Goal: Information Seeking & Learning: Find specific fact

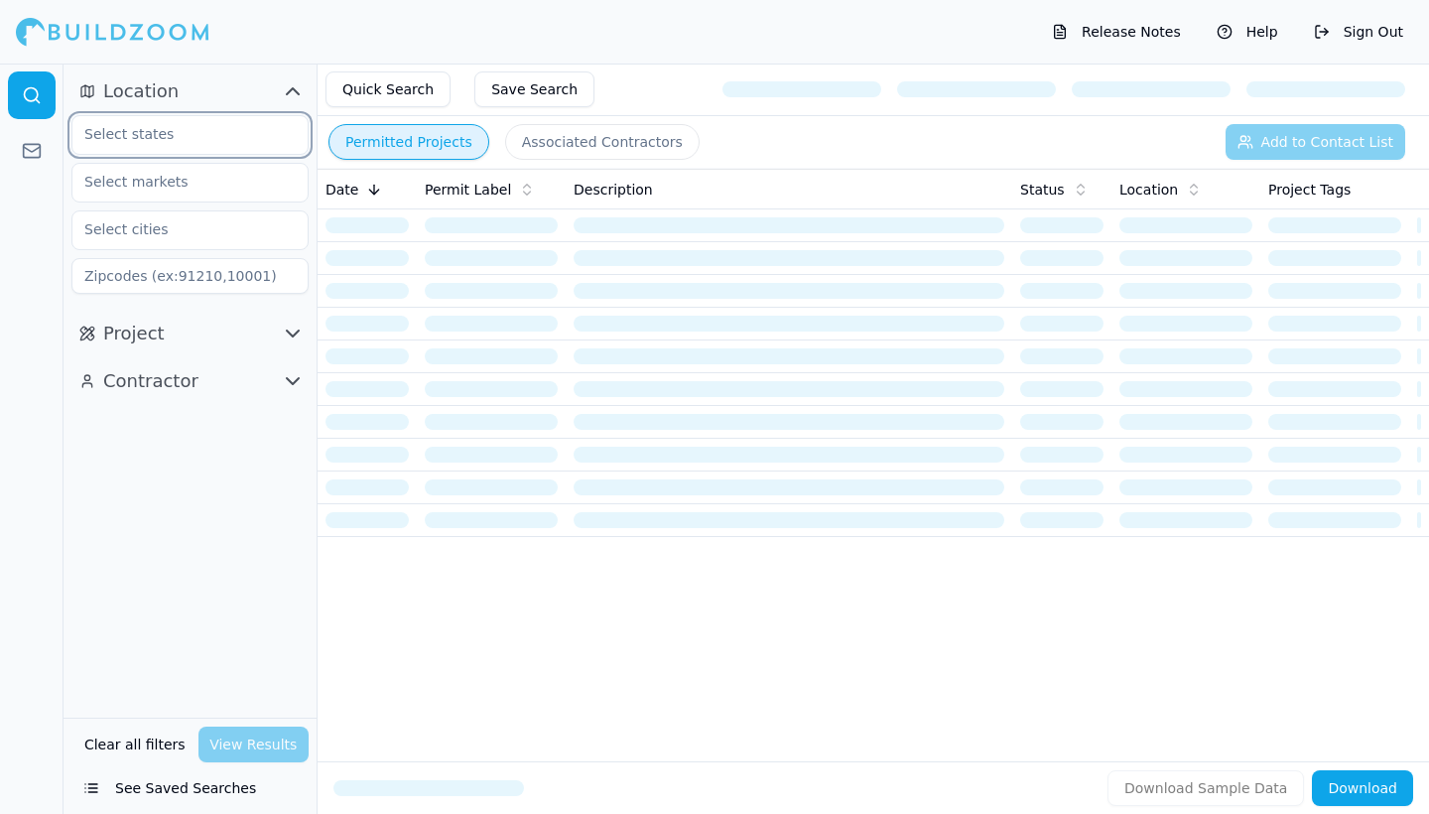
click at [185, 135] on input "text" at bounding box center [177, 134] width 210 height 36
click at [195, 175] on div "[US_STATE]" at bounding box center [189, 180] width 227 height 32
click at [191, 186] on input "text" at bounding box center [177, 182] width 210 height 36
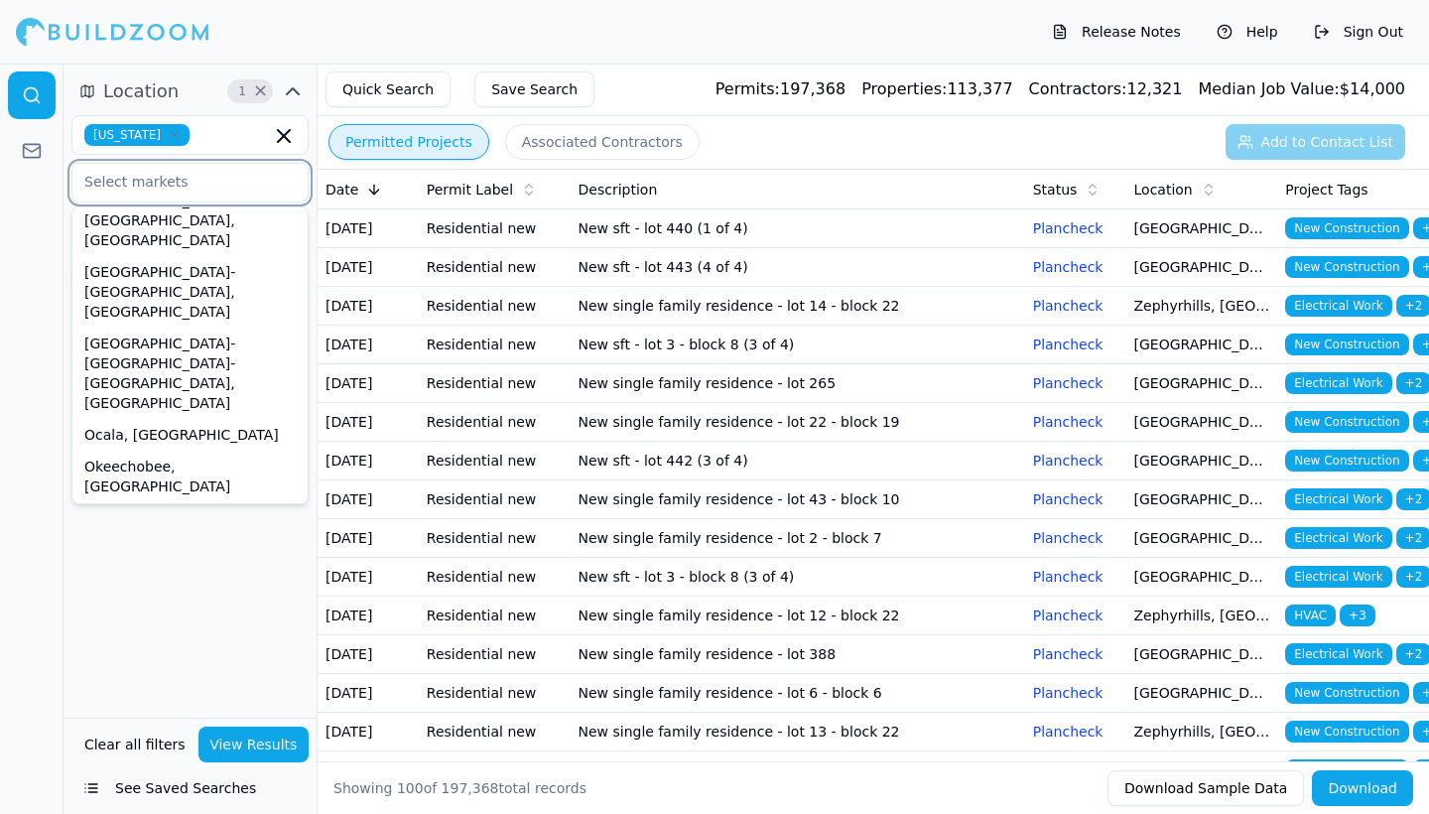
scroll to position [752, 0]
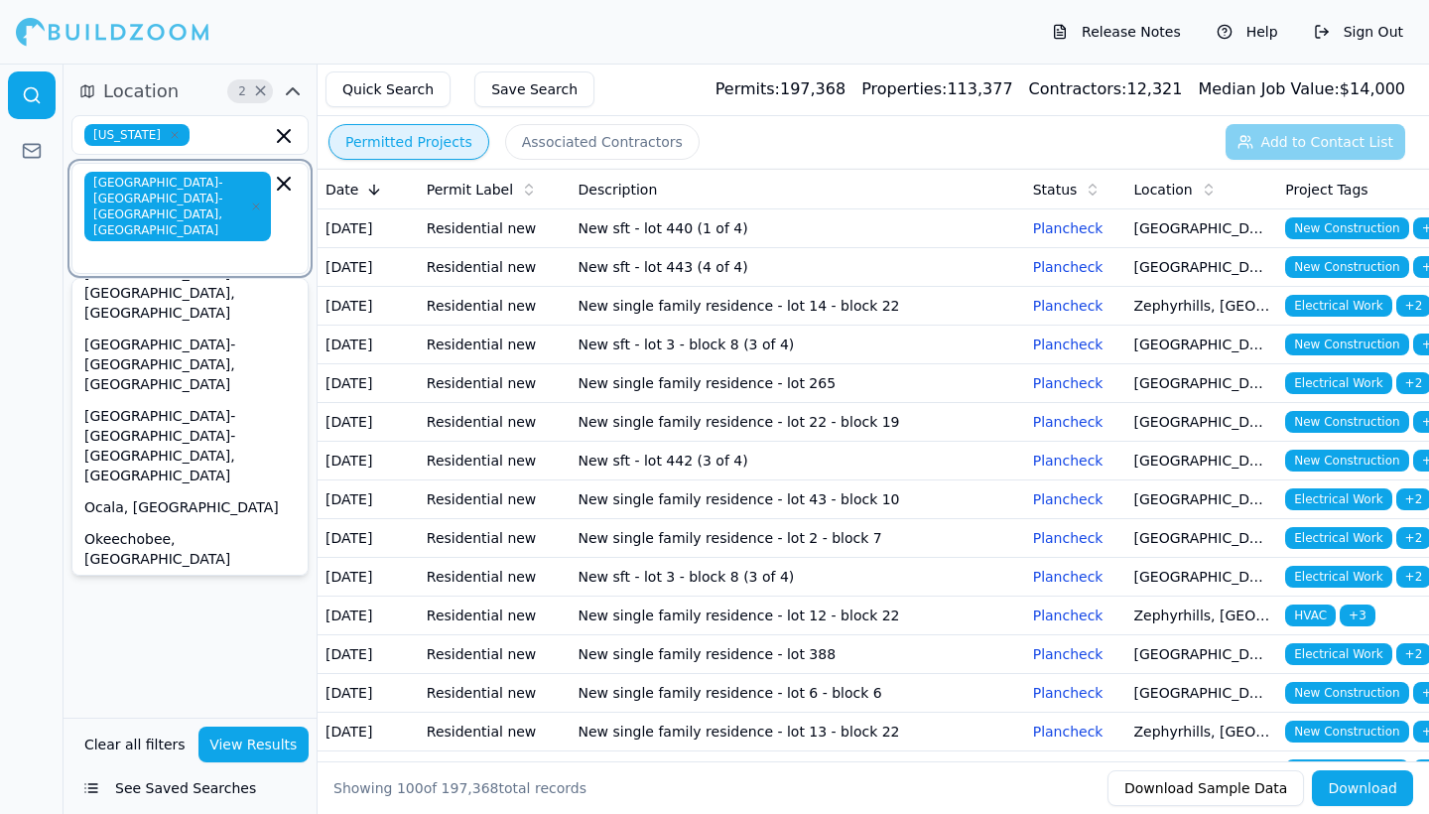
scroll to position [701, 0]
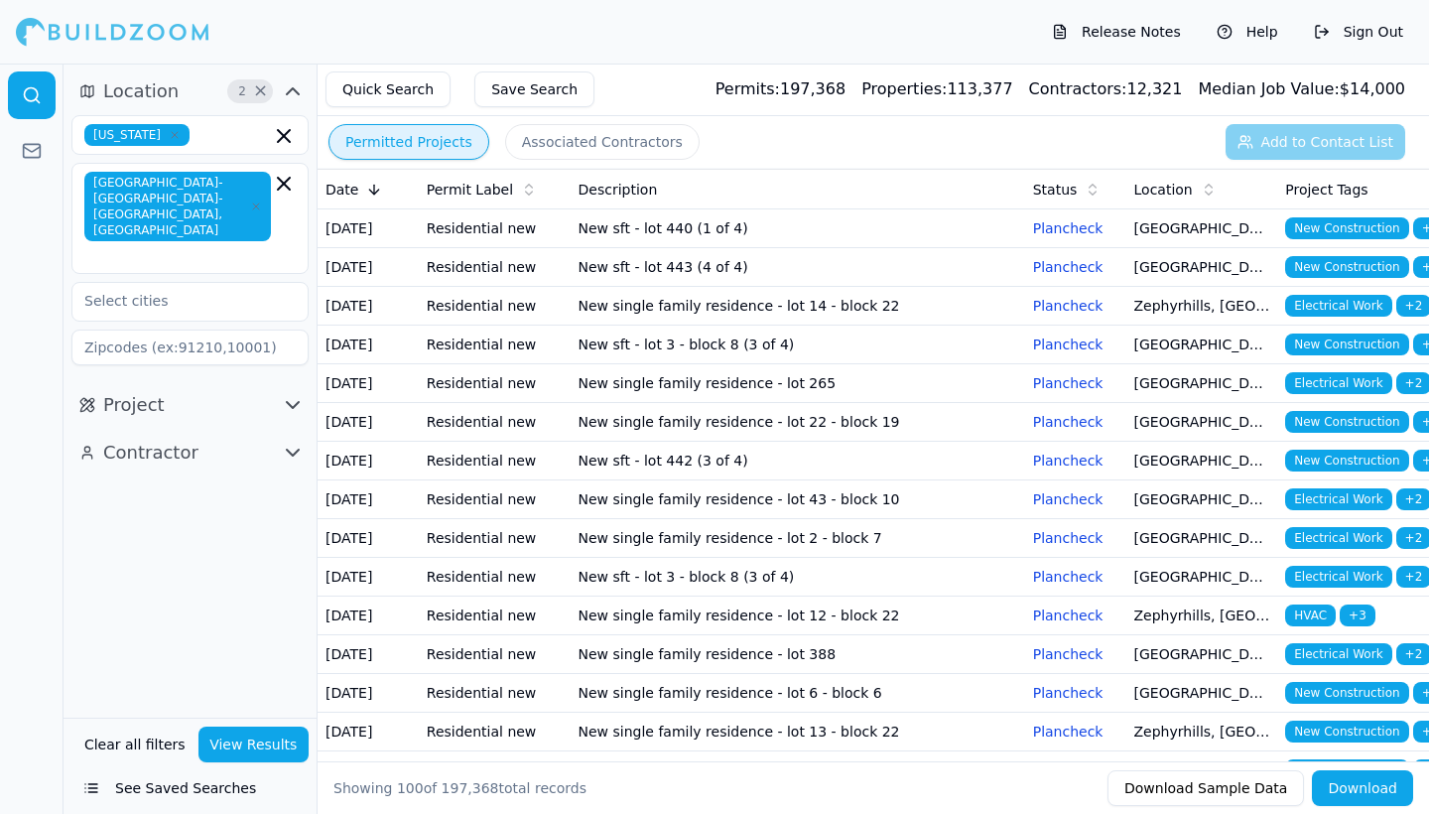
click at [191, 563] on div "Location 2 × [US_STATE] [GEOGRAPHIC_DATA]-[GEOGRAPHIC_DATA]-[GEOGRAPHIC_DATA], …" at bounding box center [190, 391] width 253 height 654
click at [262, 744] on button "View Results" at bounding box center [253, 744] width 111 height 36
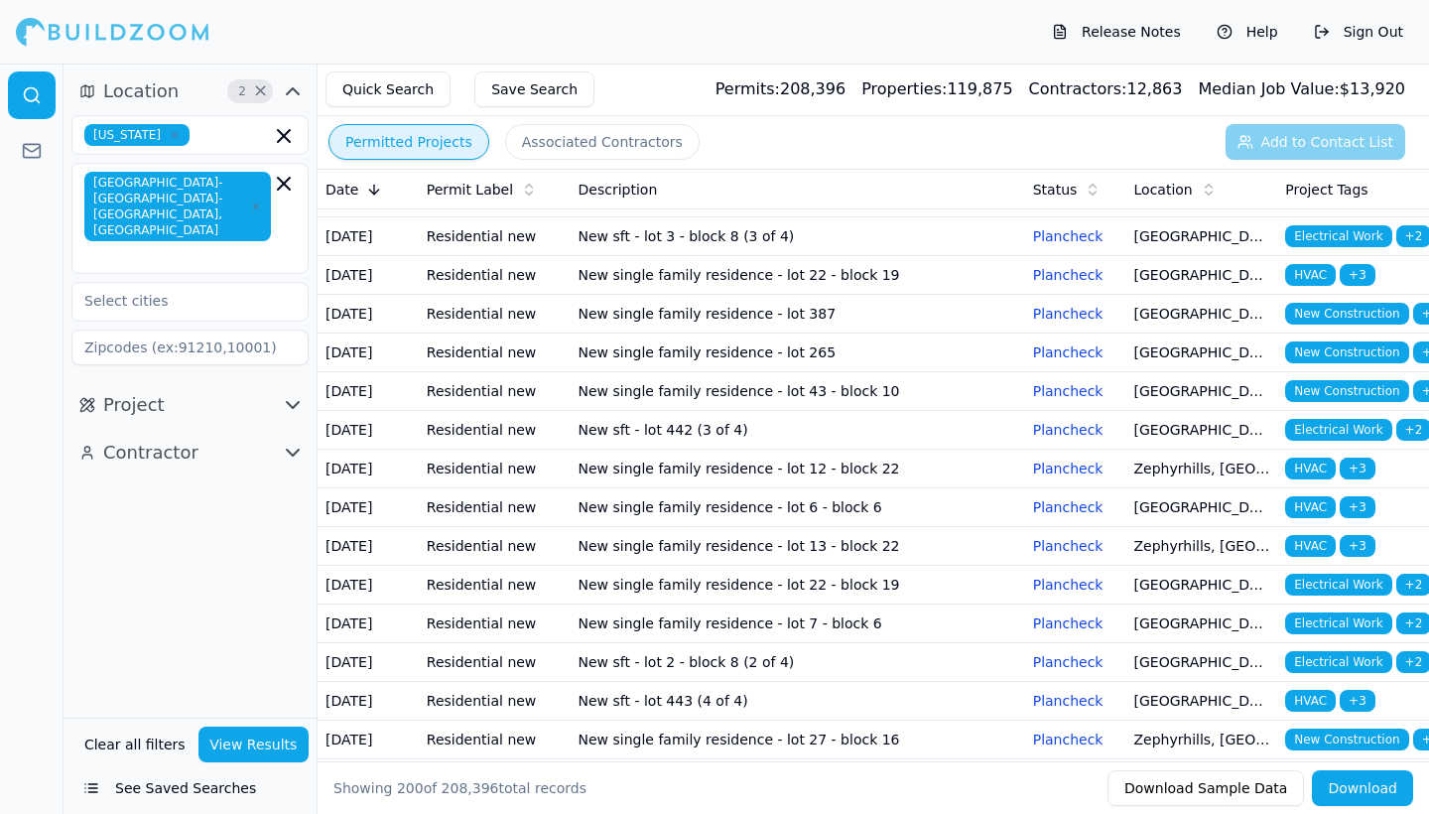
scroll to position [251, 0]
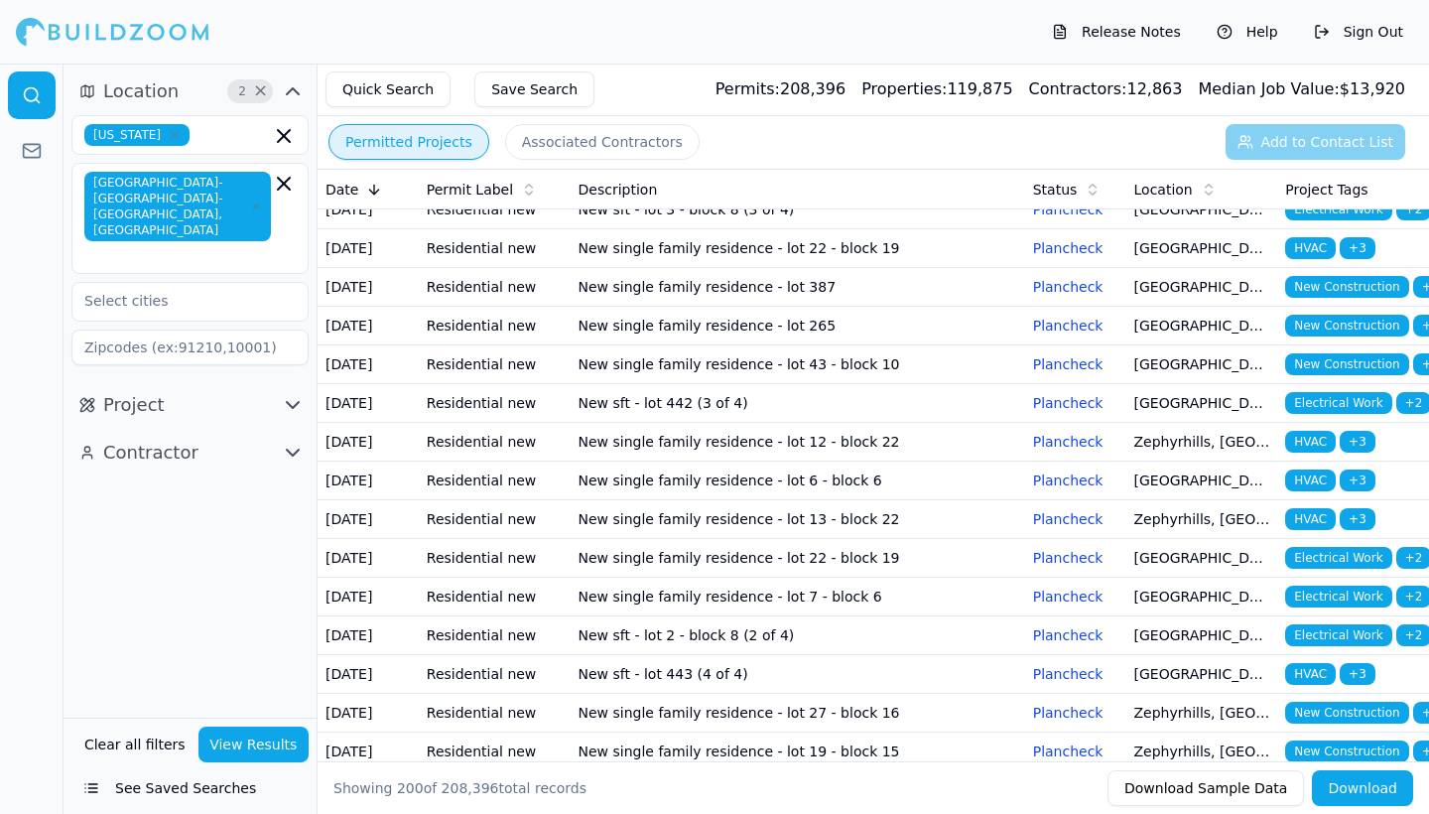
click at [705, 307] on td "New single family residence - lot 387" at bounding box center [798, 287] width 454 height 39
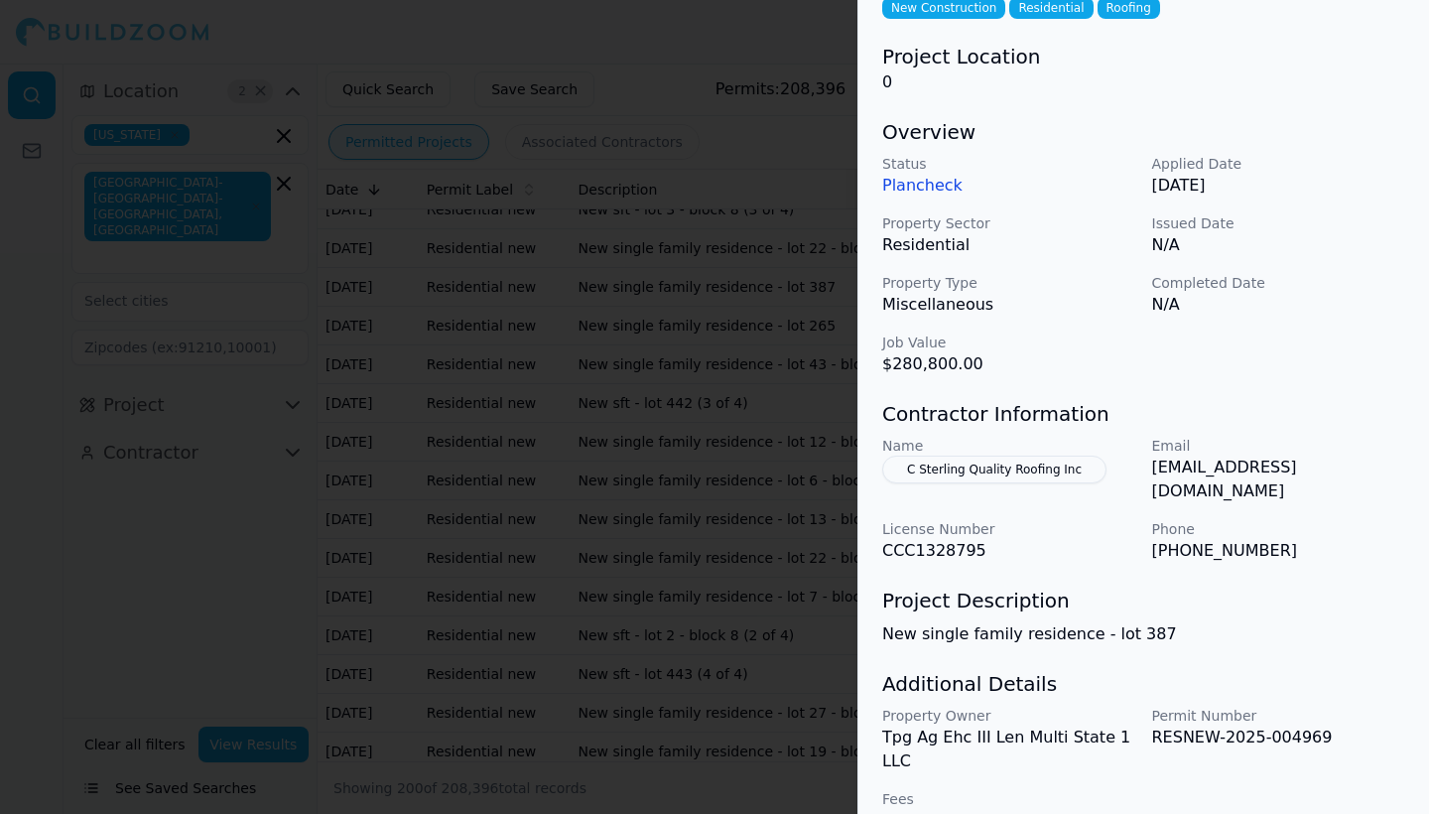
scroll to position [116, 0]
click at [832, 383] on div at bounding box center [714, 407] width 1429 height 814
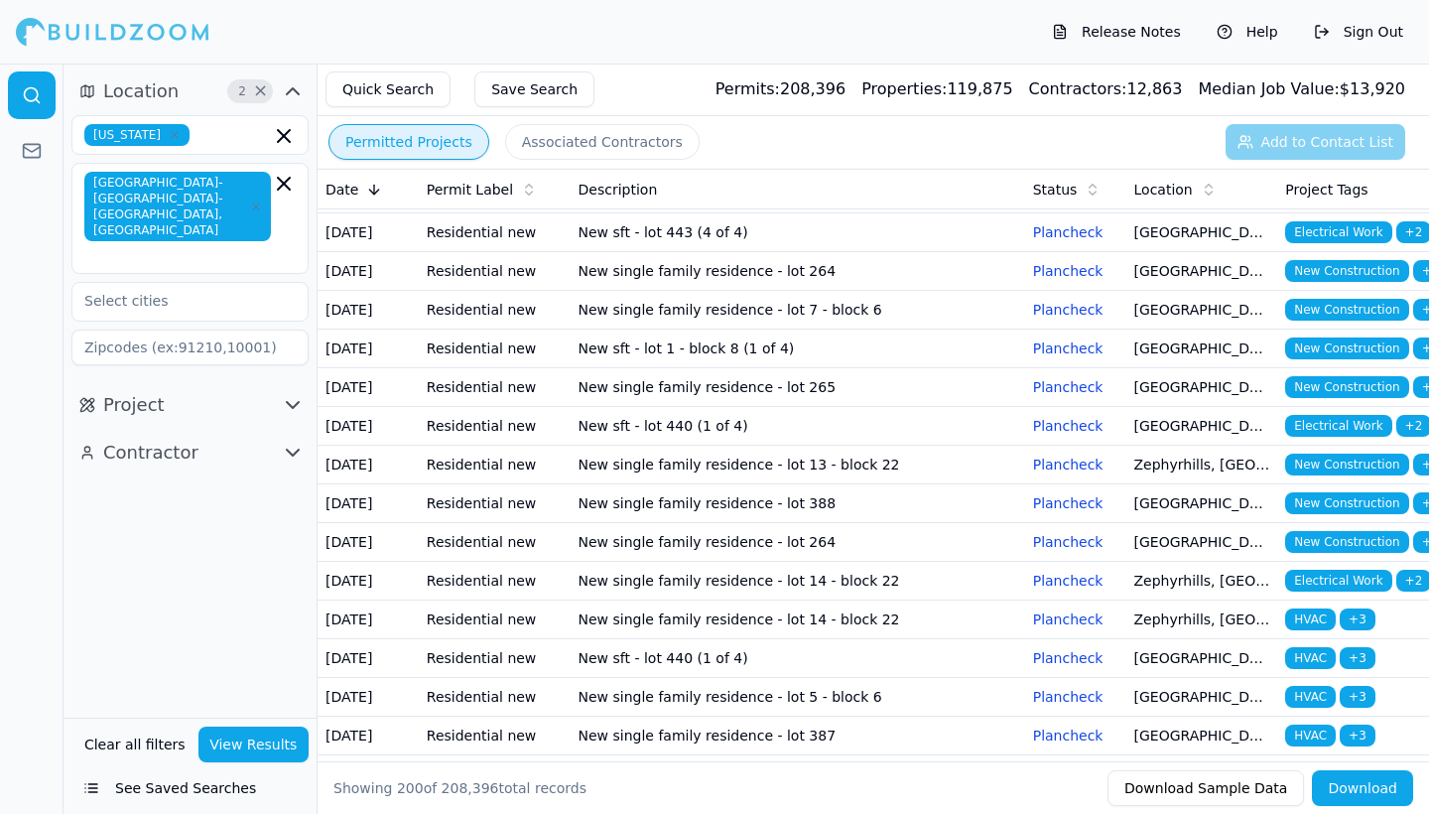
scroll to position [815, 0]
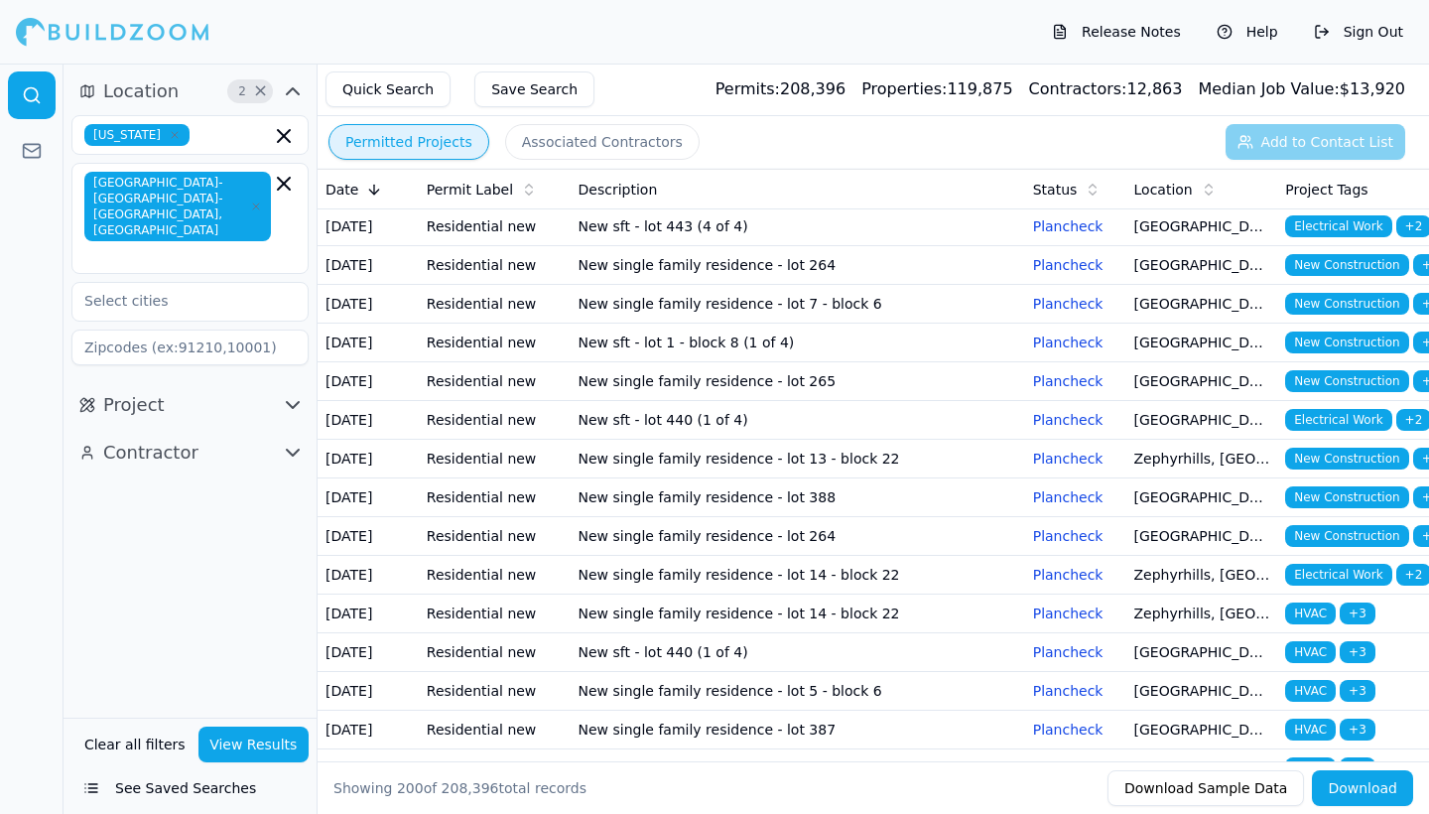
click at [231, 389] on button "Project" at bounding box center [189, 405] width 237 height 32
click at [218, 430] on input "text" at bounding box center [177, 448] width 210 height 36
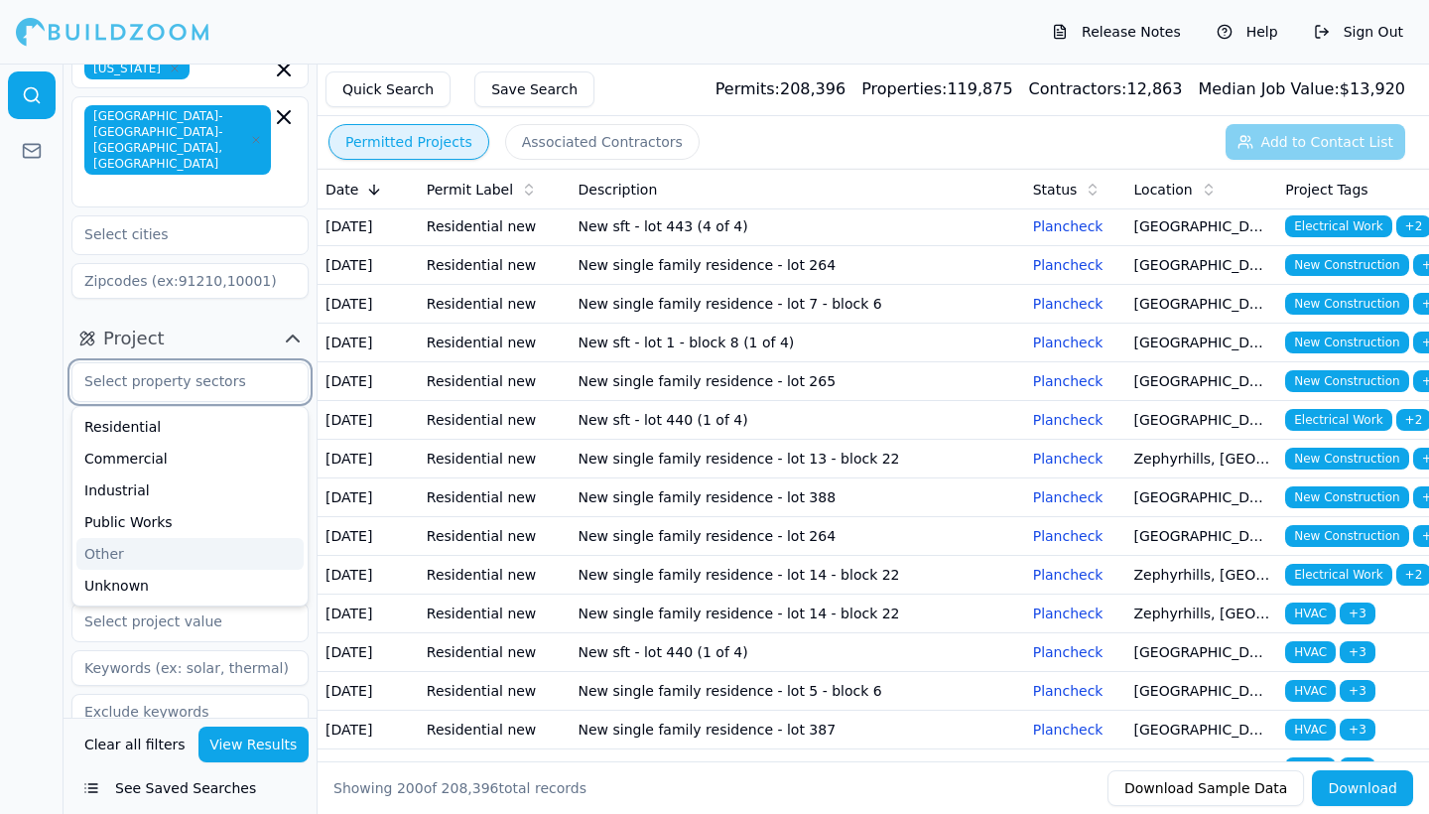
scroll to position [63, 0]
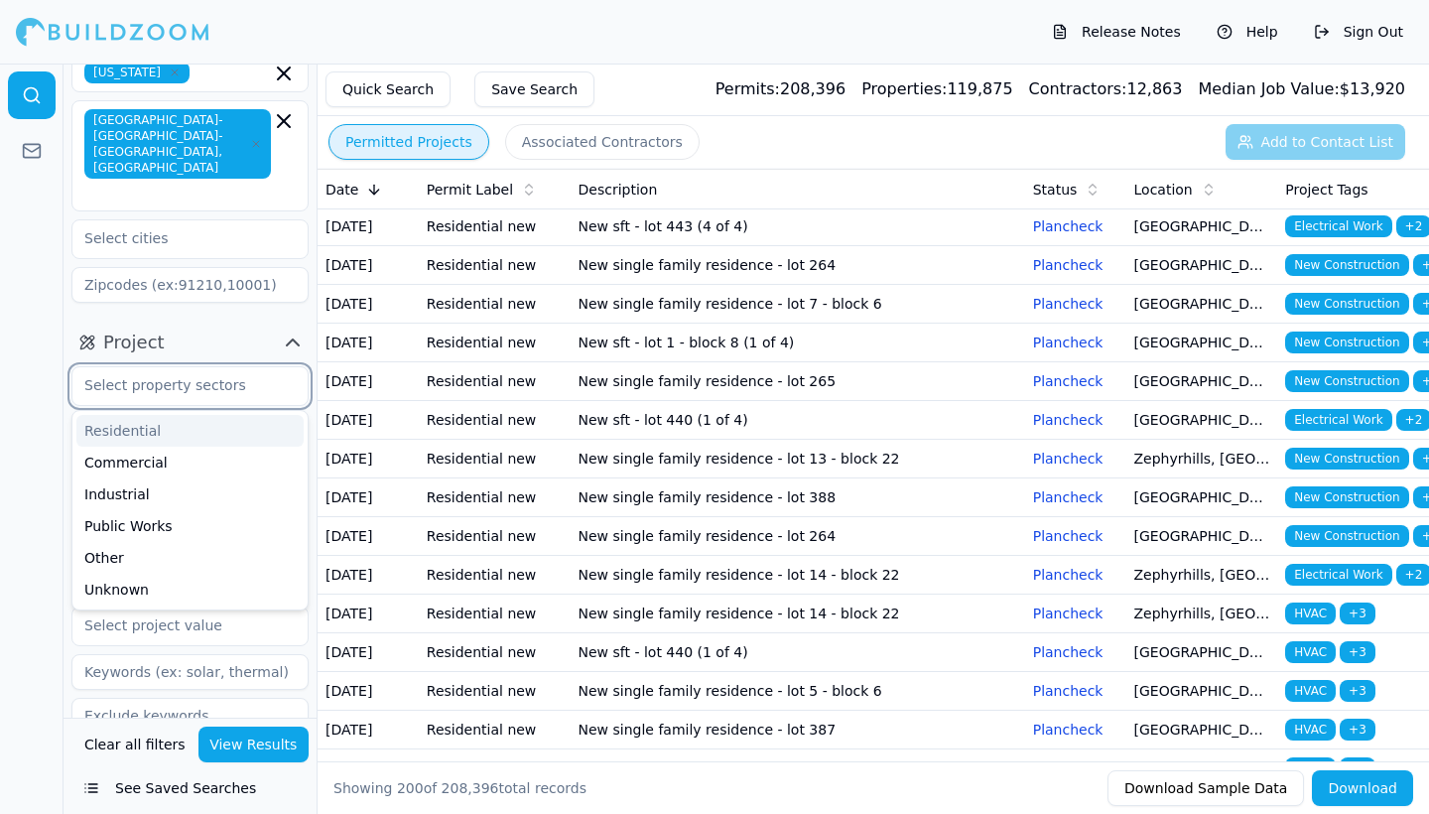
click at [108, 415] on div "Residential" at bounding box center [189, 431] width 227 height 32
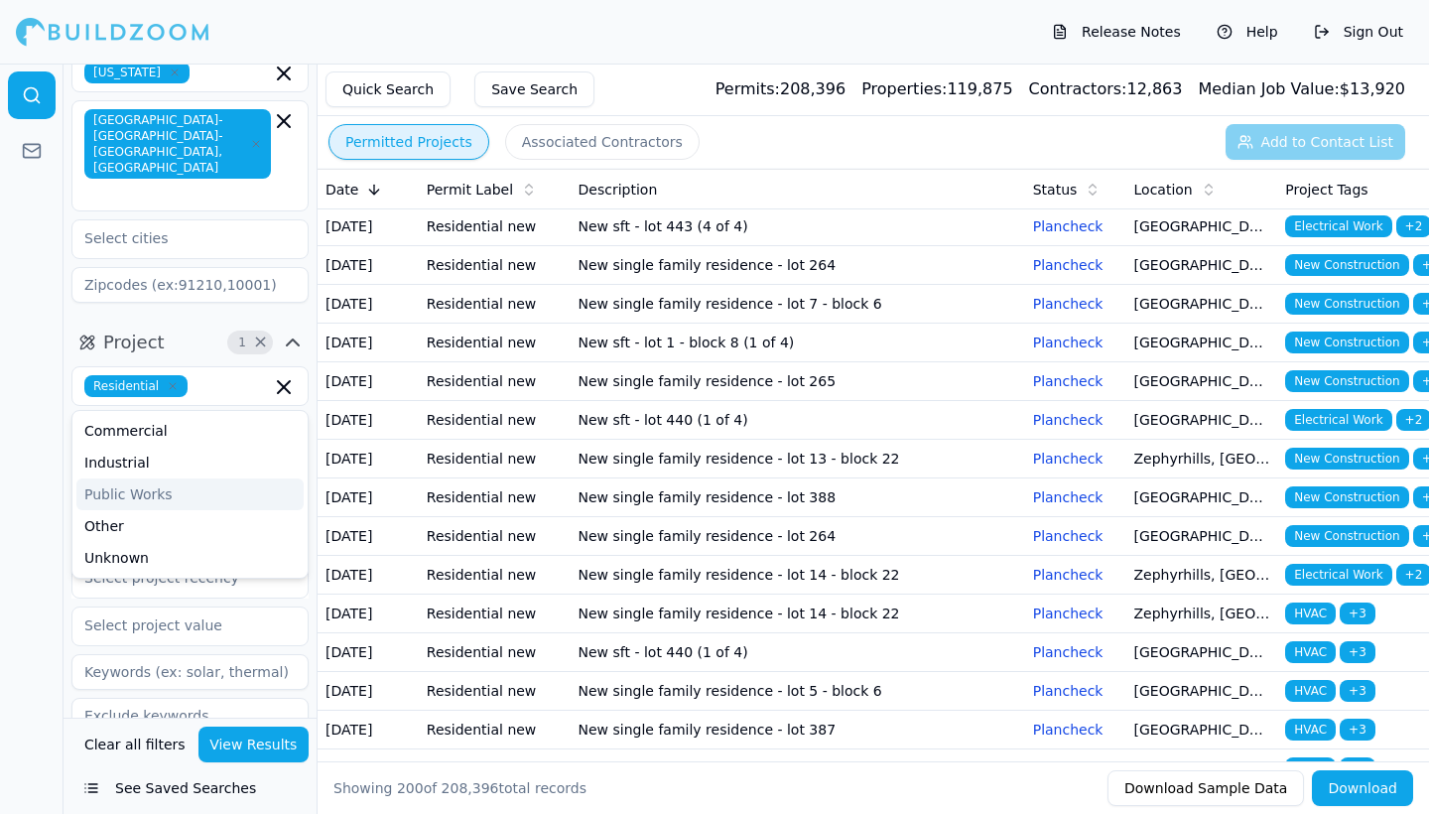
click at [57, 457] on div at bounding box center [32, 439] width 64 height 750
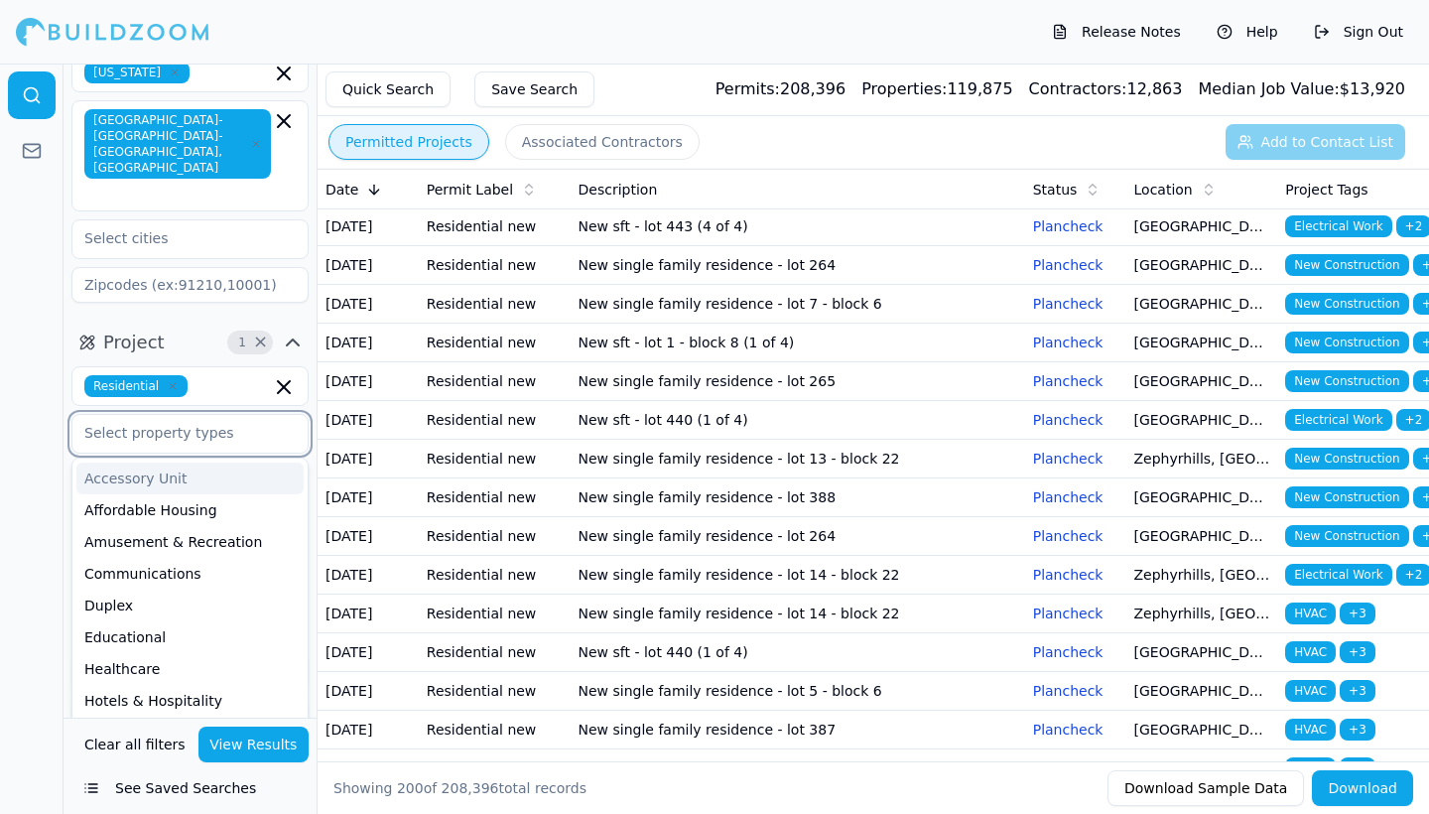
click at [149, 415] on input "text" at bounding box center [177, 433] width 210 height 36
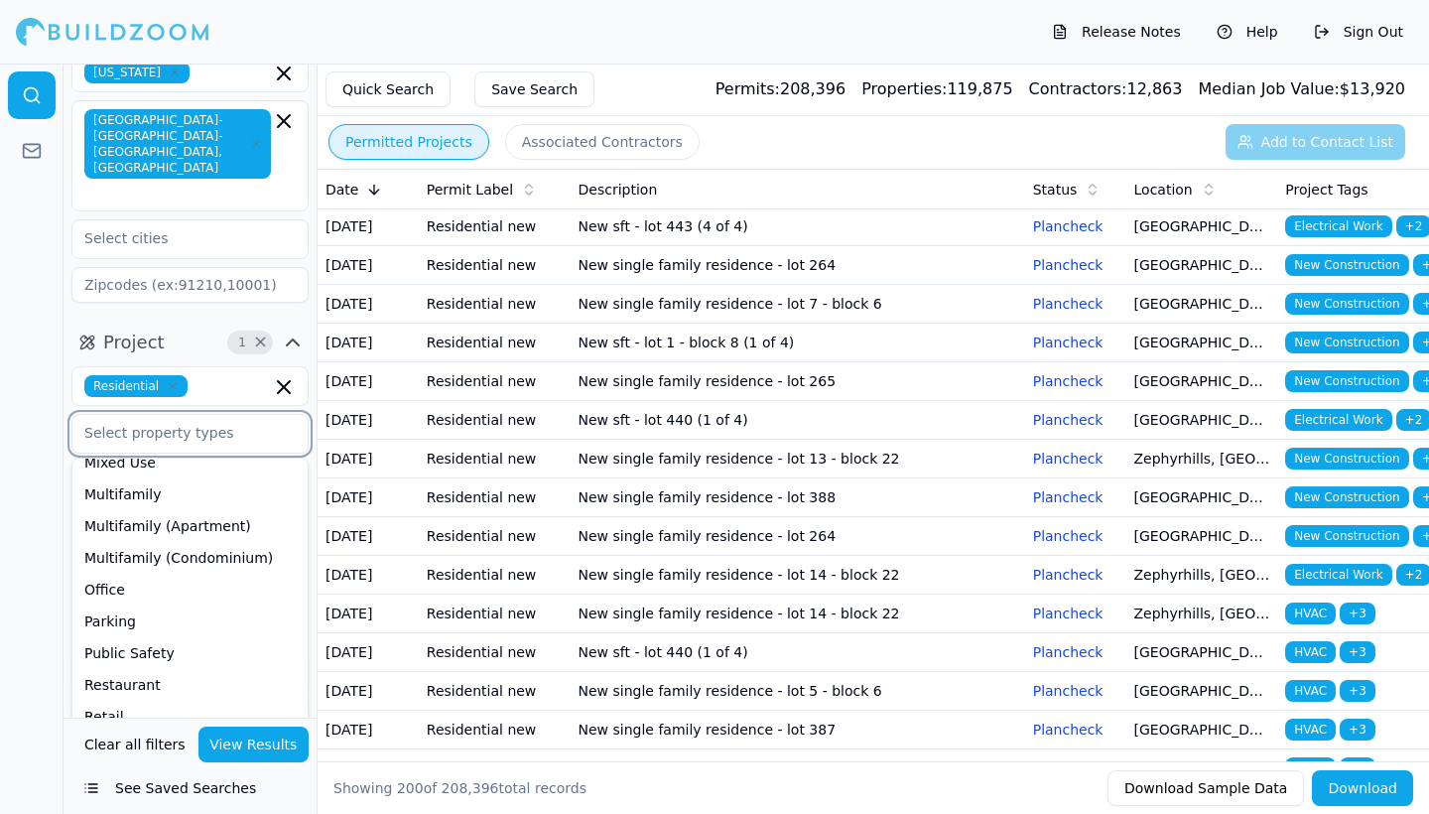
scroll to position [375, 0]
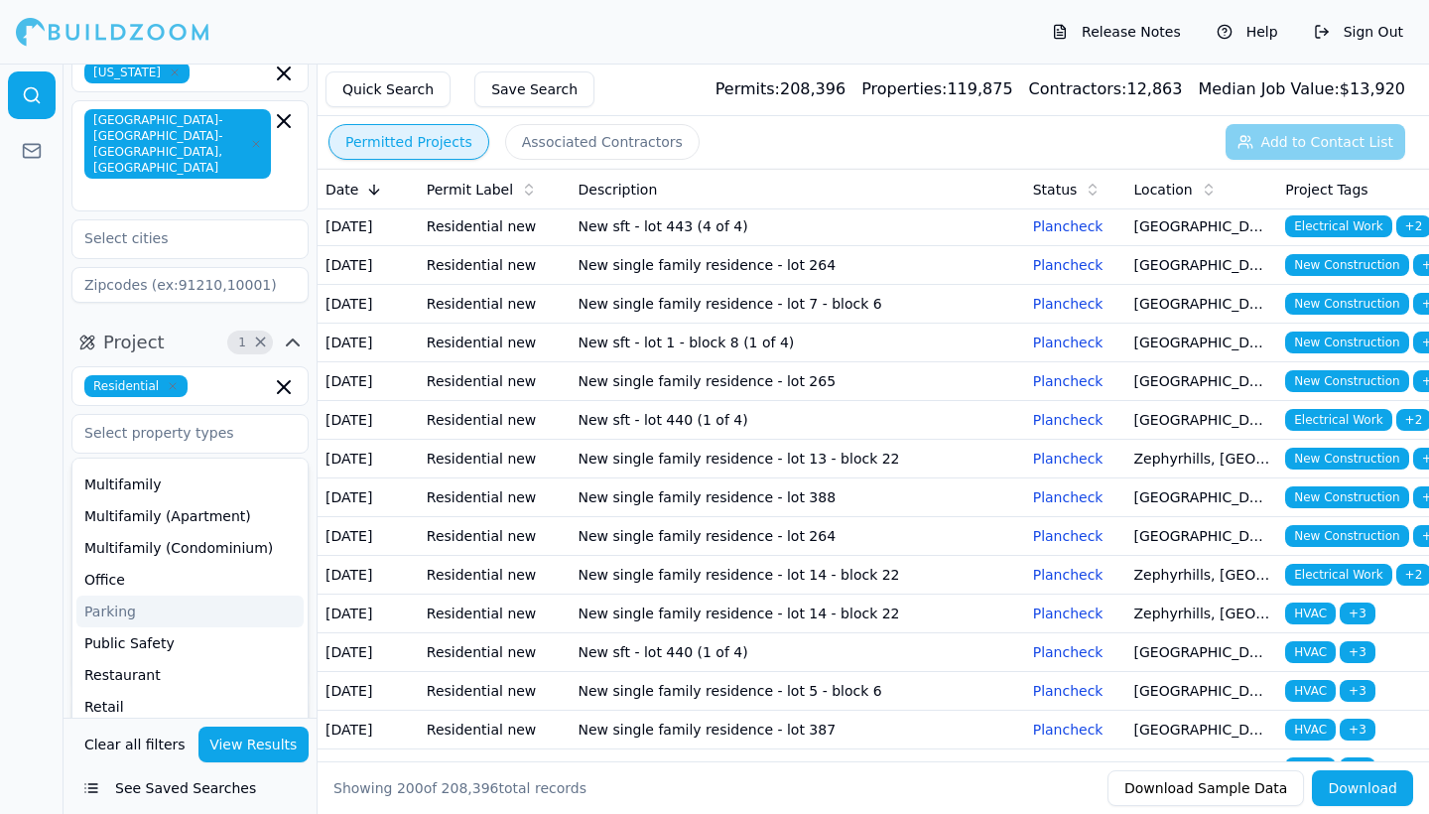
click at [41, 517] on div at bounding box center [32, 439] width 64 height 750
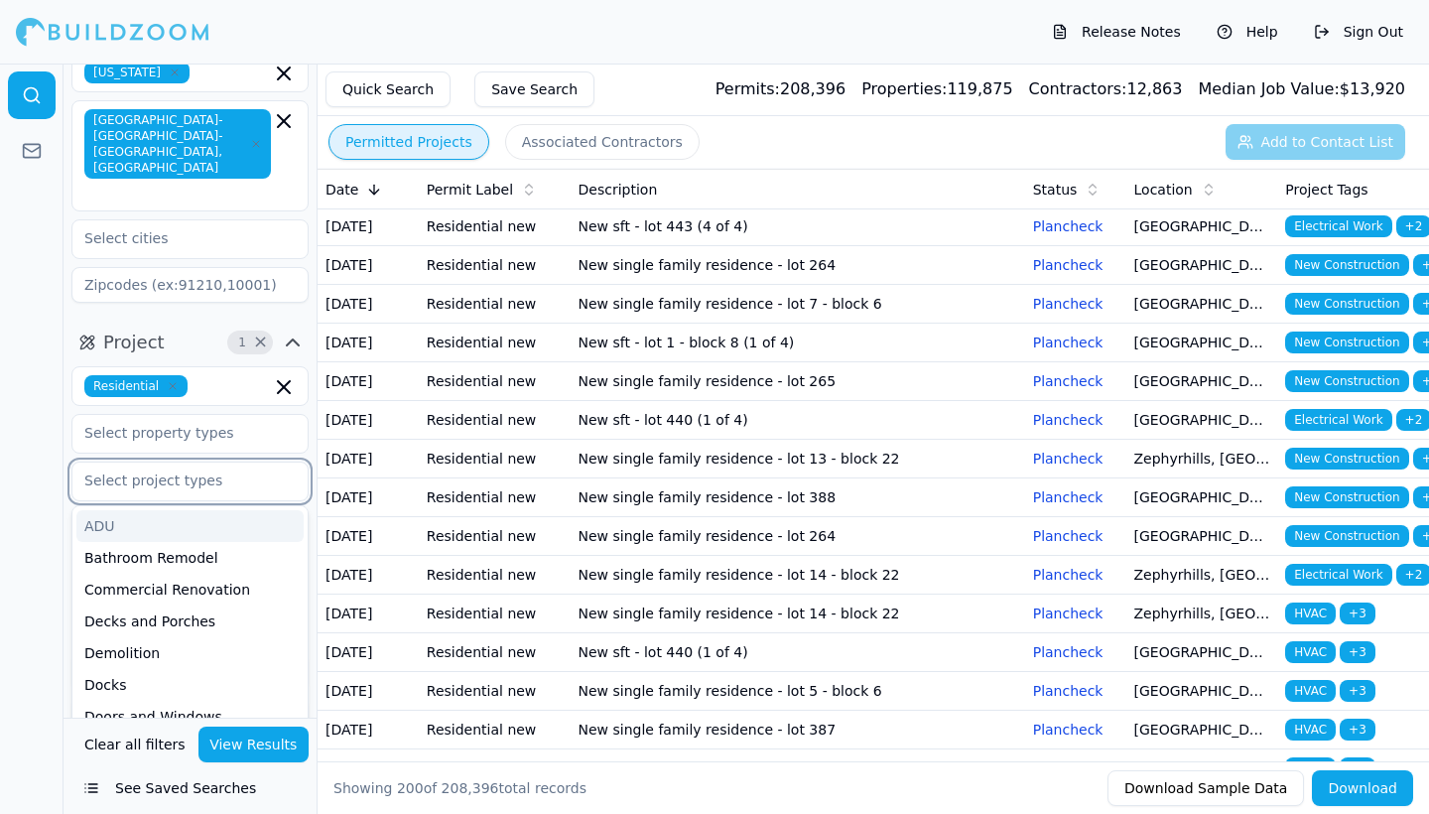
click at [150, 462] on input "text" at bounding box center [177, 480] width 210 height 36
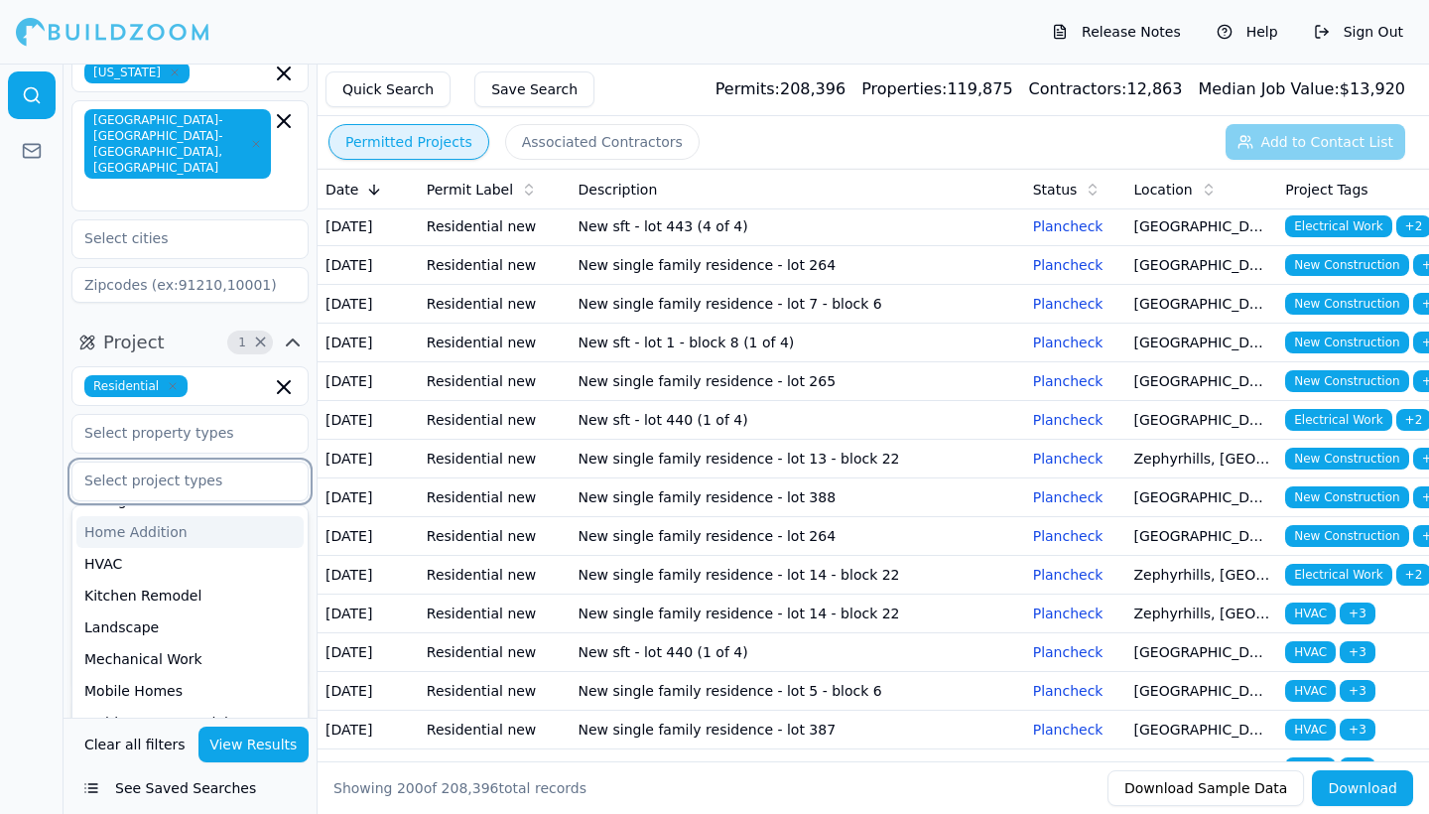
scroll to position [412, 0]
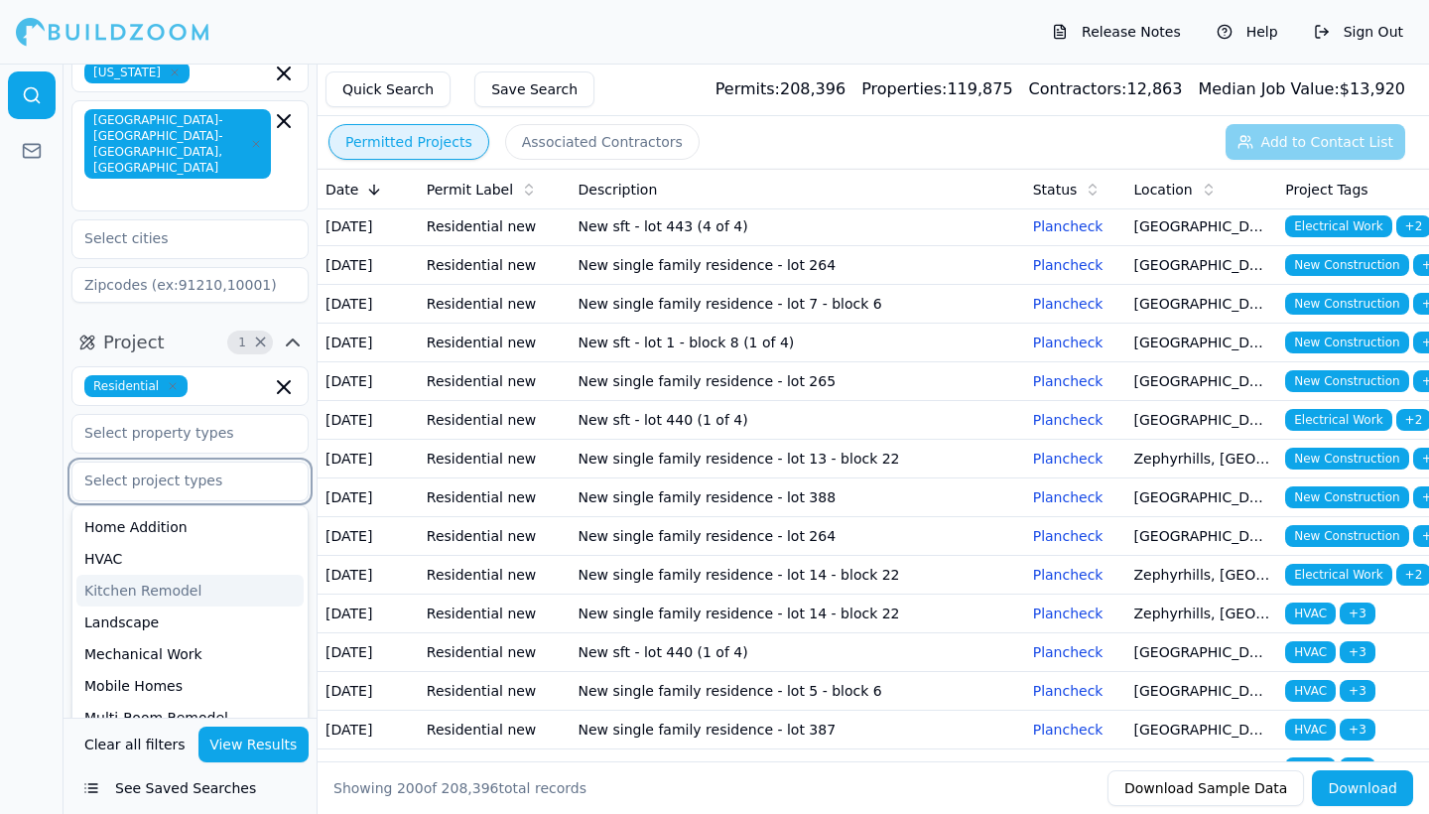
click at [149, 574] on div "Kitchen Remodel" at bounding box center [189, 590] width 227 height 32
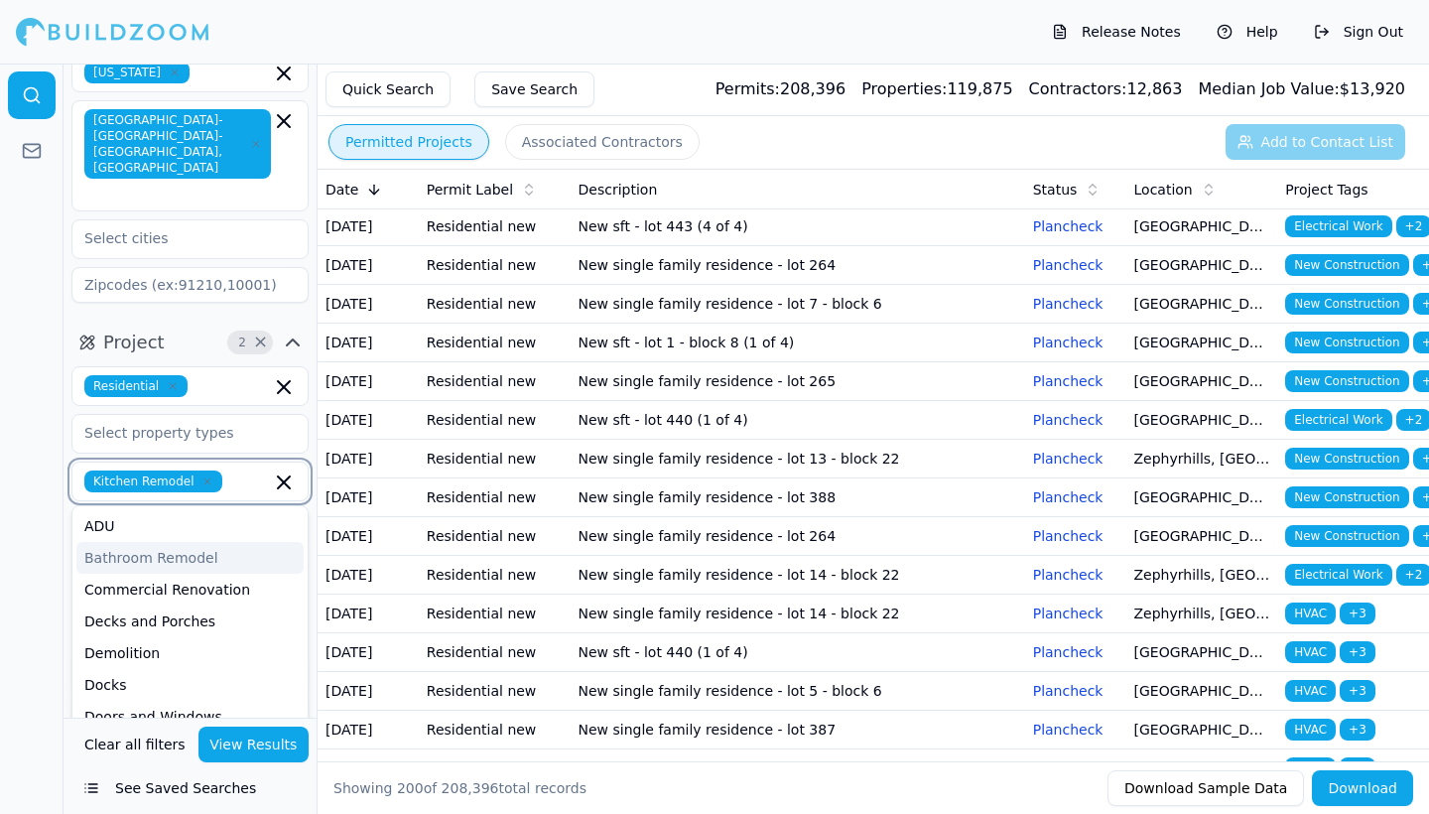
click at [171, 542] on div "Bathroom Remodel" at bounding box center [189, 558] width 227 height 32
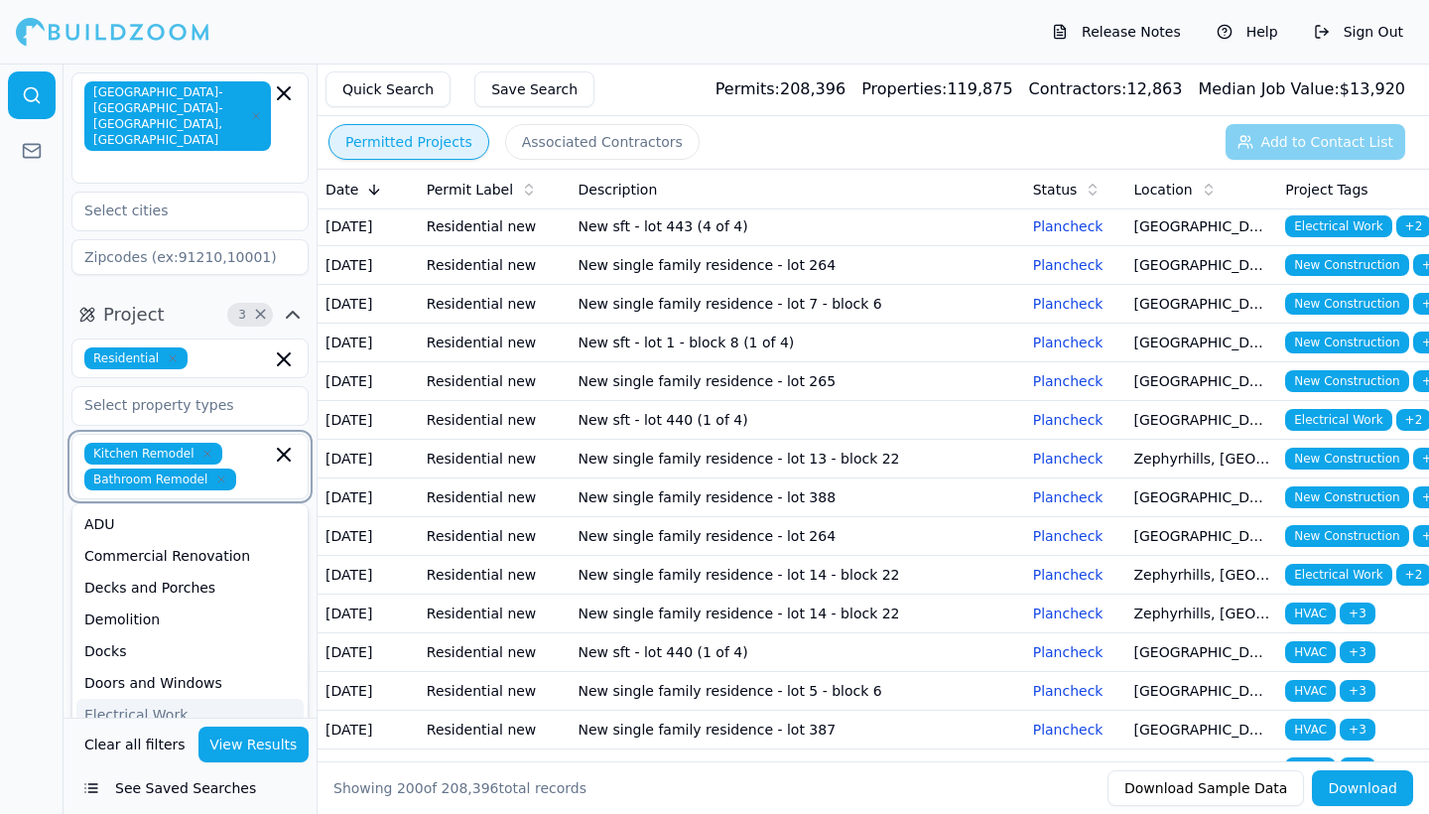
scroll to position [78, 0]
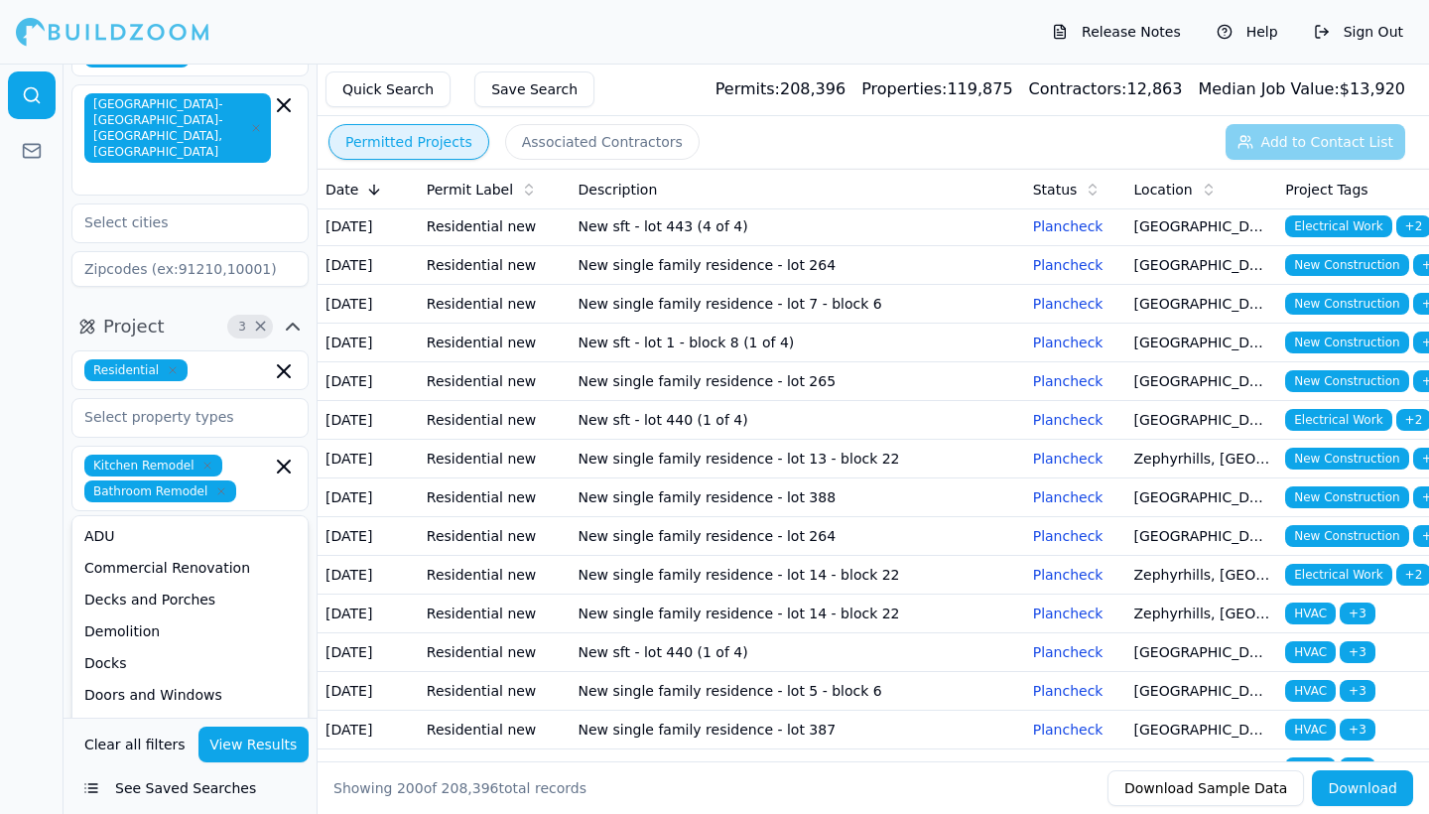
click at [265, 740] on button "View Results" at bounding box center [253, 744] width 111 height 36
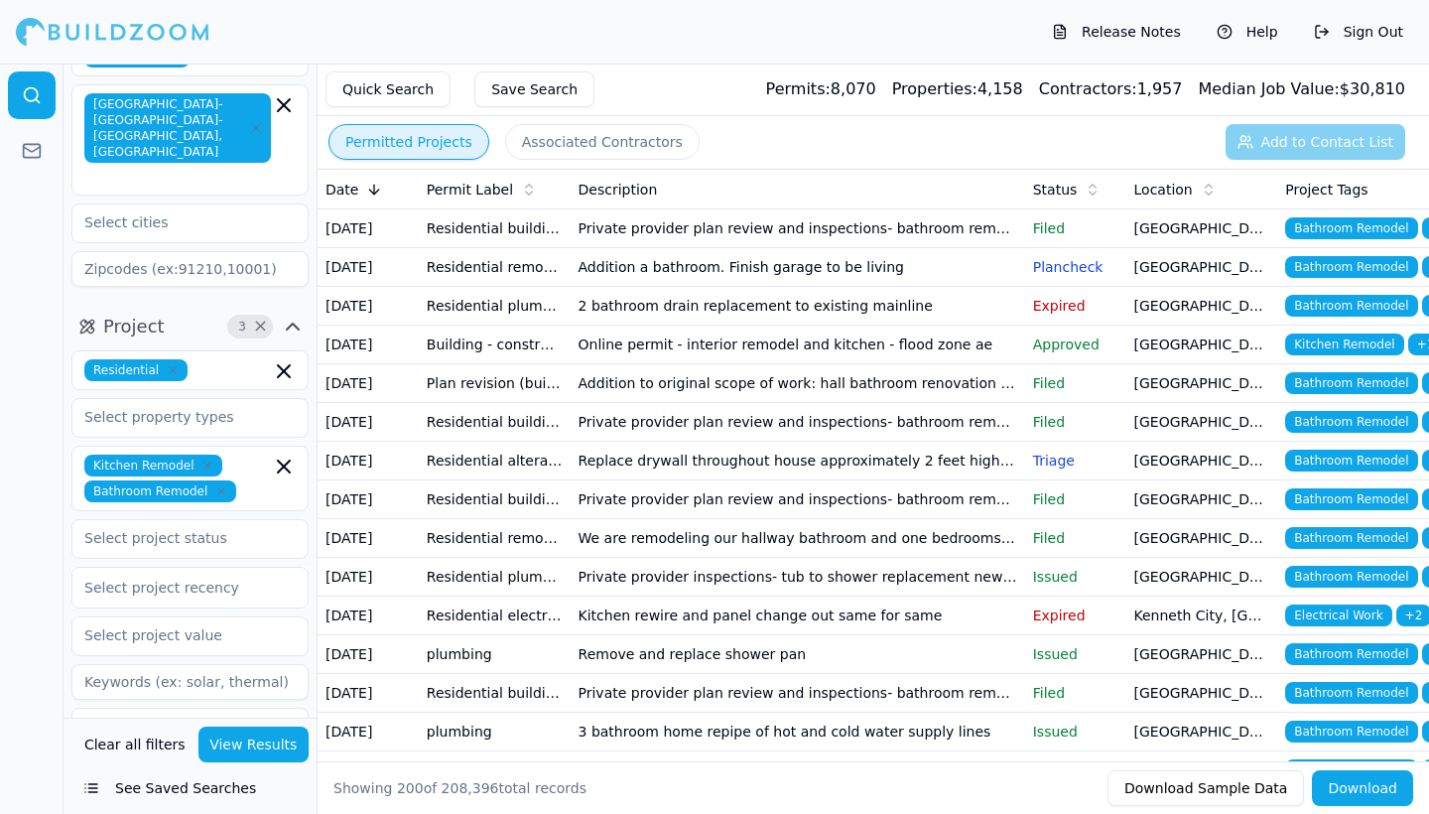
scroll to position [0, 0]
click at [218, 485] on icon "button" at bounding box center [221, 491] width 12 height 12
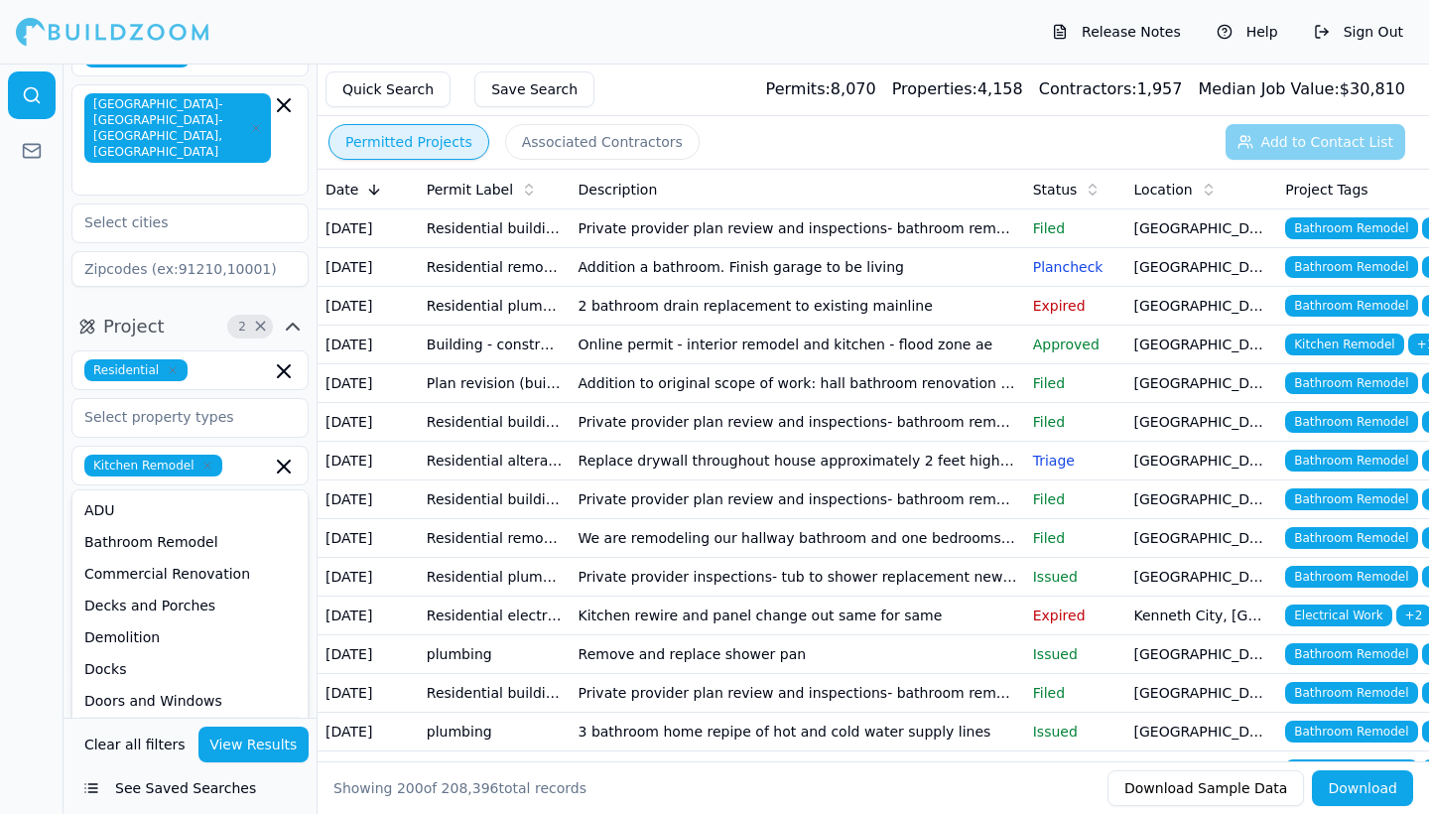
click at [272, 746] on button "View Results" at bounding box center [253, 744] width 111 height 36
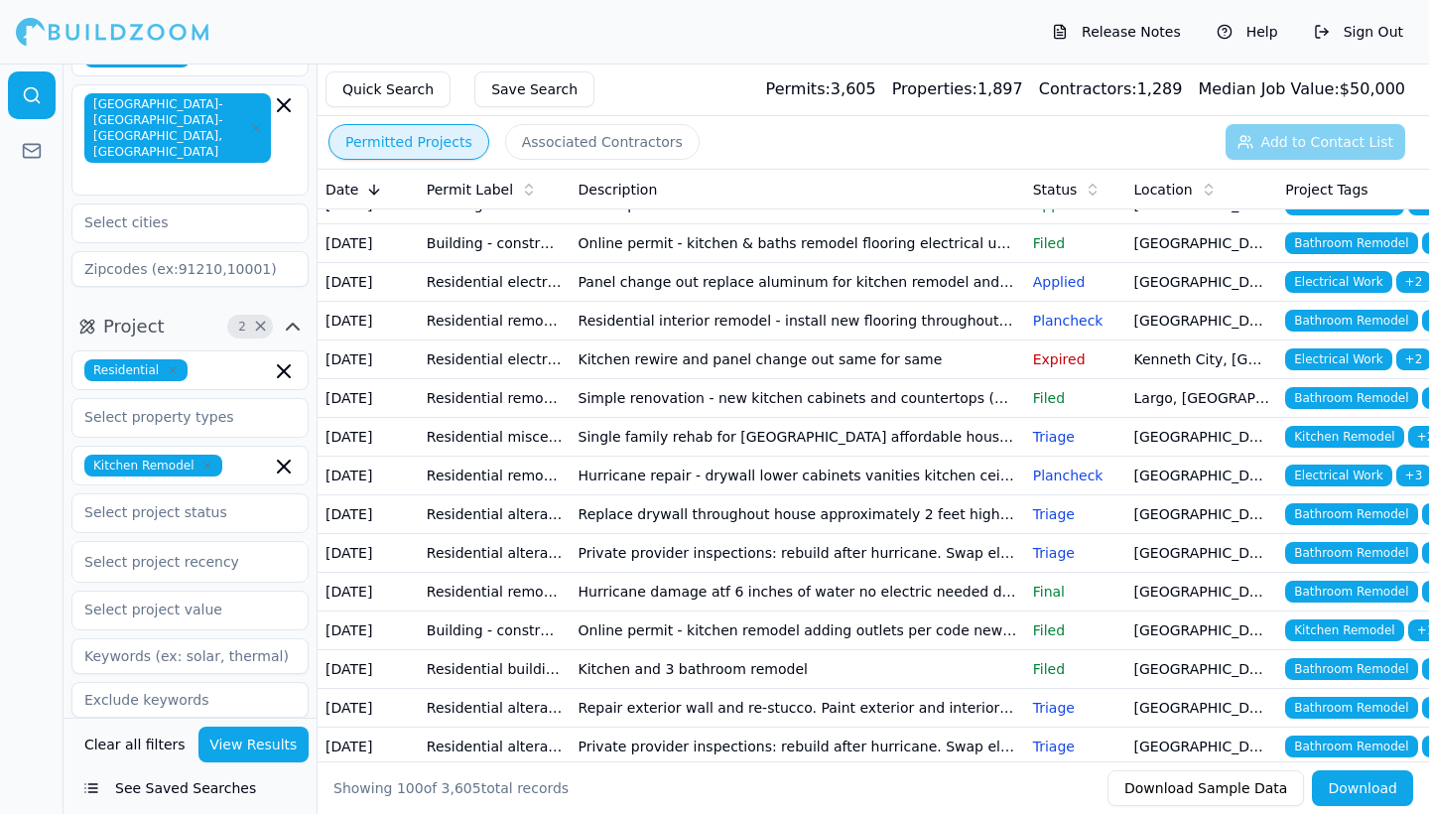
scroll to position [64, 0]
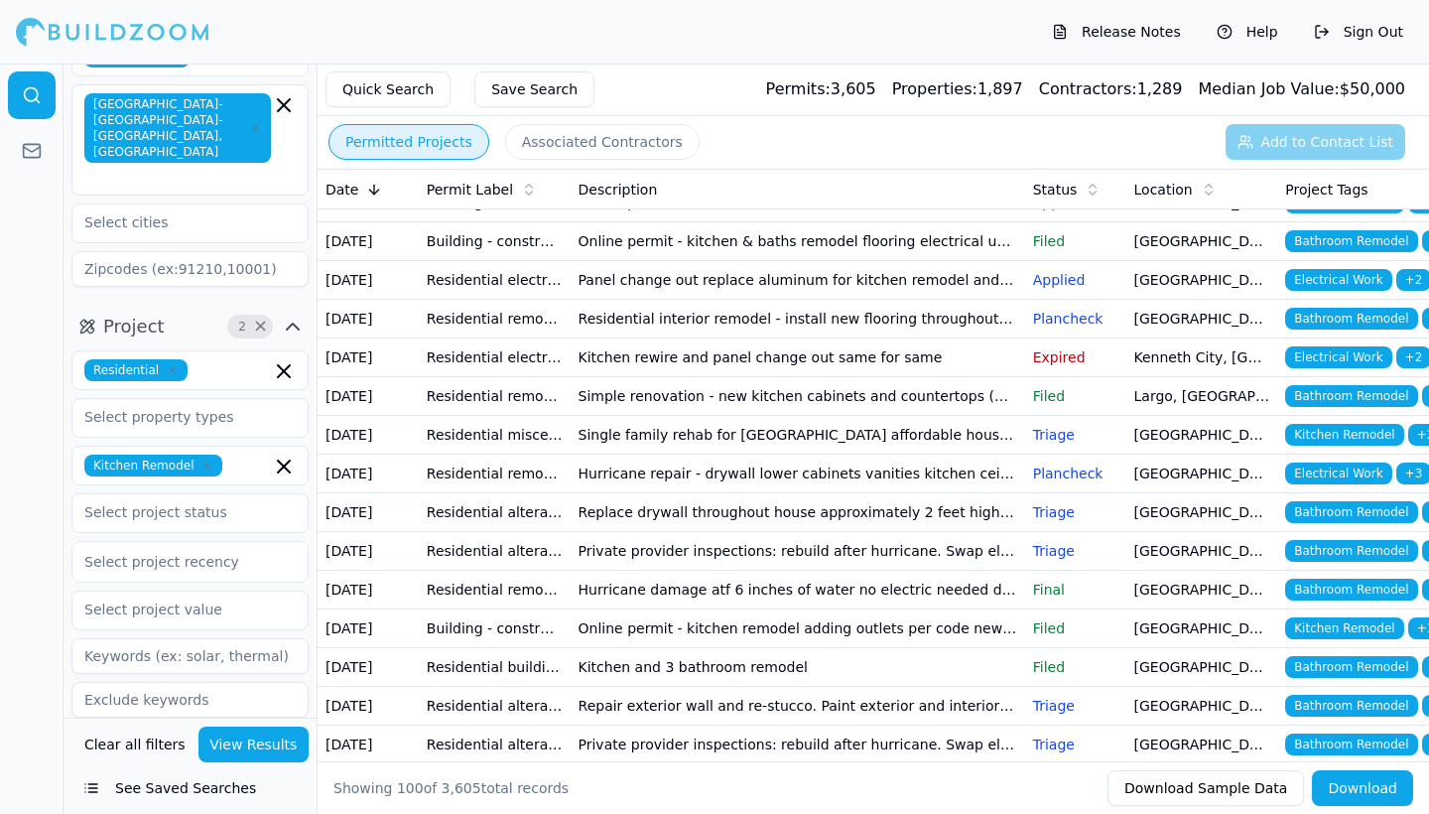
click at [808, 338] on td "Residential interior remodel - install new flooring throughout home. Primary ba…" at bounding box center [798, 319] width 454 height 39
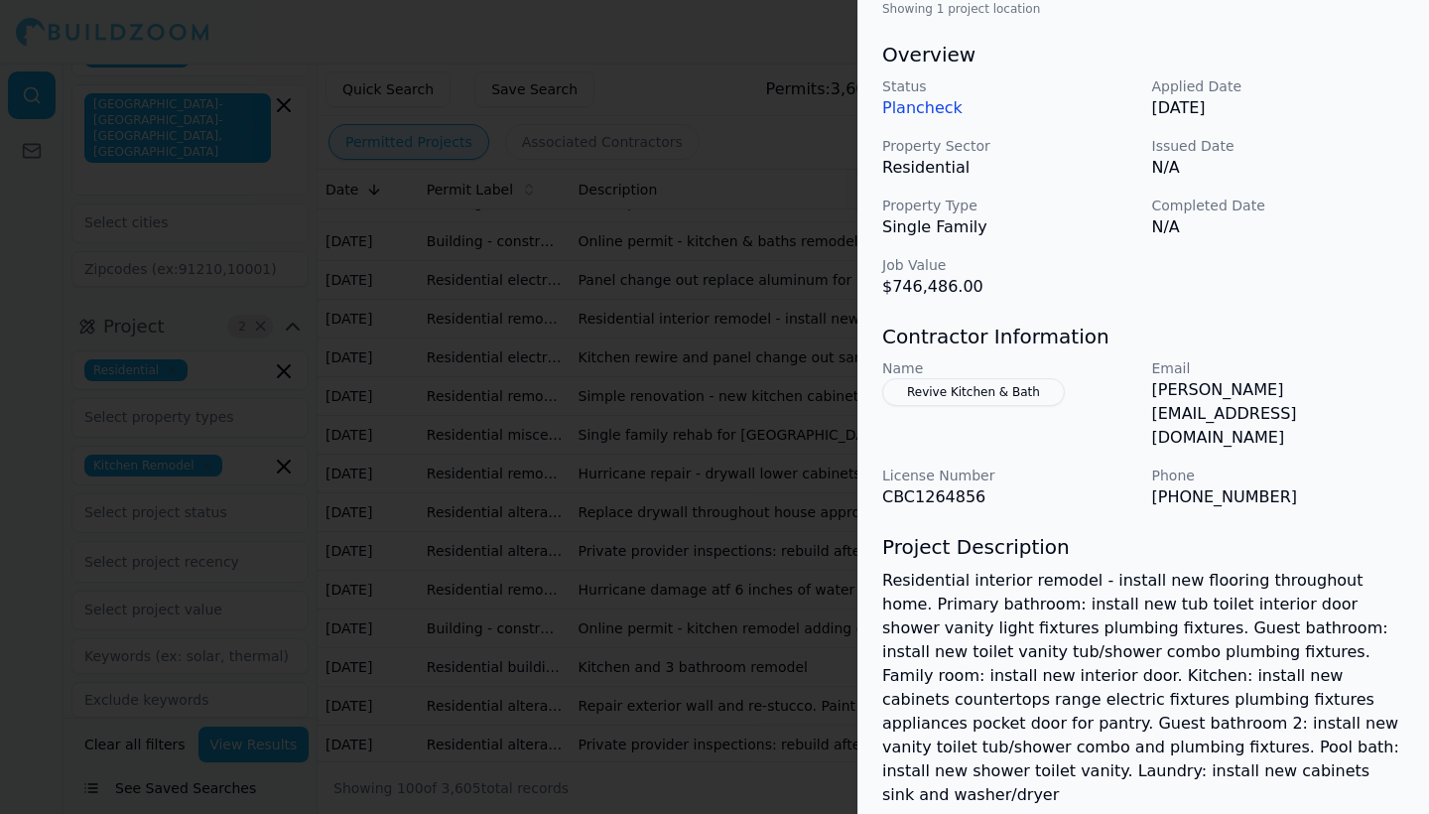
scroll to position [605, 0]
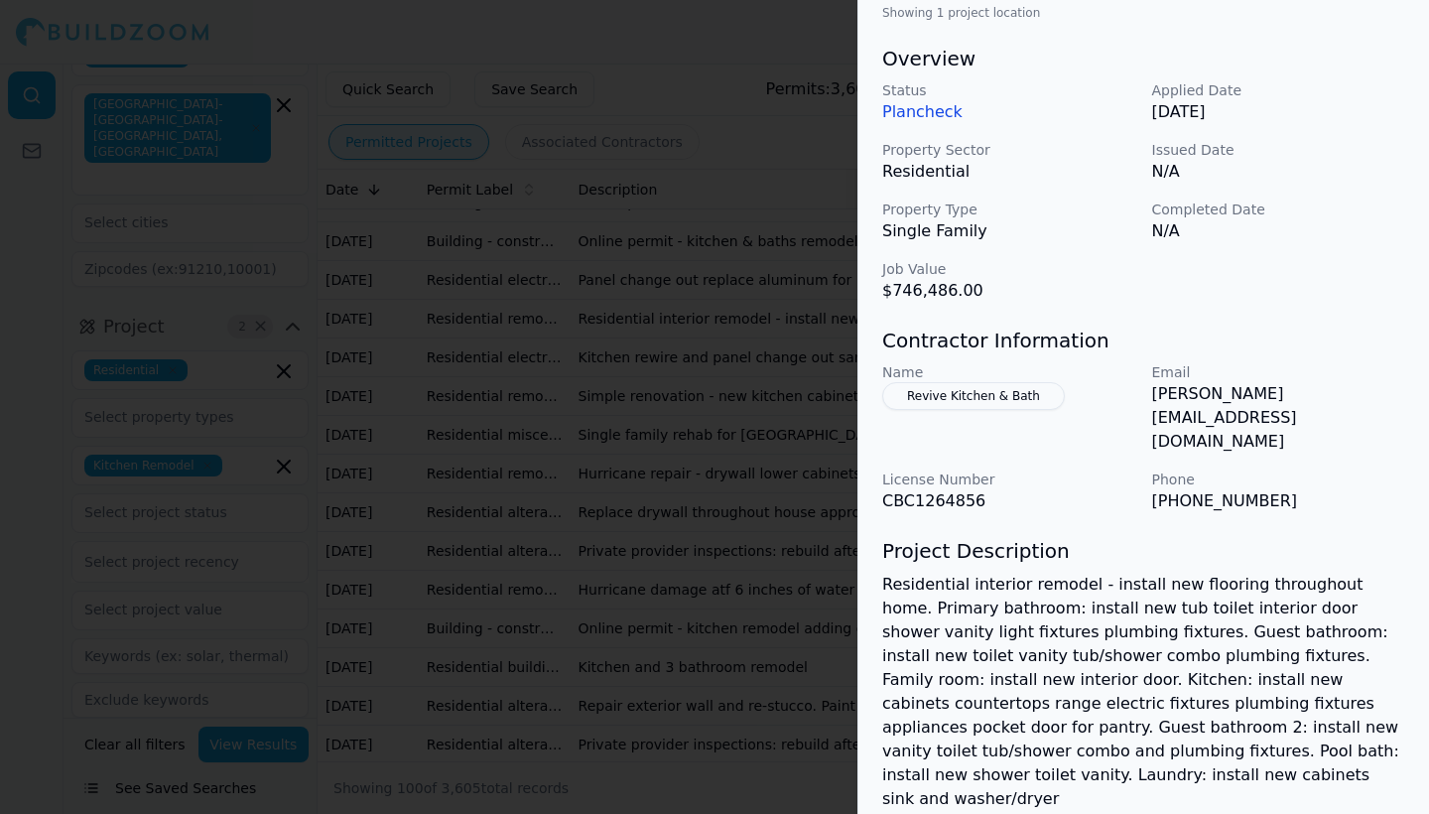
click at [1011, 400] on button "Revive Kitchen & Bath" at bounding box center [973, 396] width 183 height 28
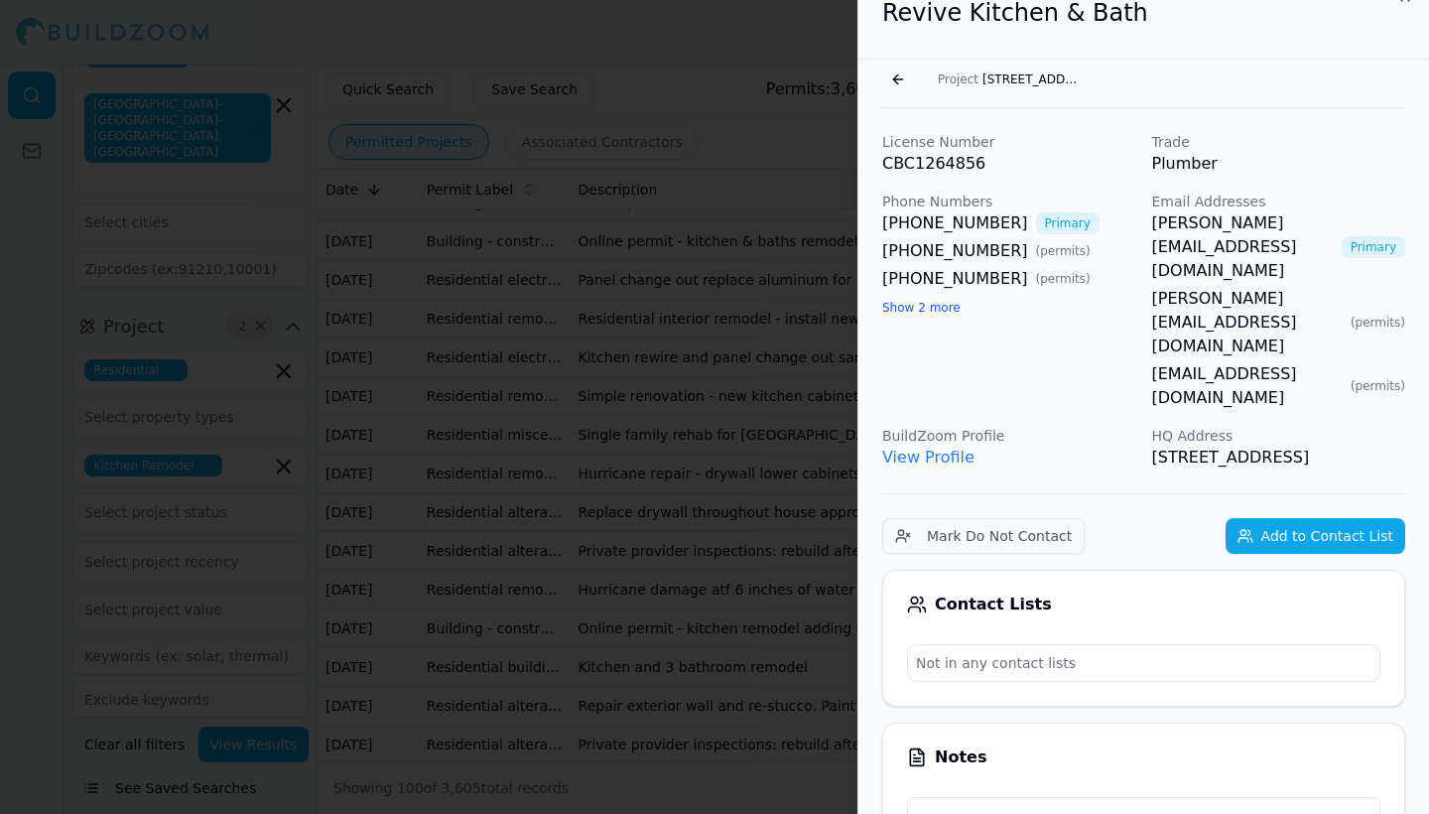
scroll to position [0, 0]
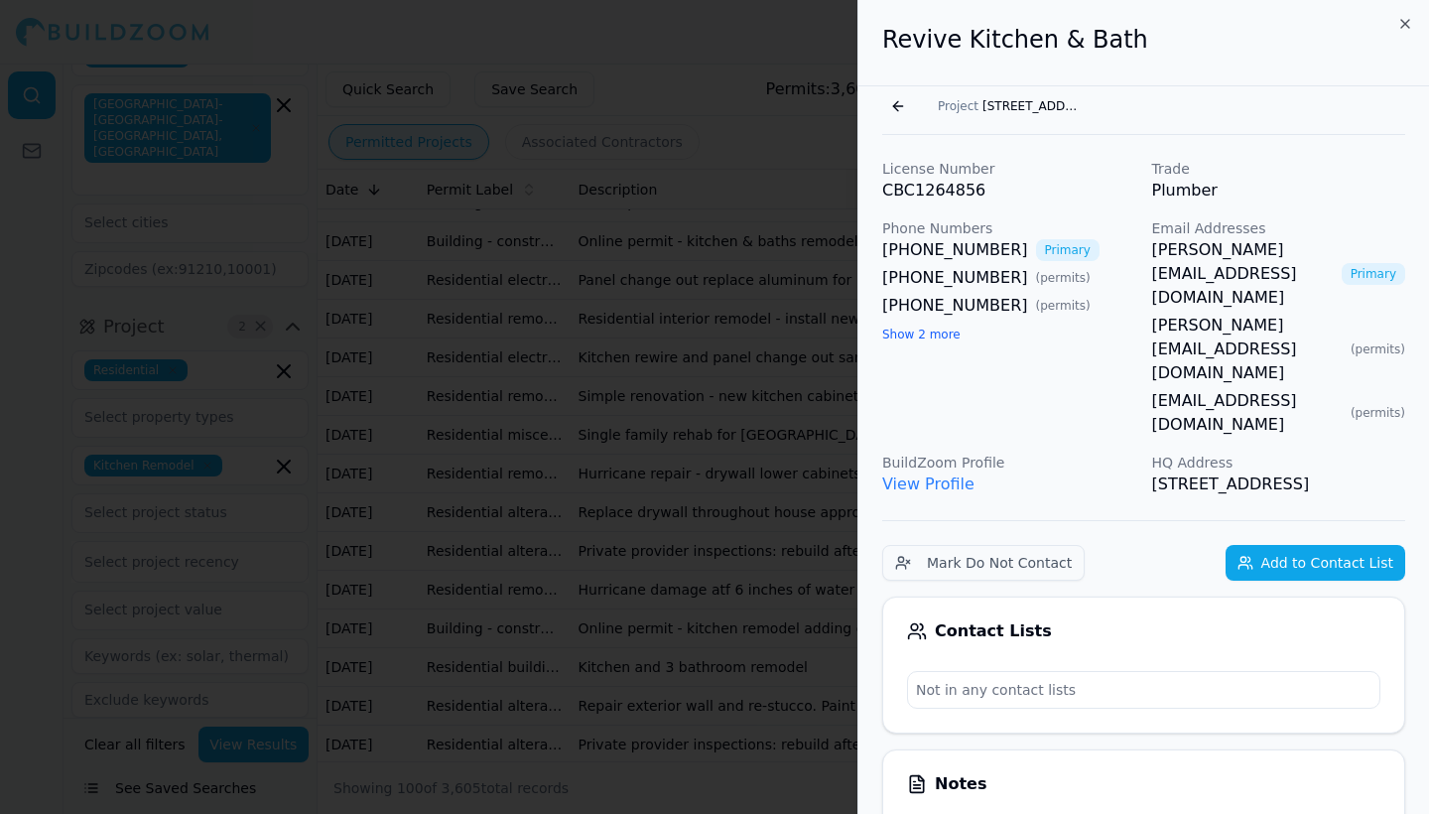
click at [897, 108] on button "Go back" at bounding box center [898, 106] width 32 height 32
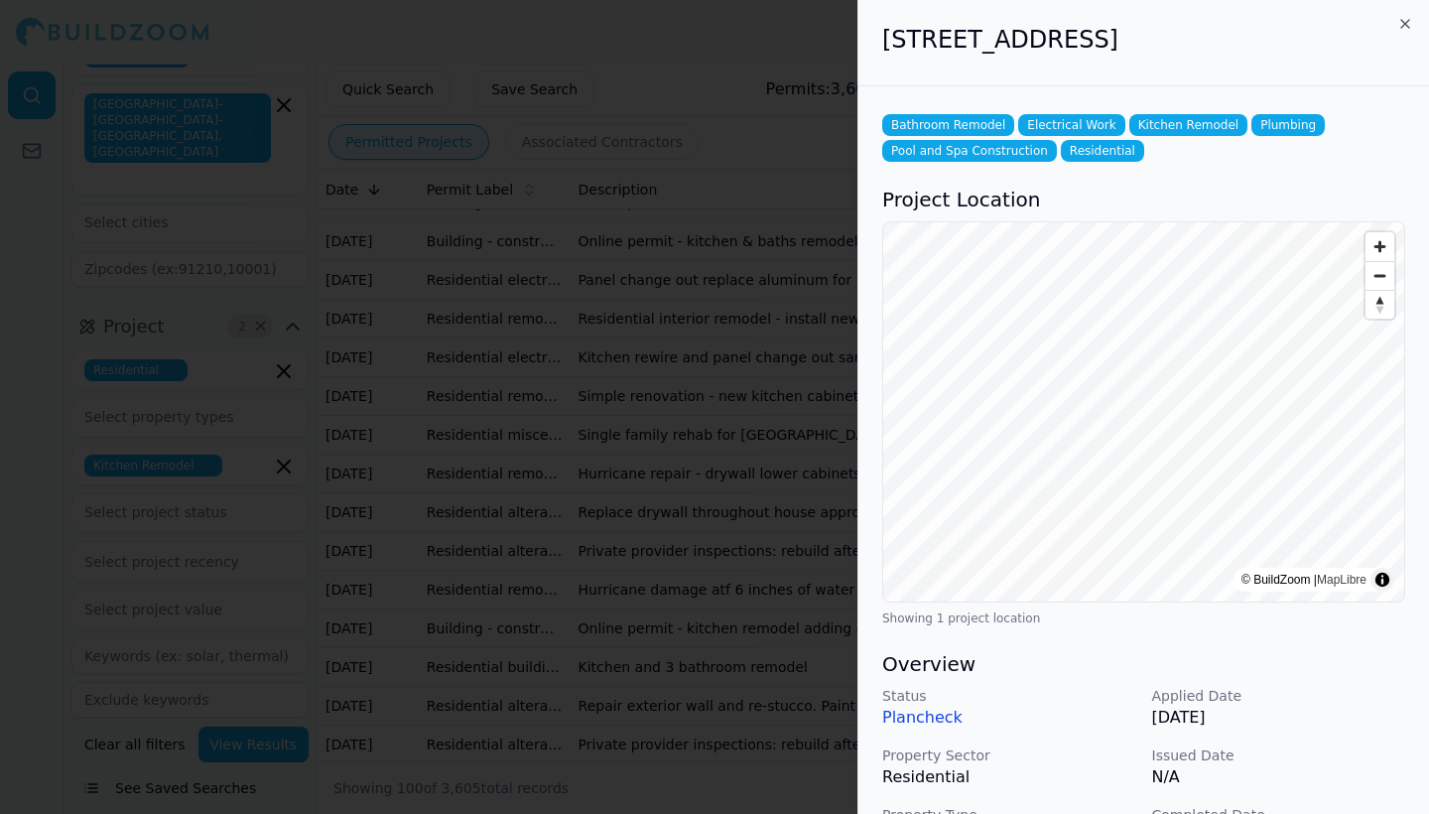
click at [1405, 24] on icon "button" at bounding box center [1405, 24] width 8 height 8
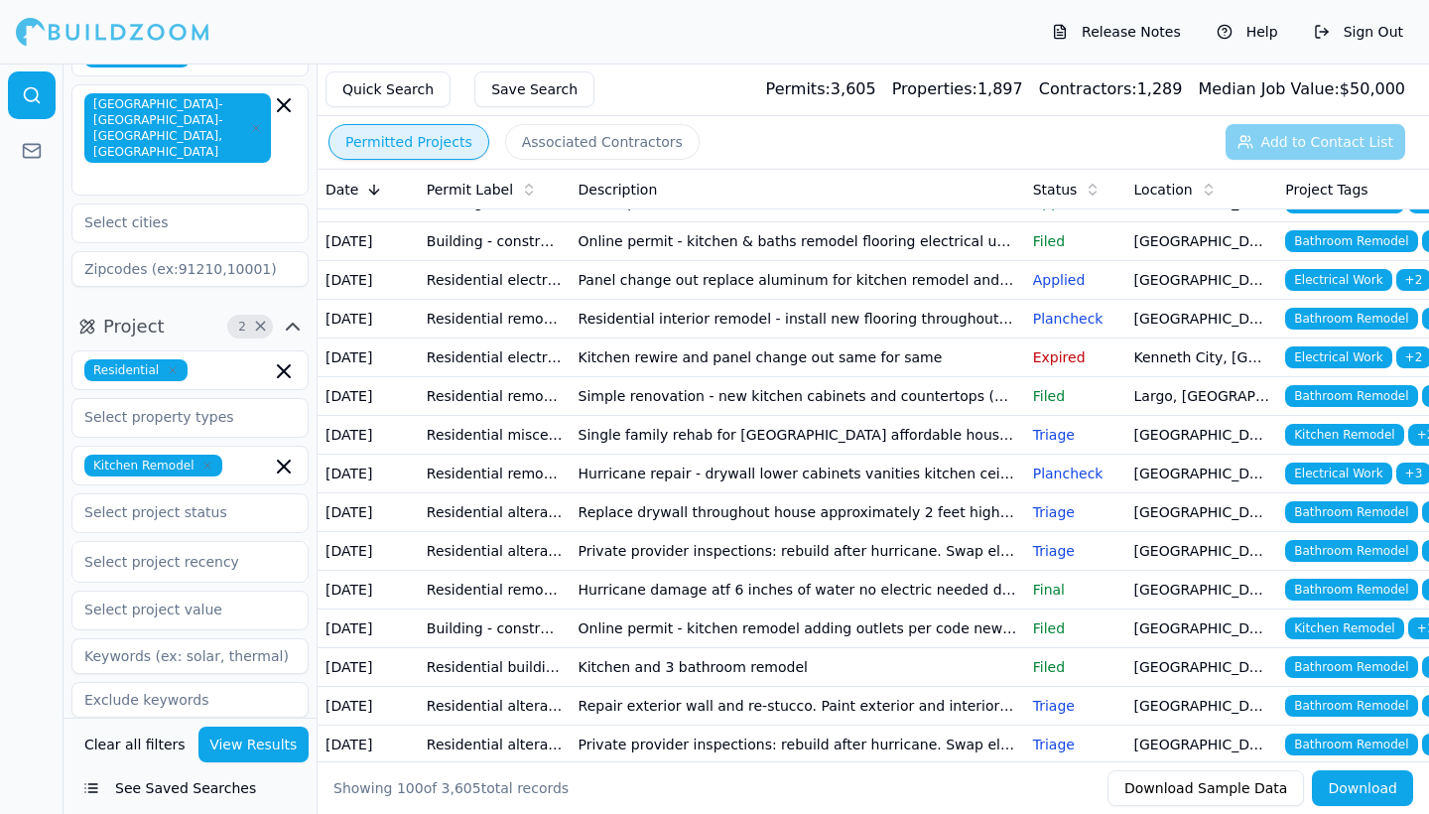
click at [939, 261] on td "Online permit - kitchen & baths remodel flooring electrical updates replacement…" at bounding box center [798, 241] width 454 height 39
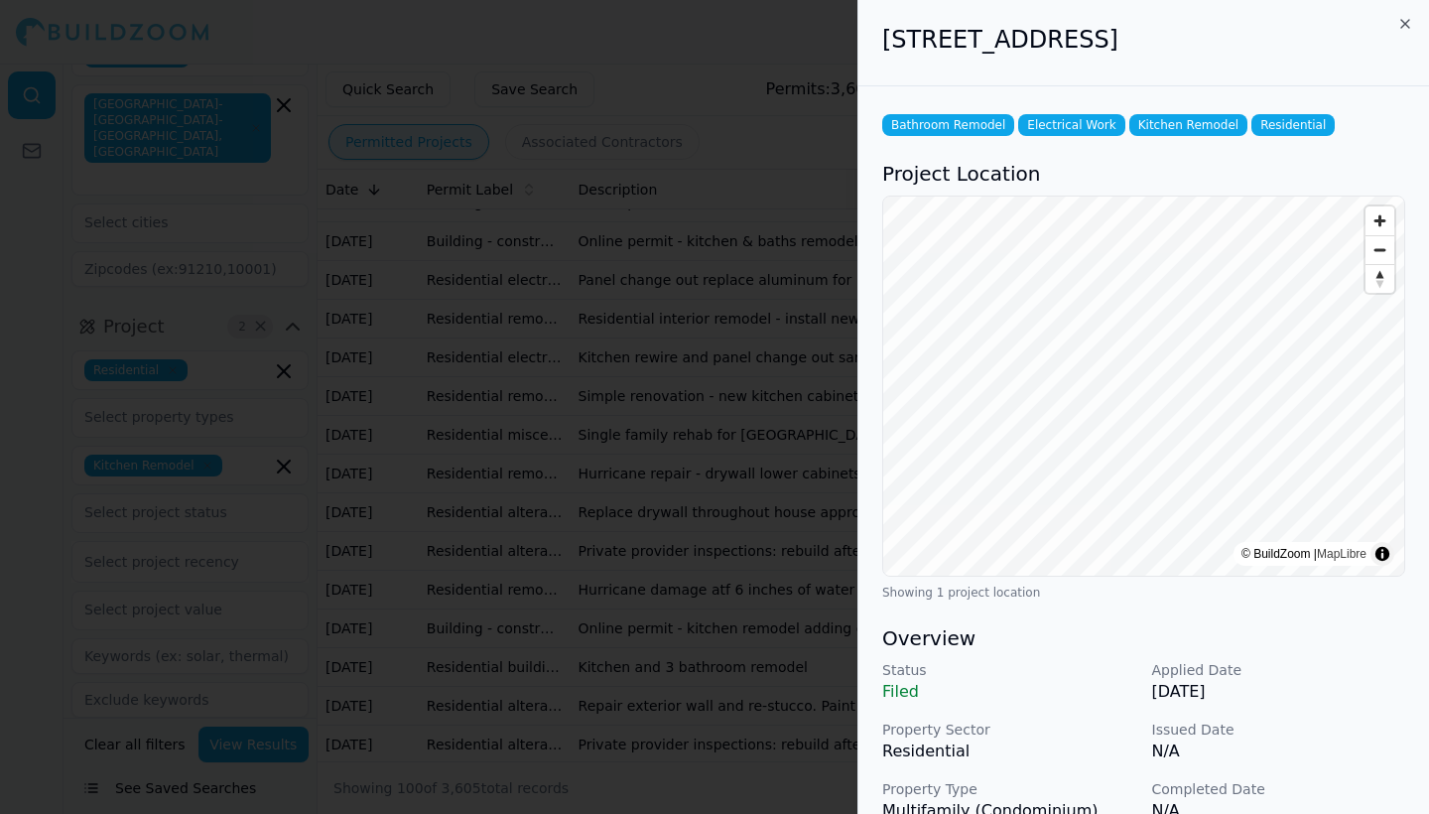
click at [1403, 21] on icon "button" at bounding box center [1405, 24] width 16 height 16
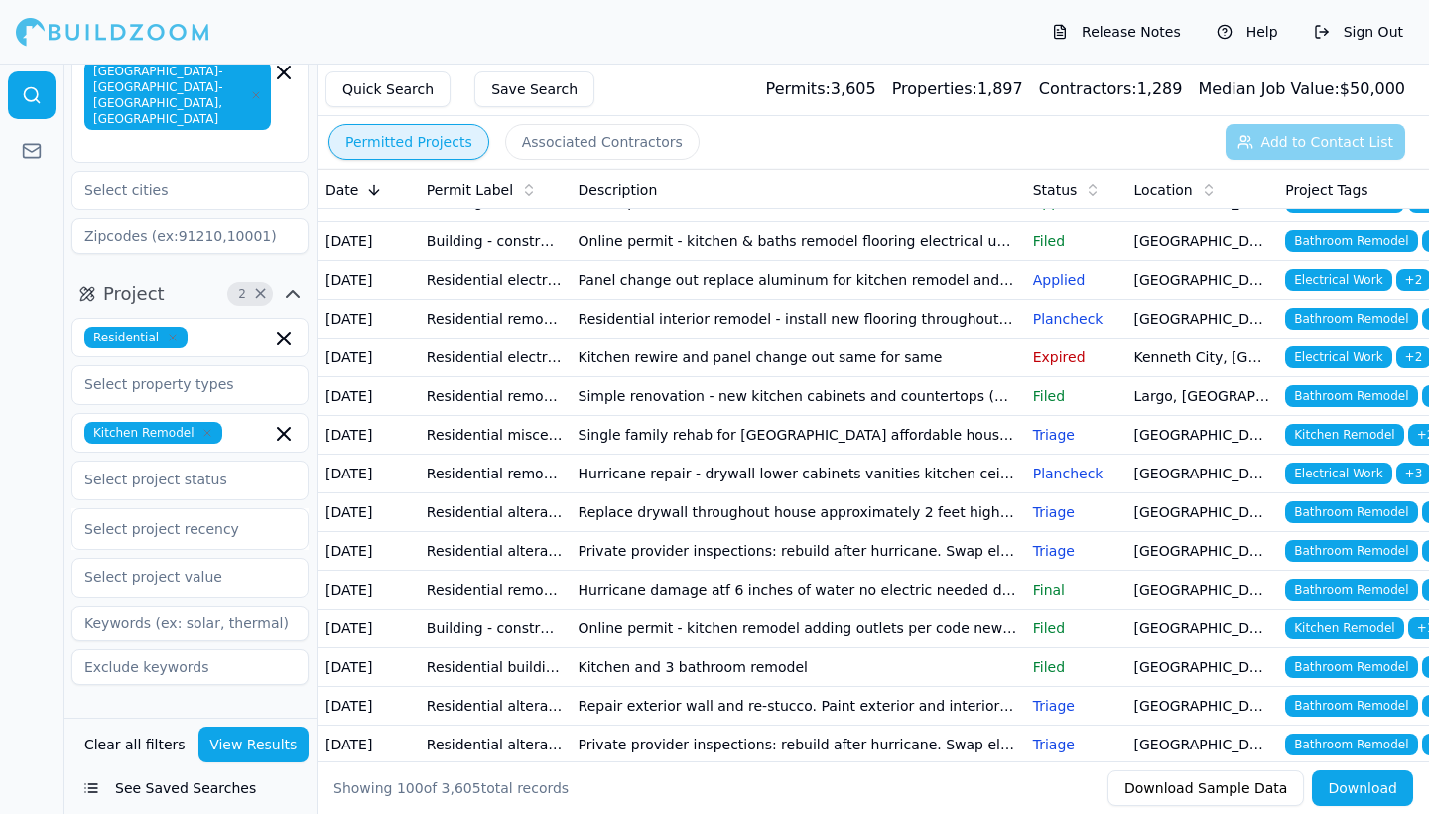
scroll to position [110, 0]
click at [161, 711] on span "Contractor" at bounding box center [150, 725] width 95 height 28
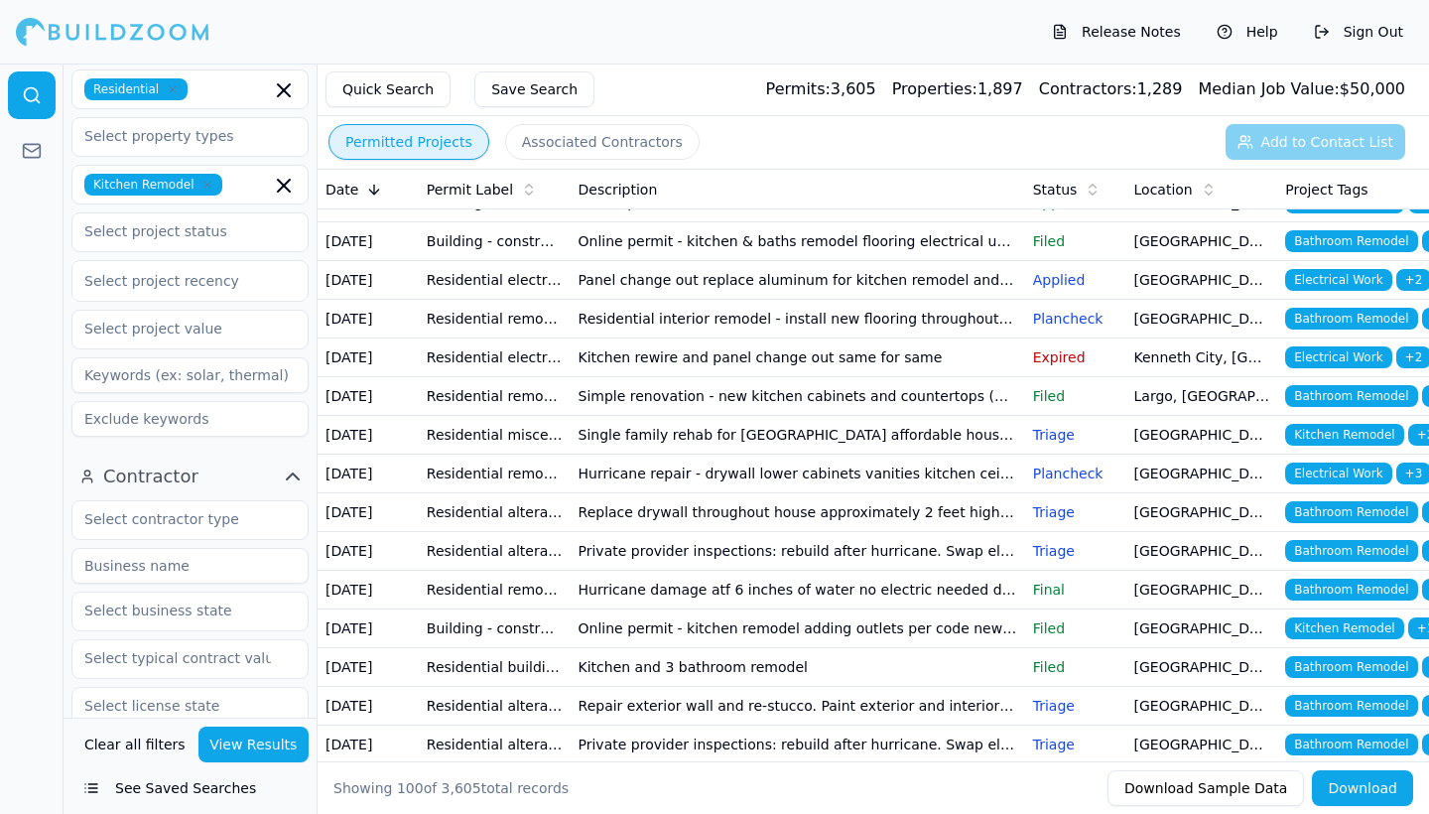
scroll to position [383, 0]
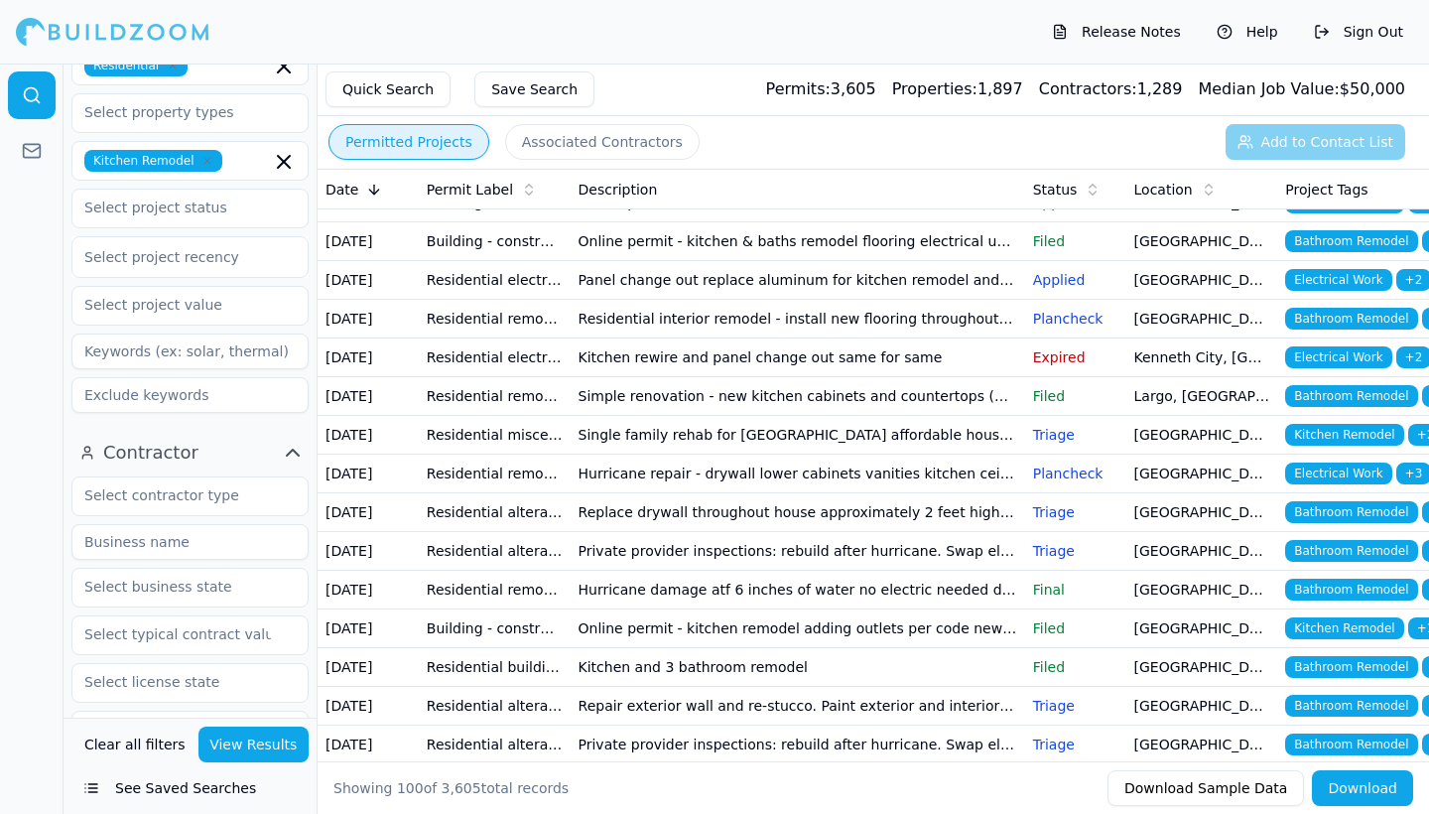
click at [288, 441] on icon "button" at bounding box center [293, 453] width 24 height 24
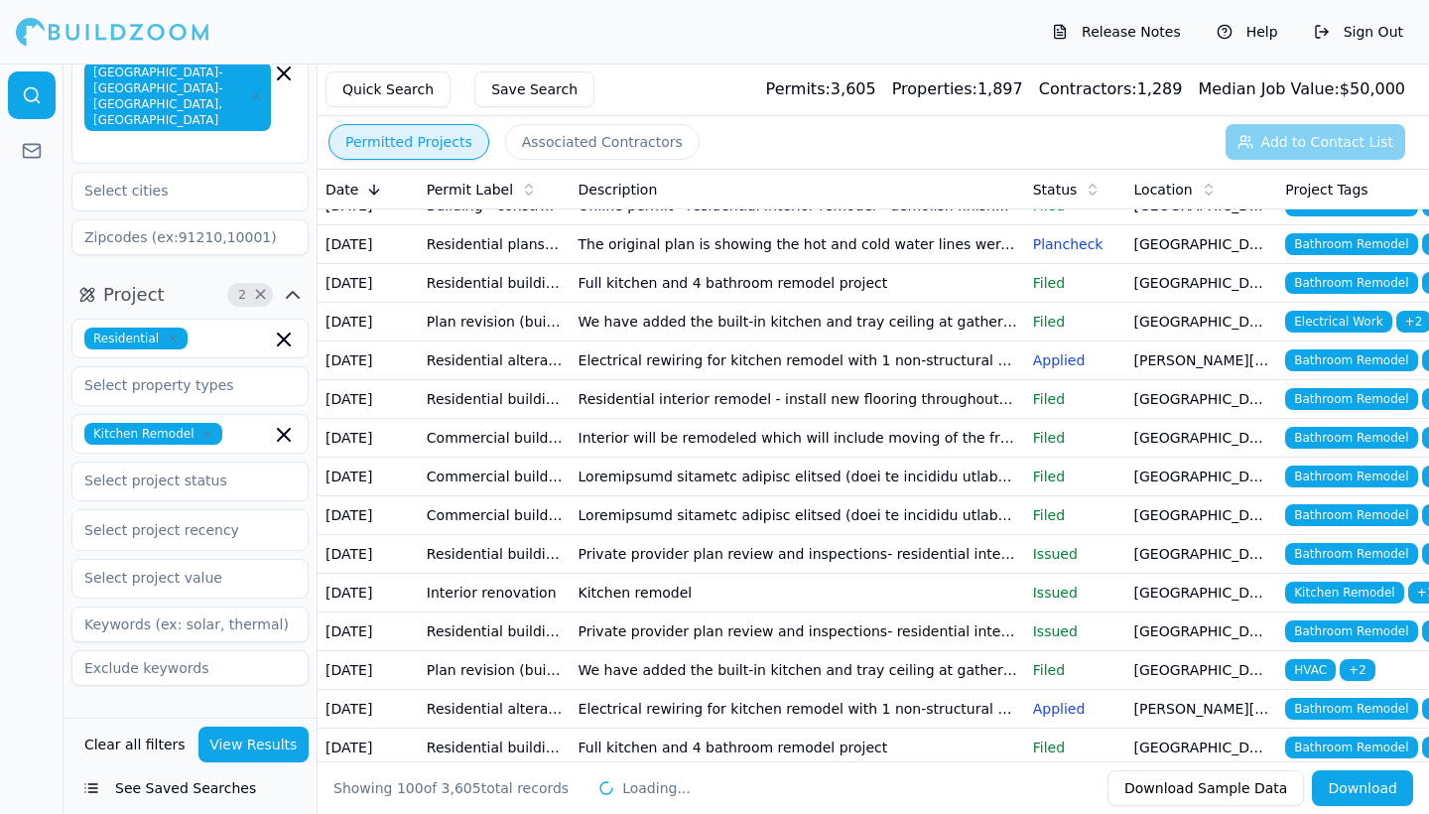
scroll to position [2845, 0]
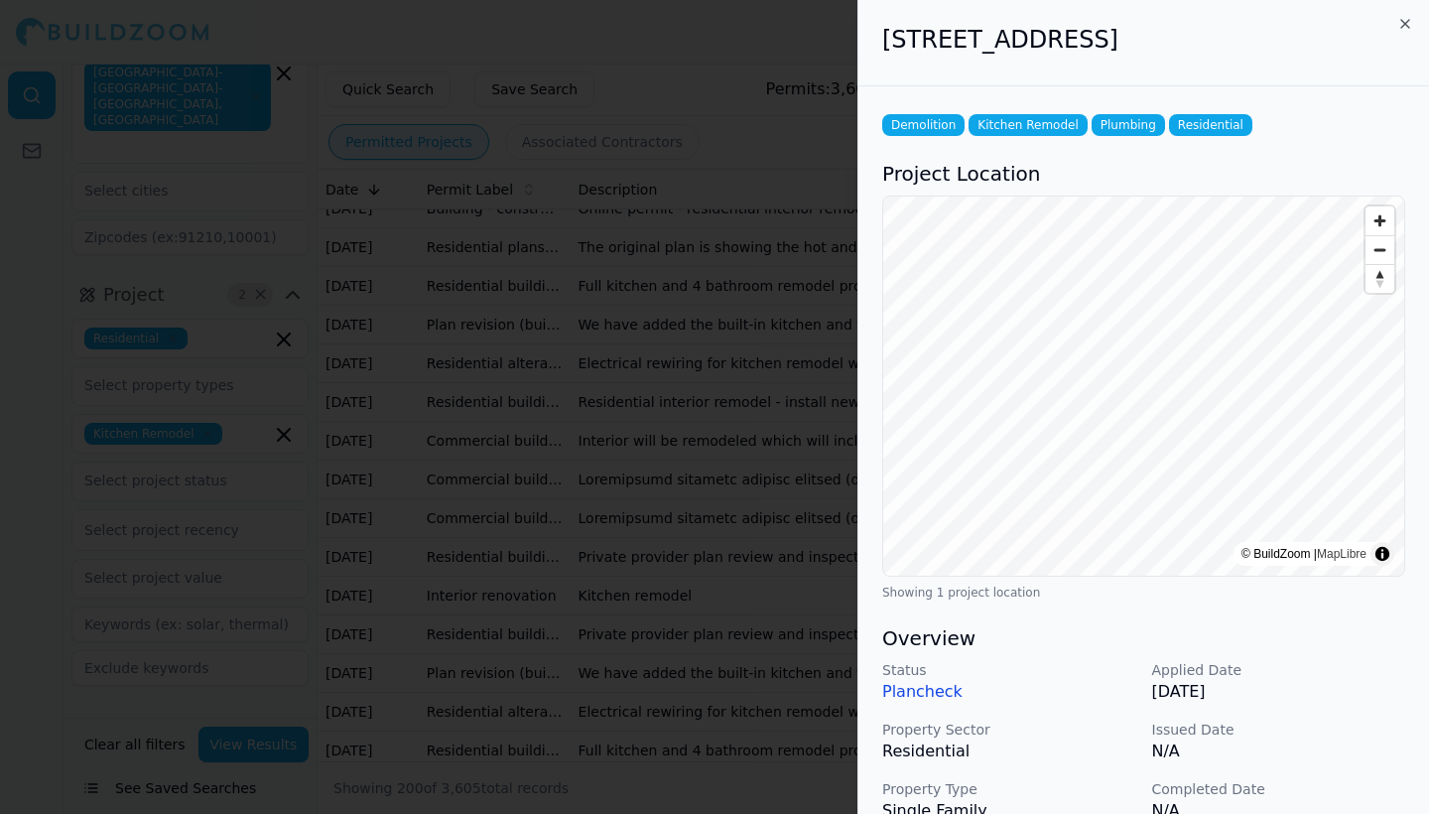
scroll to position [0, 0]
click at [1406, 20] on icon "button" at bounding box center [1405, 24] width 16 height 16
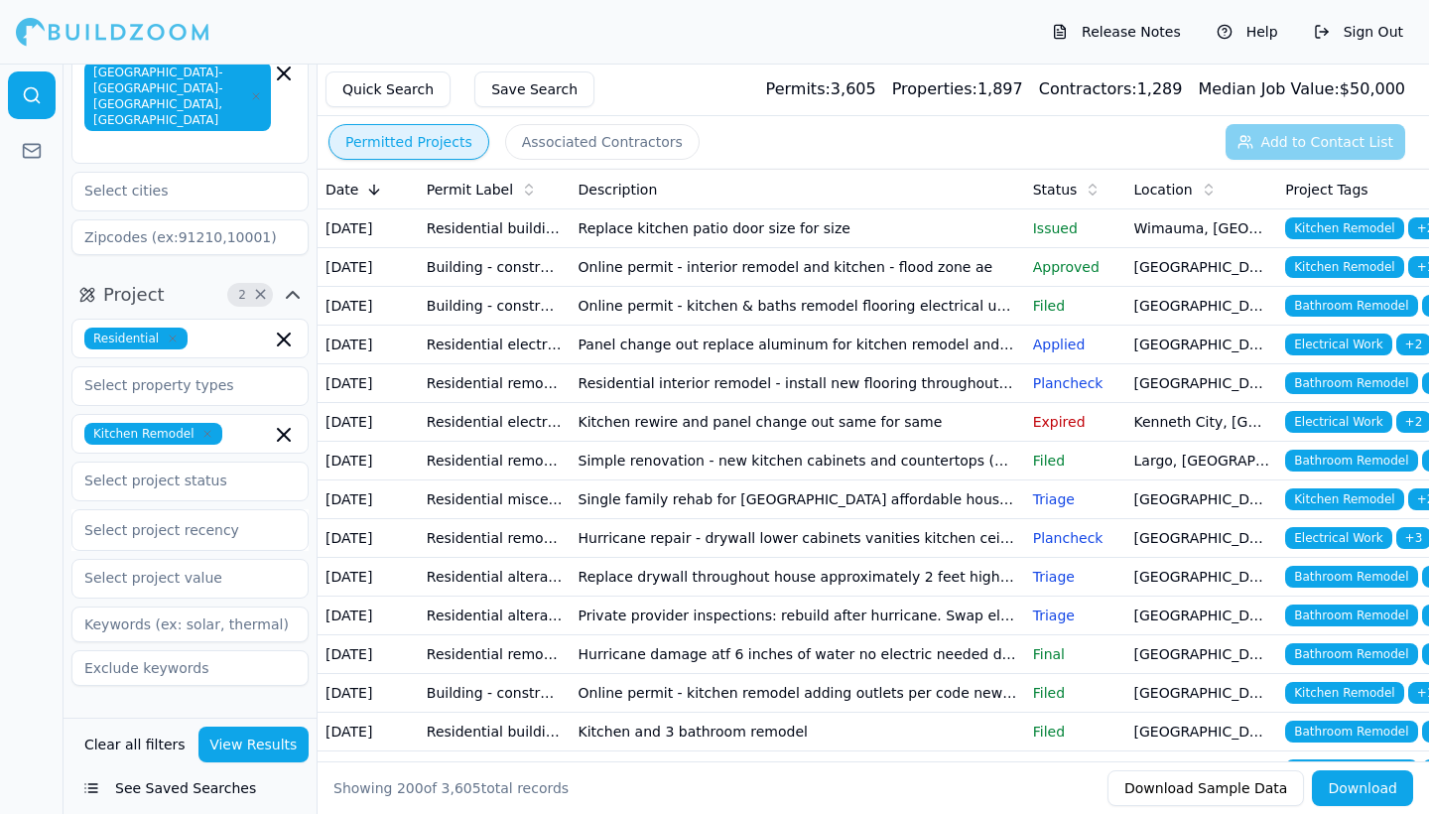
click at [703, 442] on td "Kitchen rewire and panel change out same for same" at bounding box center [798, 422] width 454 height 39
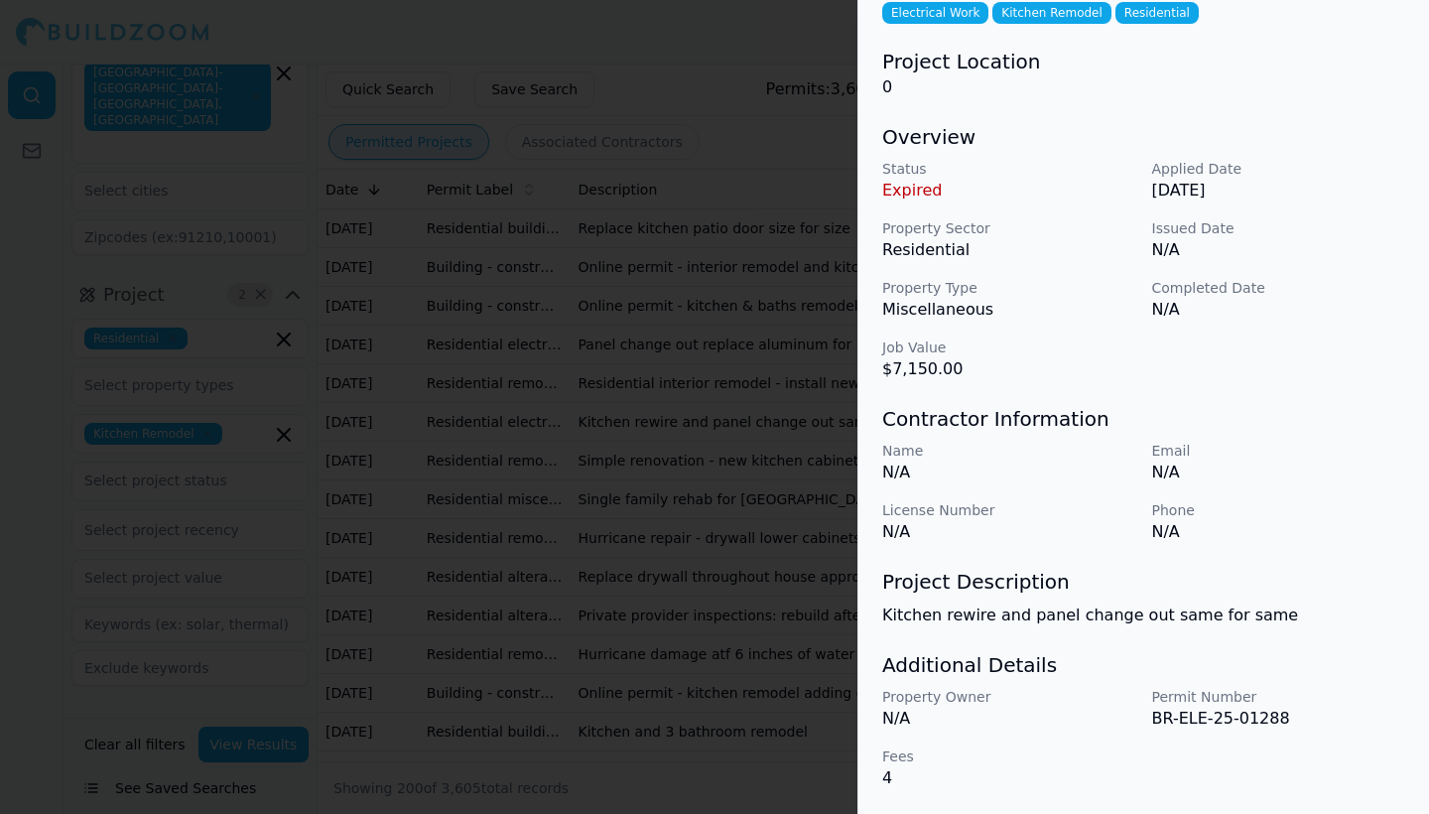
scroll to position [8, 0]
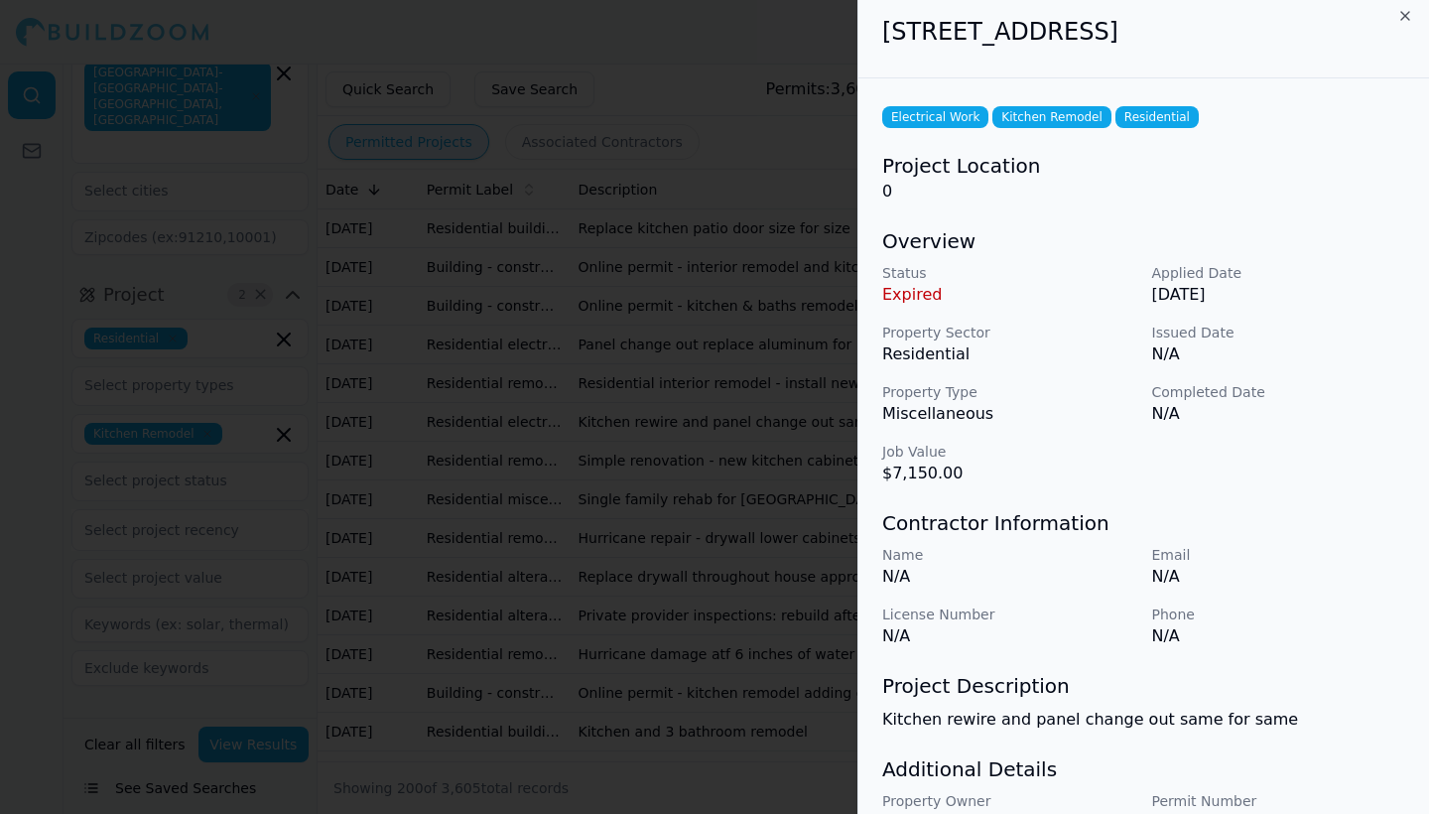
click at [1404, 12] on icon "button" at bounding box center [1405, 16] width 16 height 16
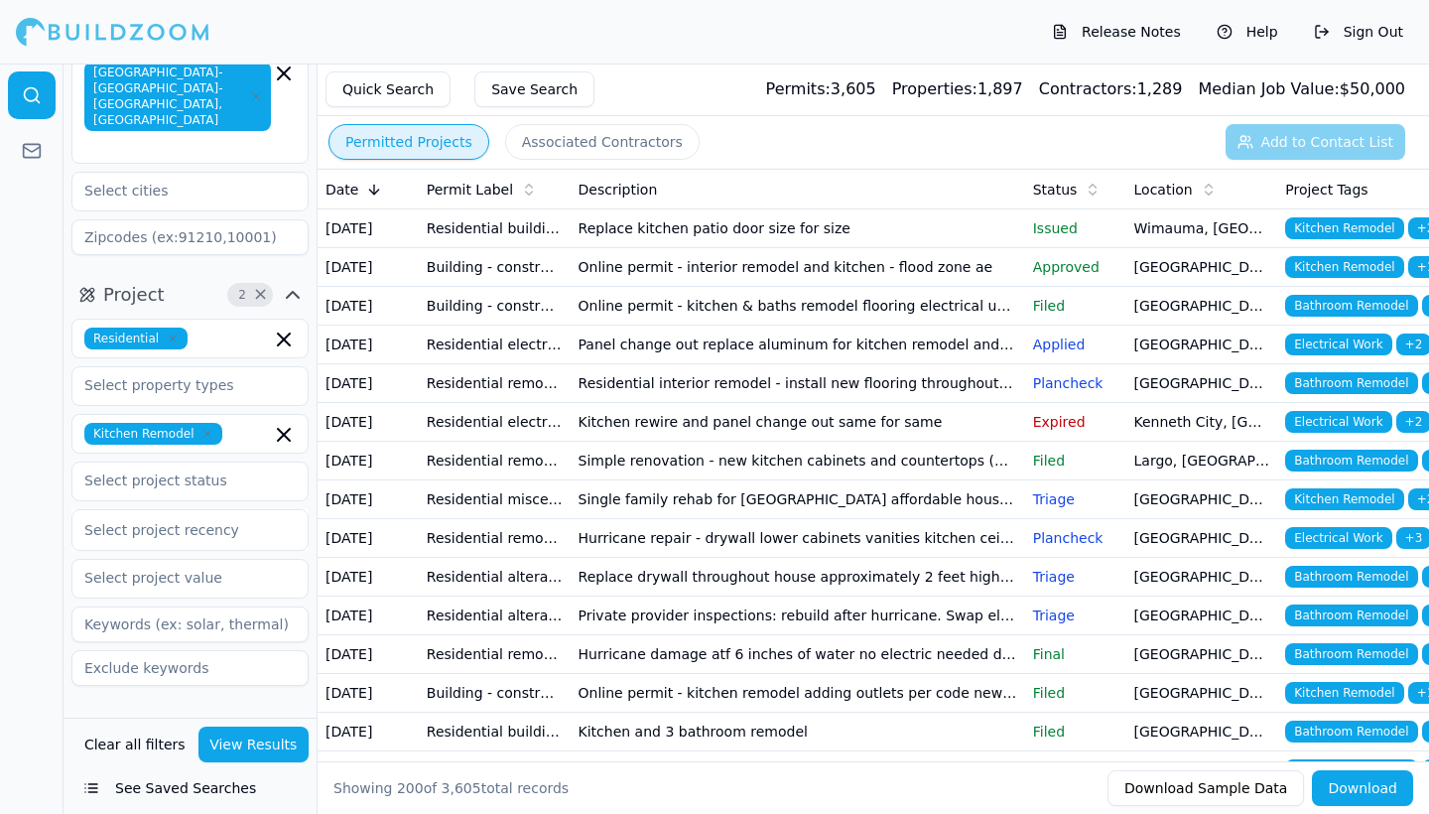
click at [705, 325] on td "Online permit - kitchen & baths remodel flooring electrical updates replacement…" at bounding box center [798, 306] width 454 height 39
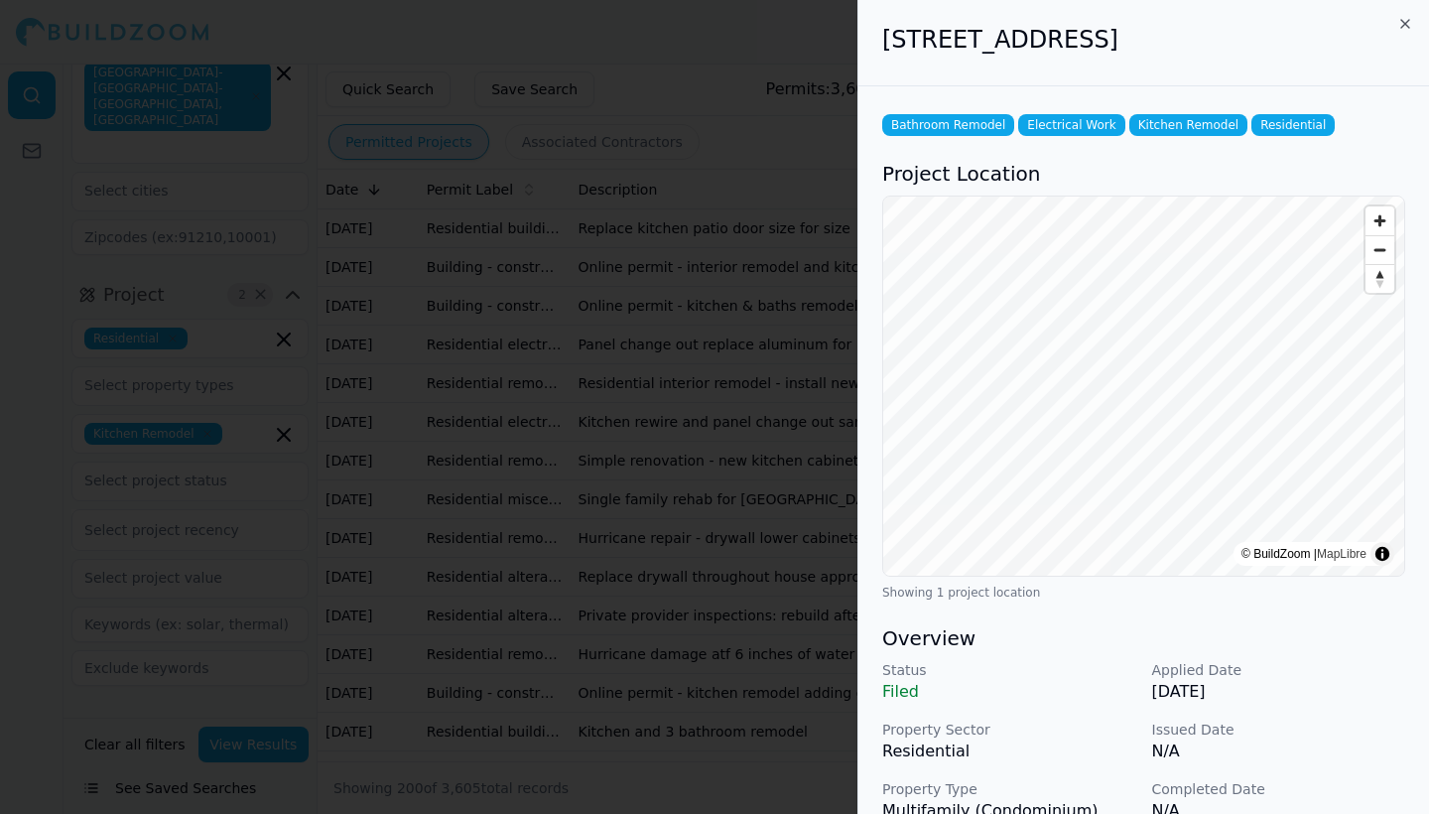
scroll to position [0, 0]
click at [1406, 24] on icon "button" at bounding box center [1405, 24] width 16 height 16
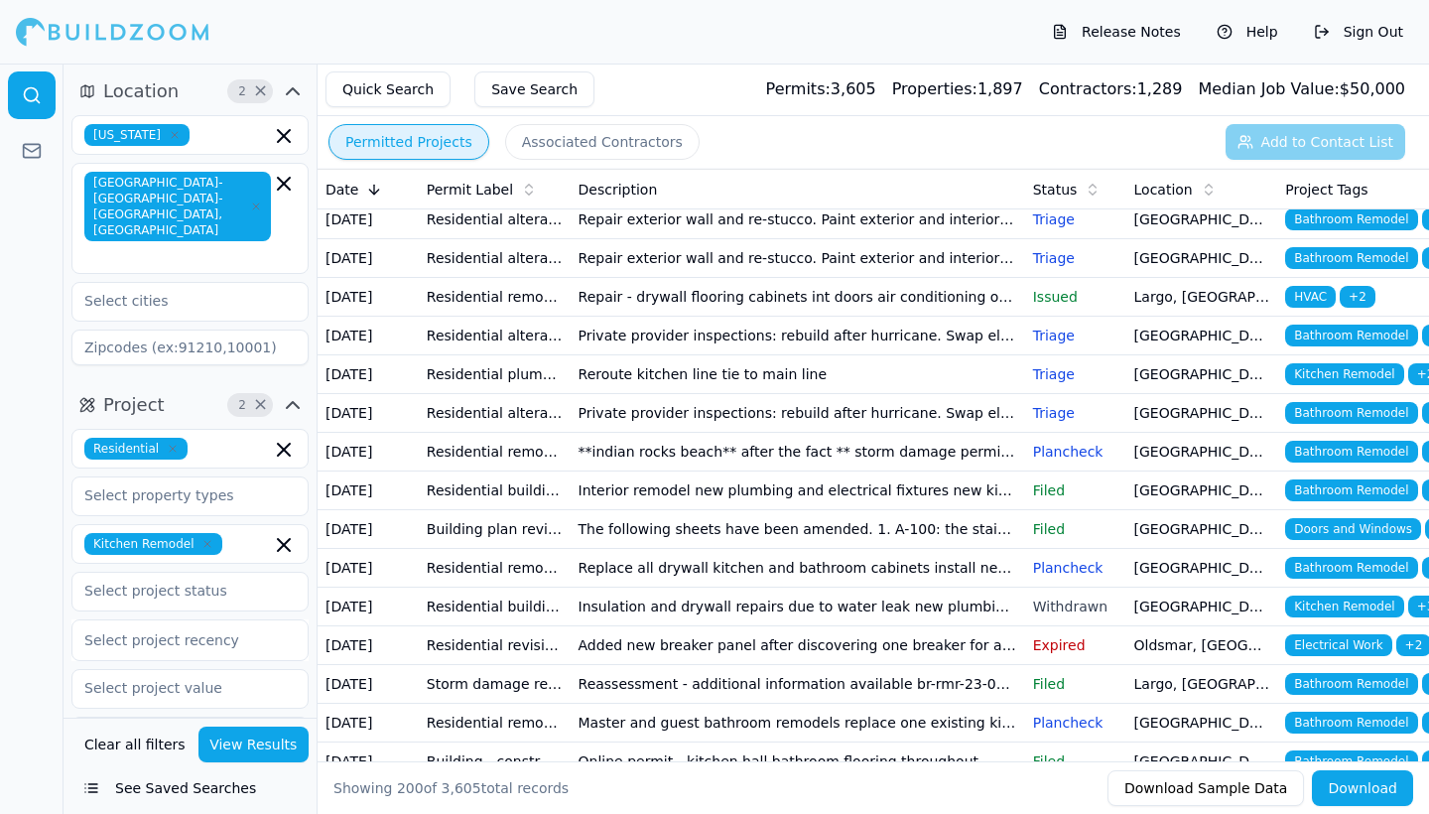
scroll to position [875, 0]
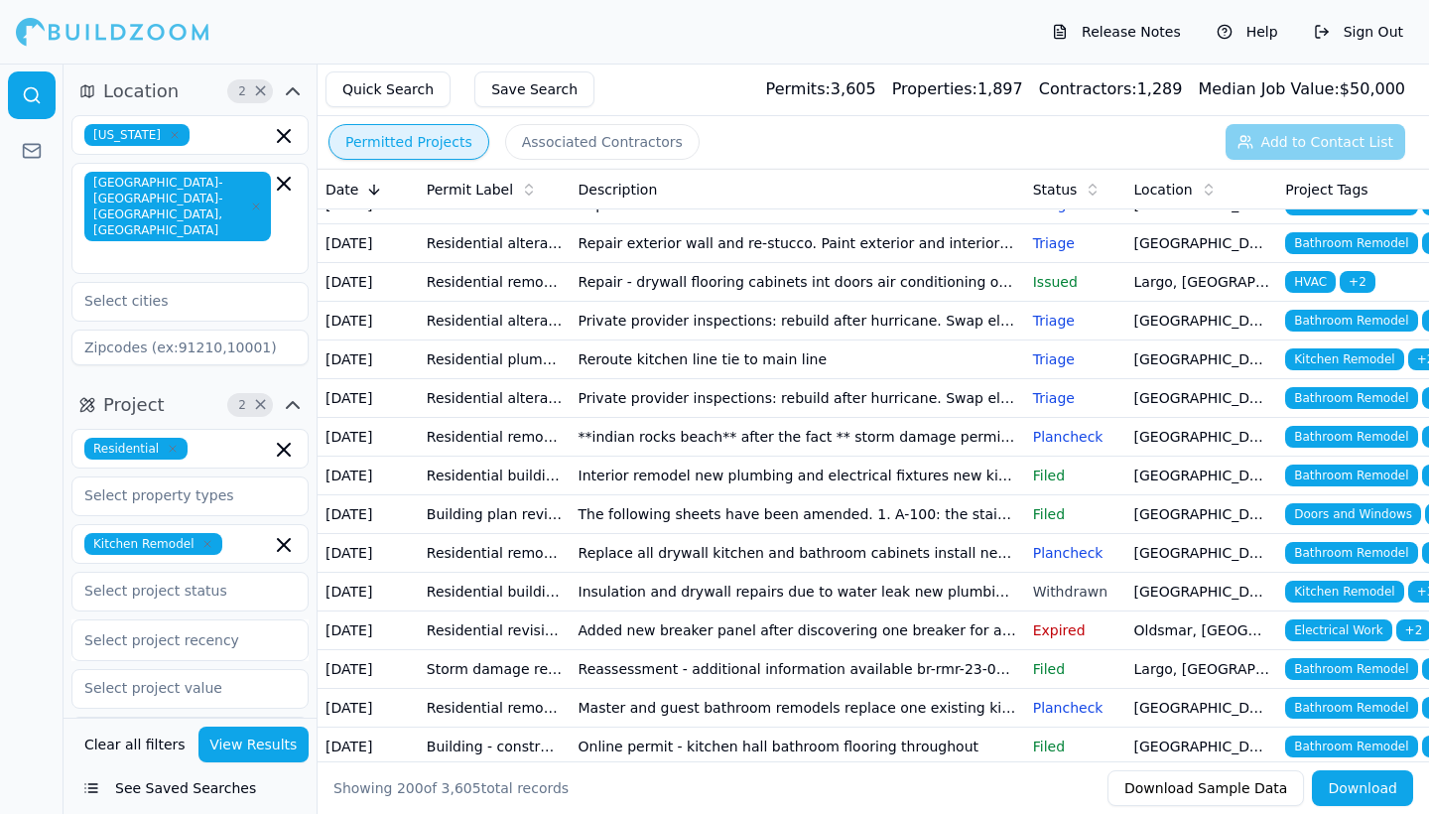
click at [677, 108] on td "Install washer box in the master bedroom closet tie in to the kitchen drain sta…" at bounding box center [798, 88] width 454 height 39
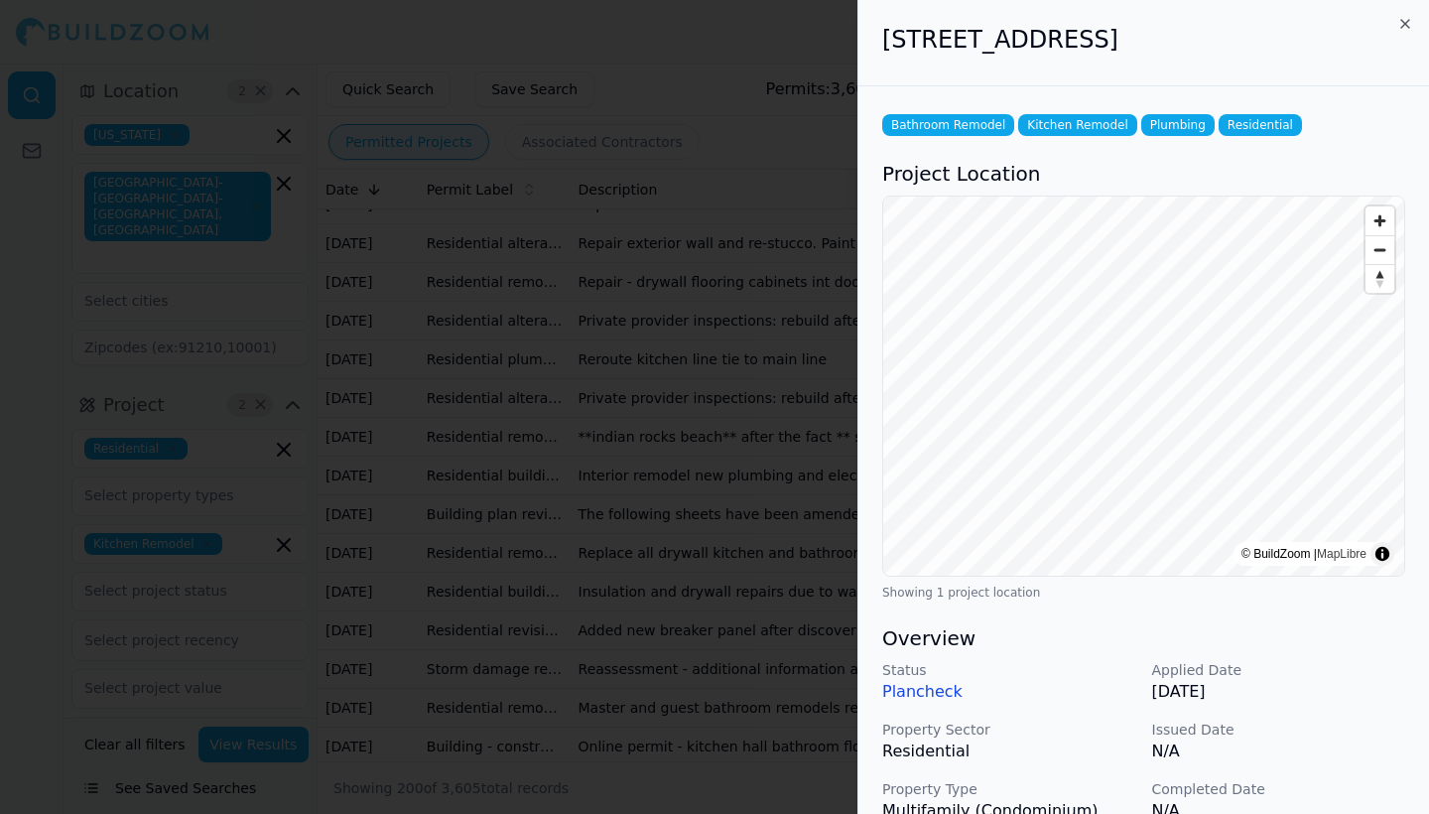
scroll to position [0, 0]
click at [1404, 23] on icon "button" at bounding box center [1405, 24] width 8 height 8
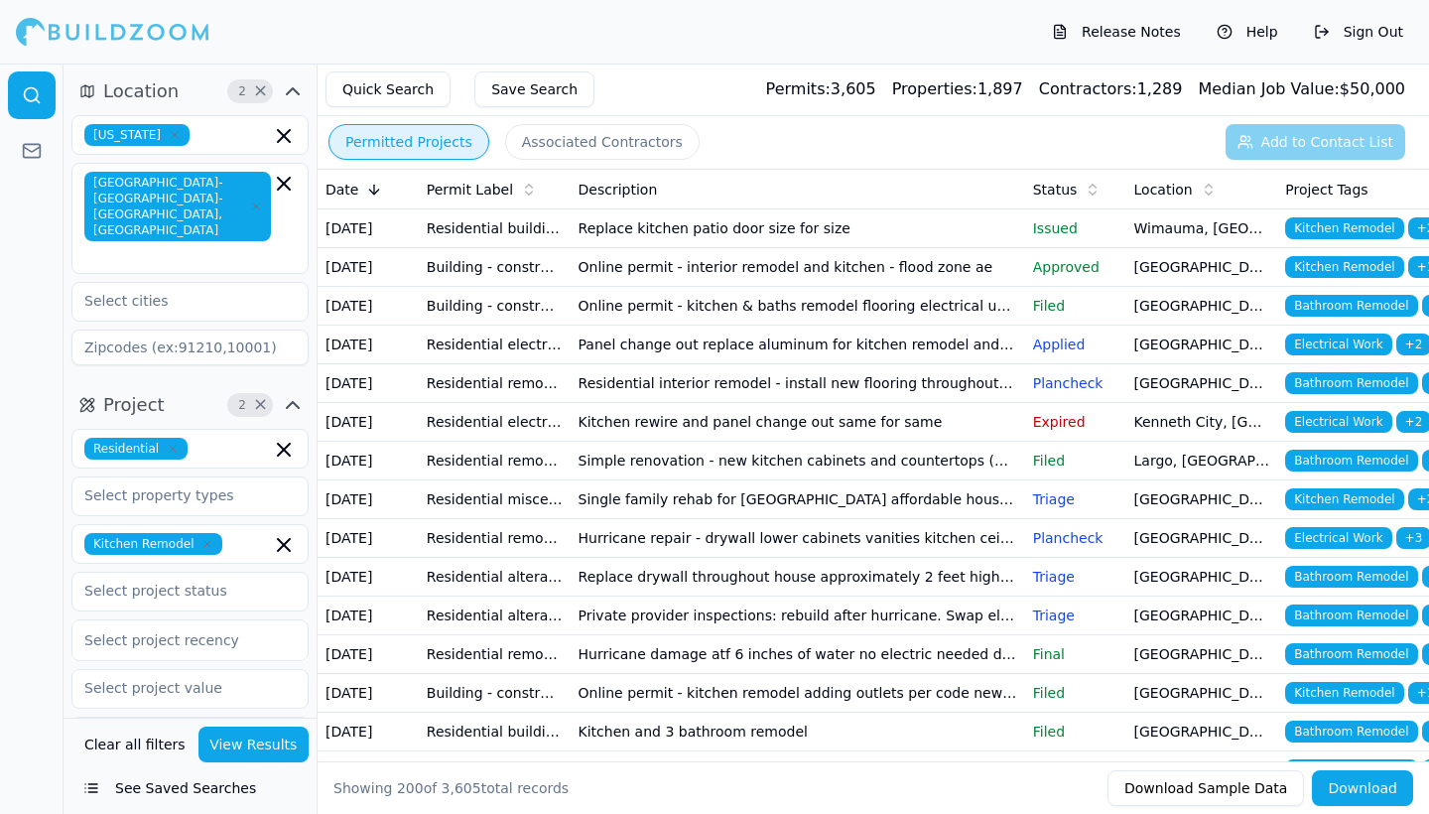
click at [721, 558] on td "Hurricane repair - drywall lower cabinets vanities kitchen ceiling sinks floori…" at bounding box center [798, 538] width 454 height 39
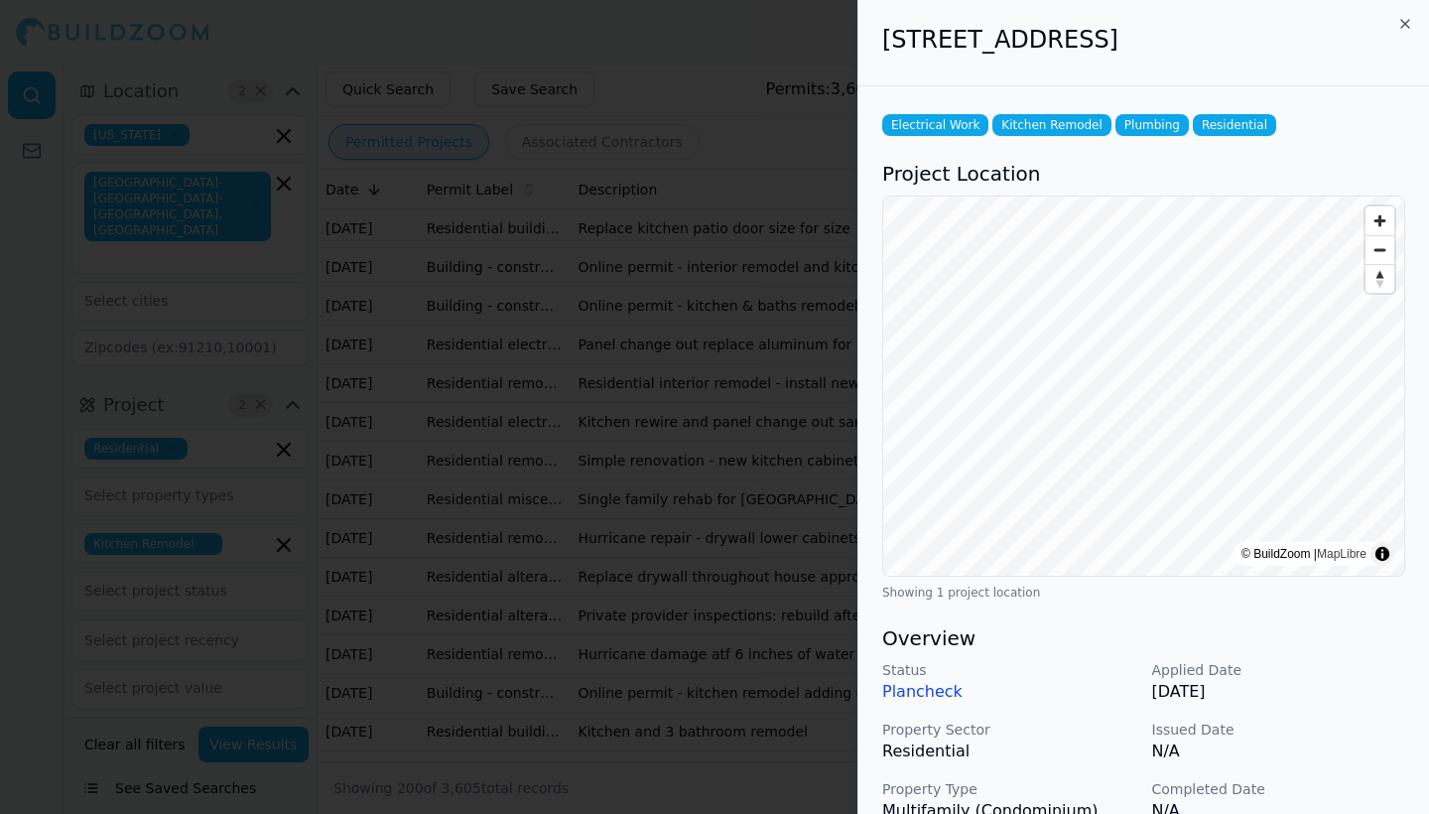
click at [1401, 21] on icon "button" at bounding box center [1405, 24] width 16 height 16
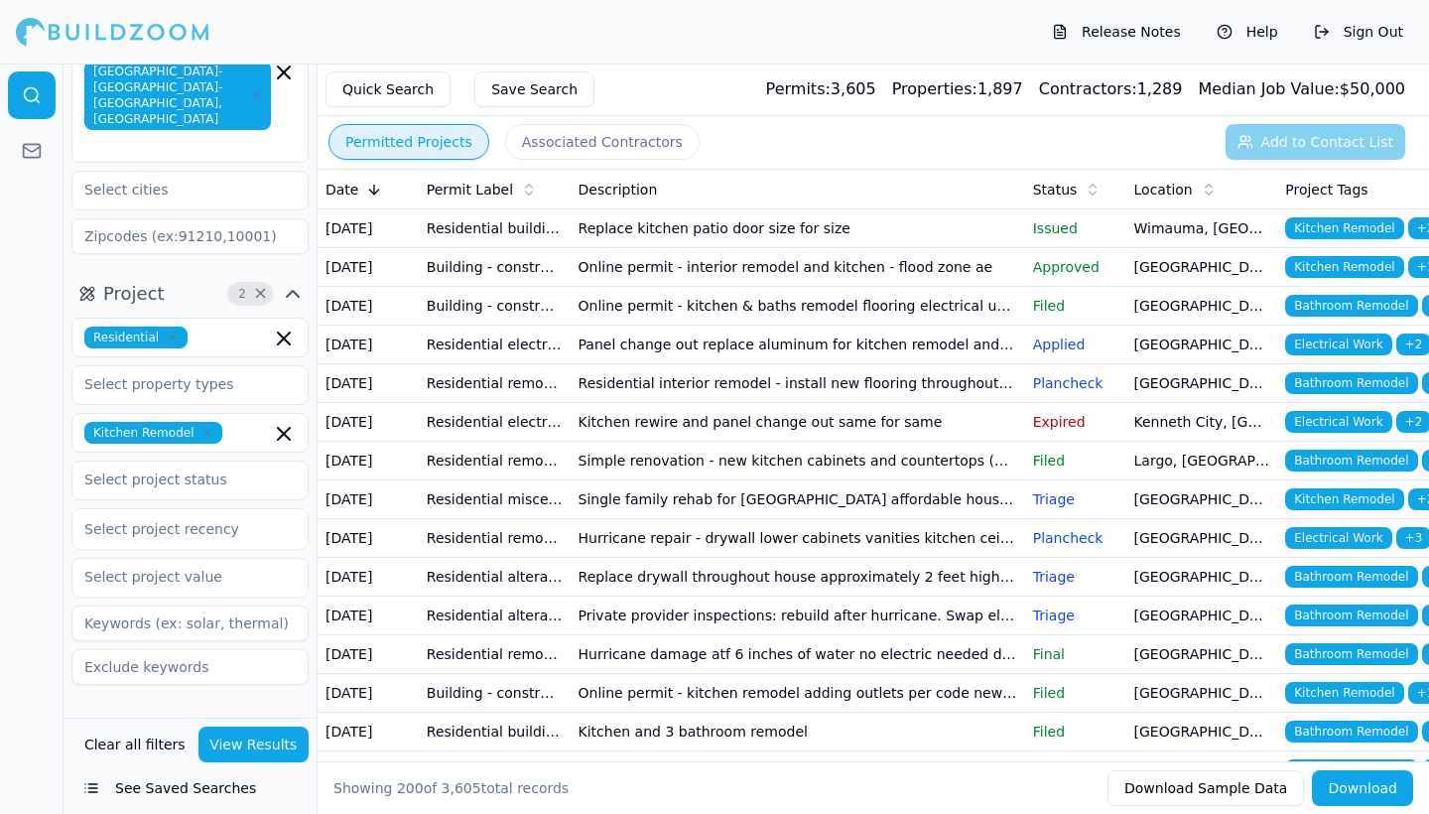
scroll to position [110, 0]
click at [185, 711] on span "Contractor" at bounding box center [150, 725] width 95 height 28
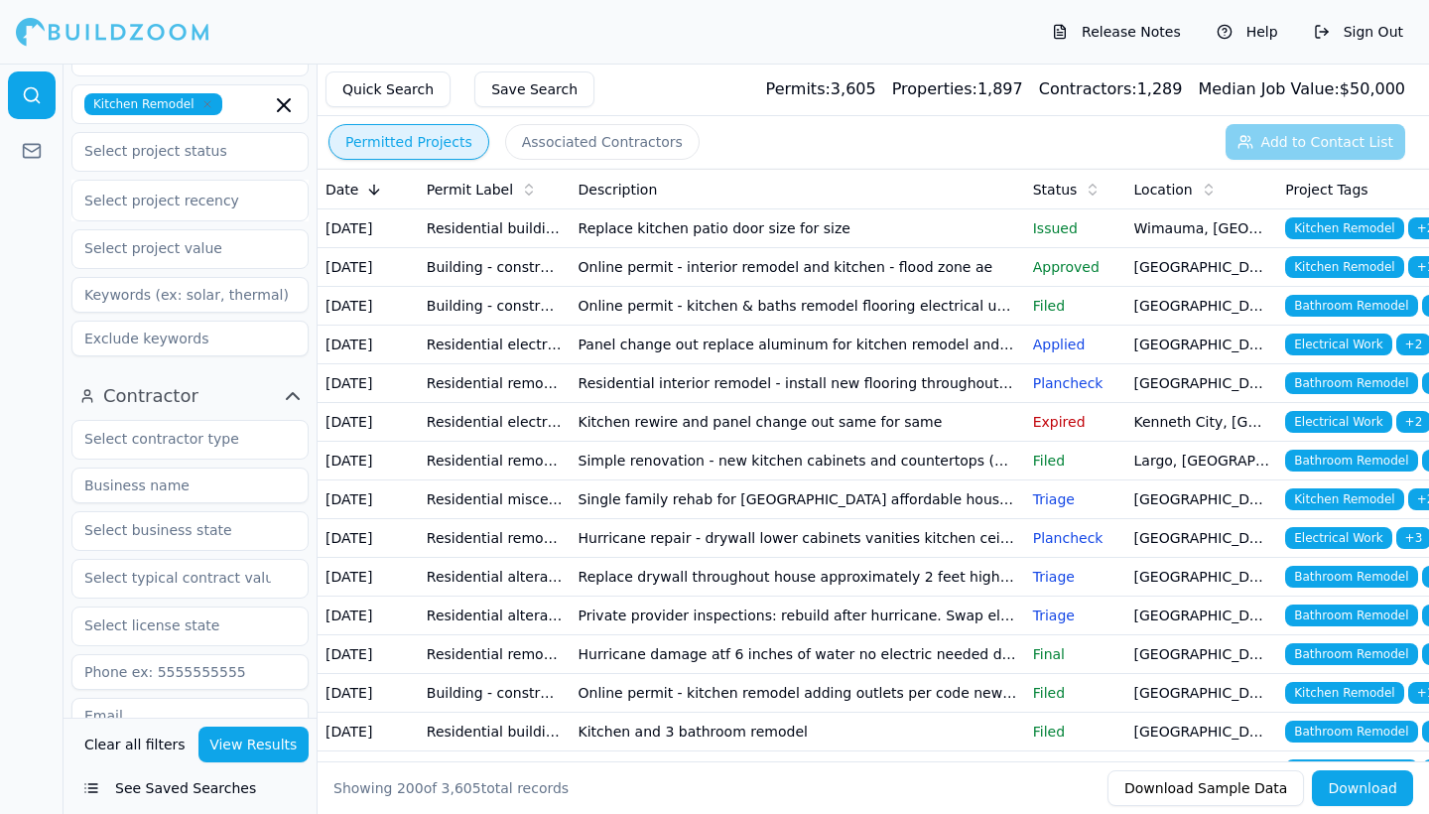
scroll to position [473, 0]
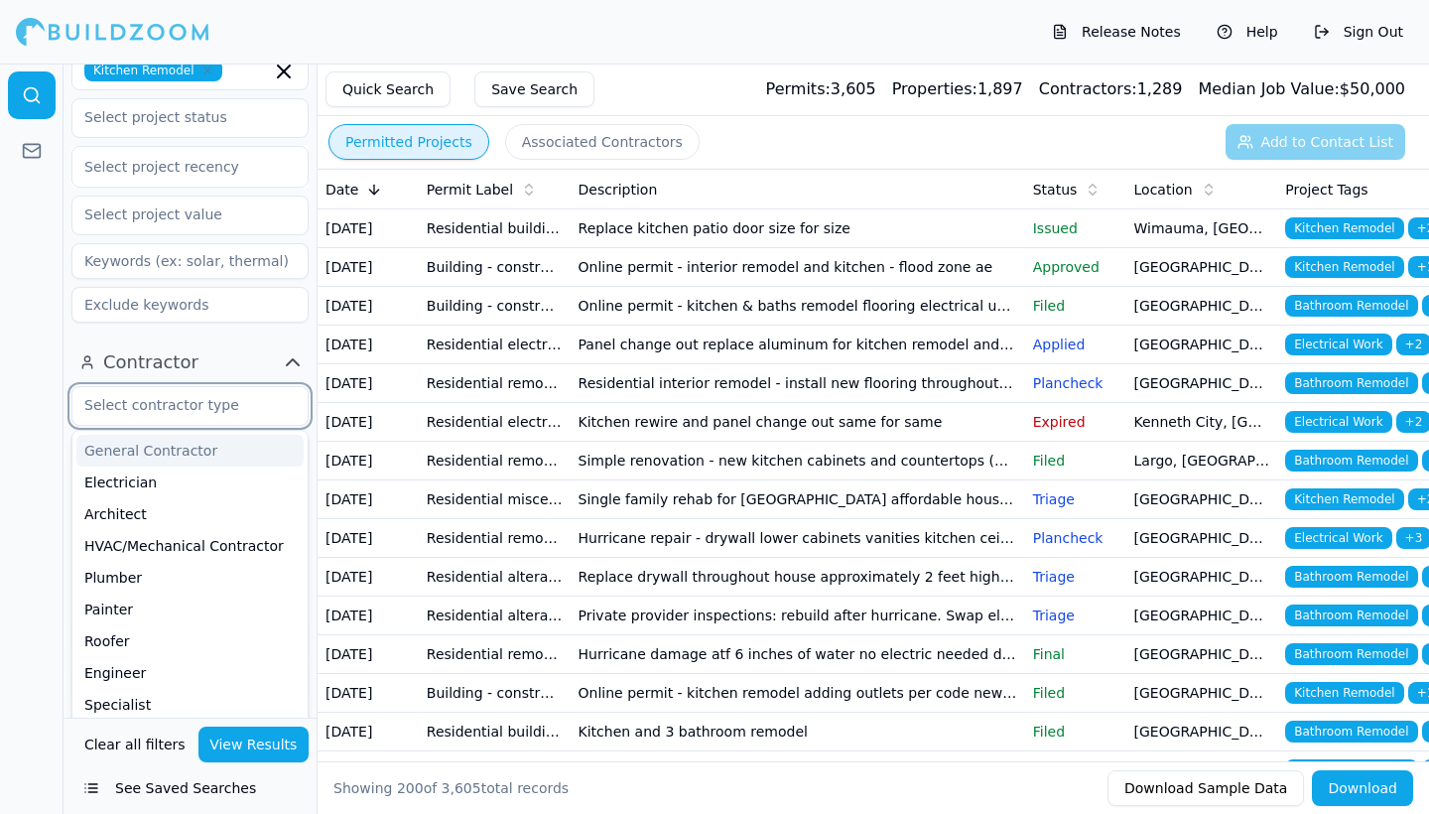
click at [139, 387] on input "text" at bounding box center [177, 405] width 210 height 36
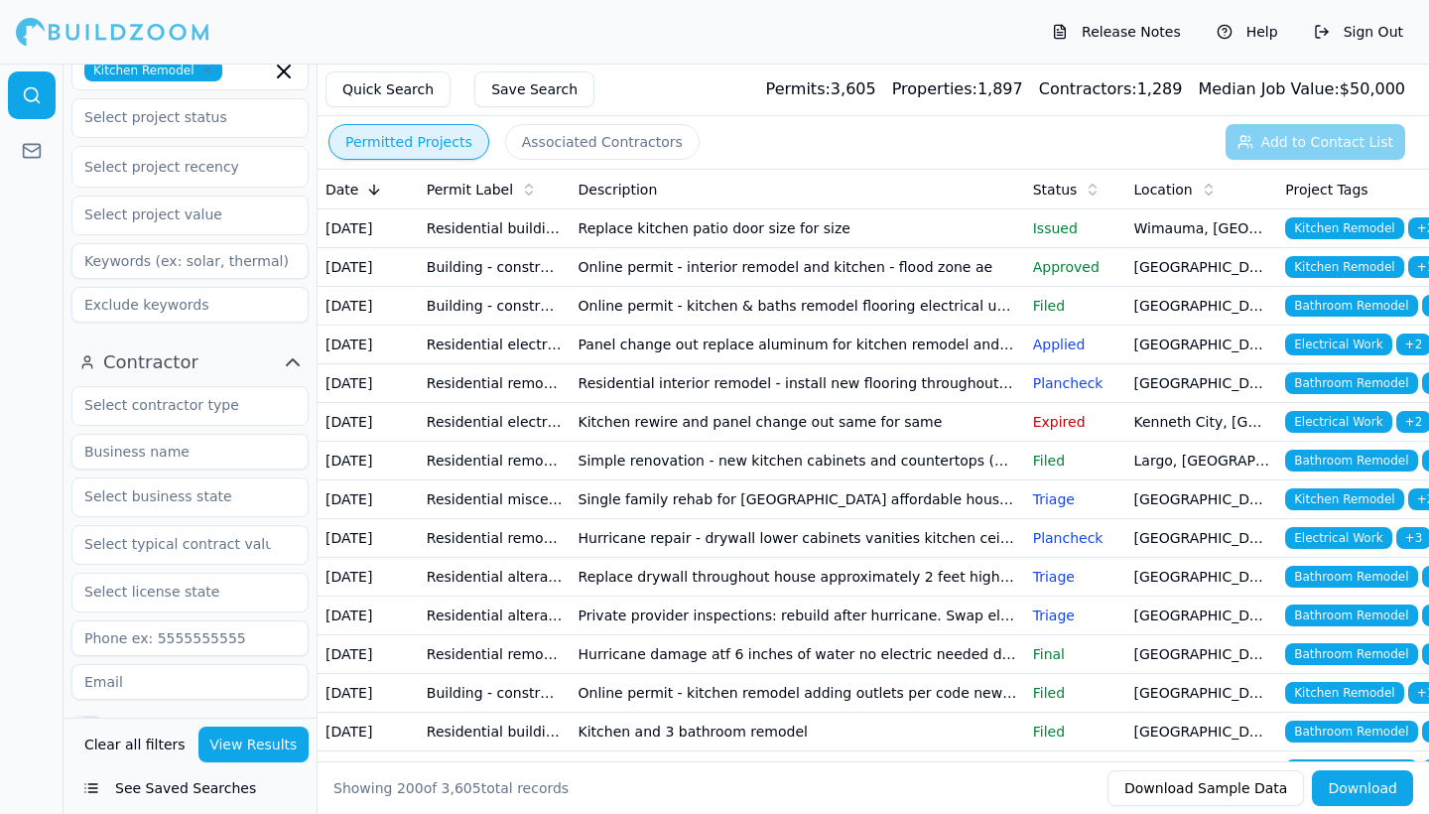
click at [17, 589] on div at bounding box center [32, 439] width 64 height 750
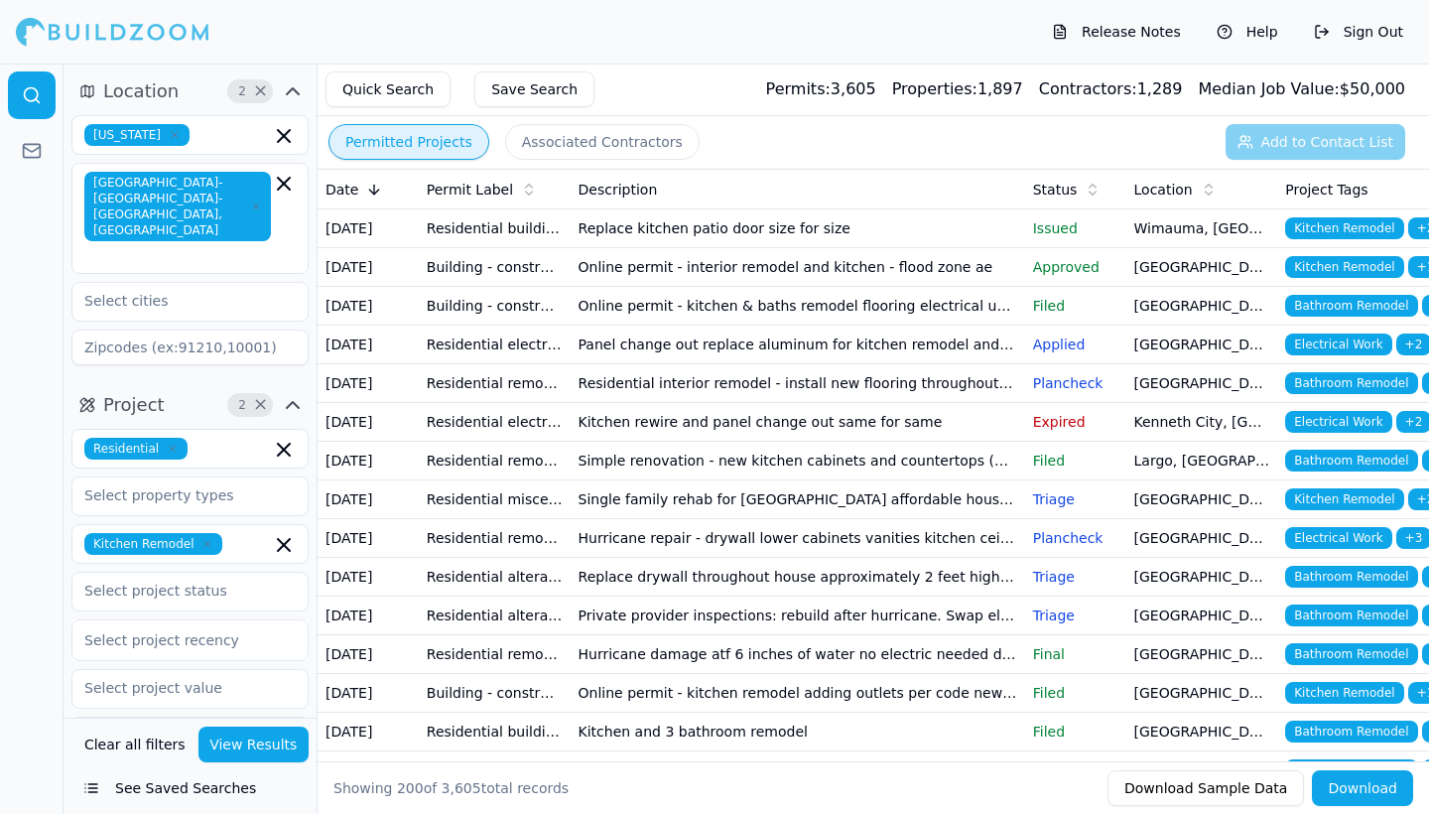
scroll to position [0, 0]
click at [573, 403] on td "Residential interior remodel - install new flooring throughout home. Primary ba…" at bounding box center [798, 383] width 454 height 39
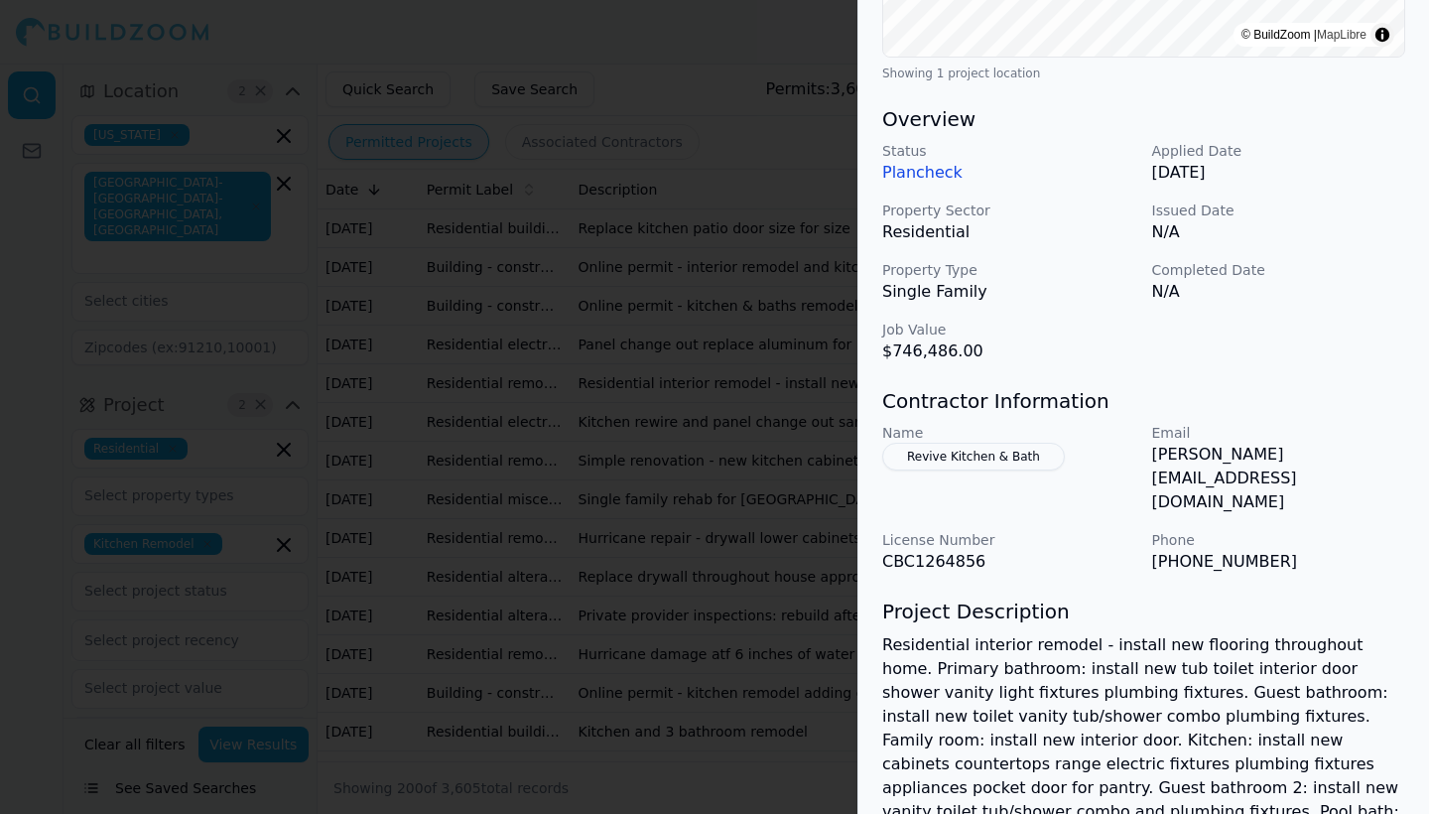
scroll to position [551, 0]
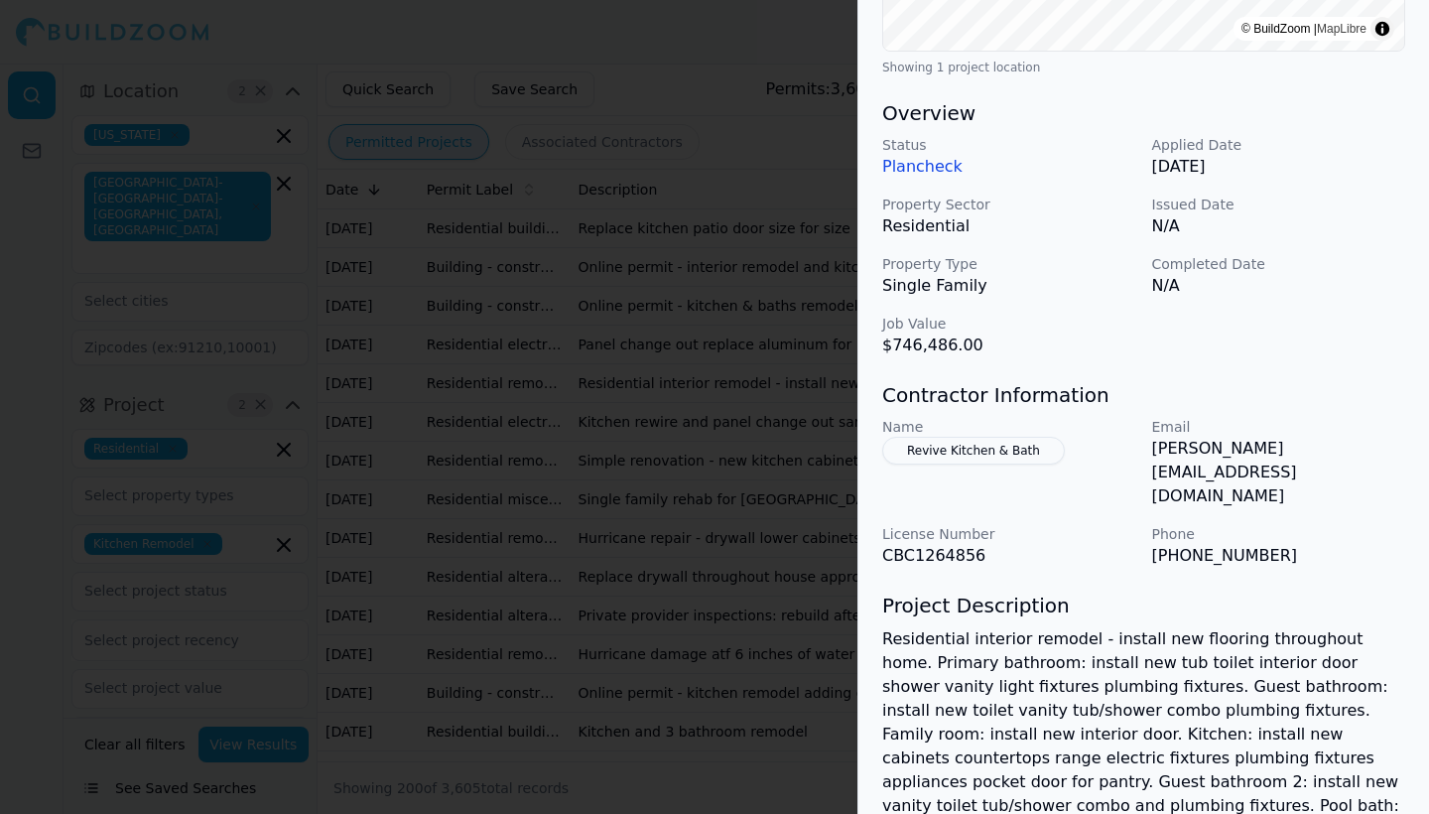
click at [1120, 239] on div "Status Plancheck Applied Date [DATE] Property Sector Residential Issued Date N/…" at bounding box center [1143, 246] width 523 height 222
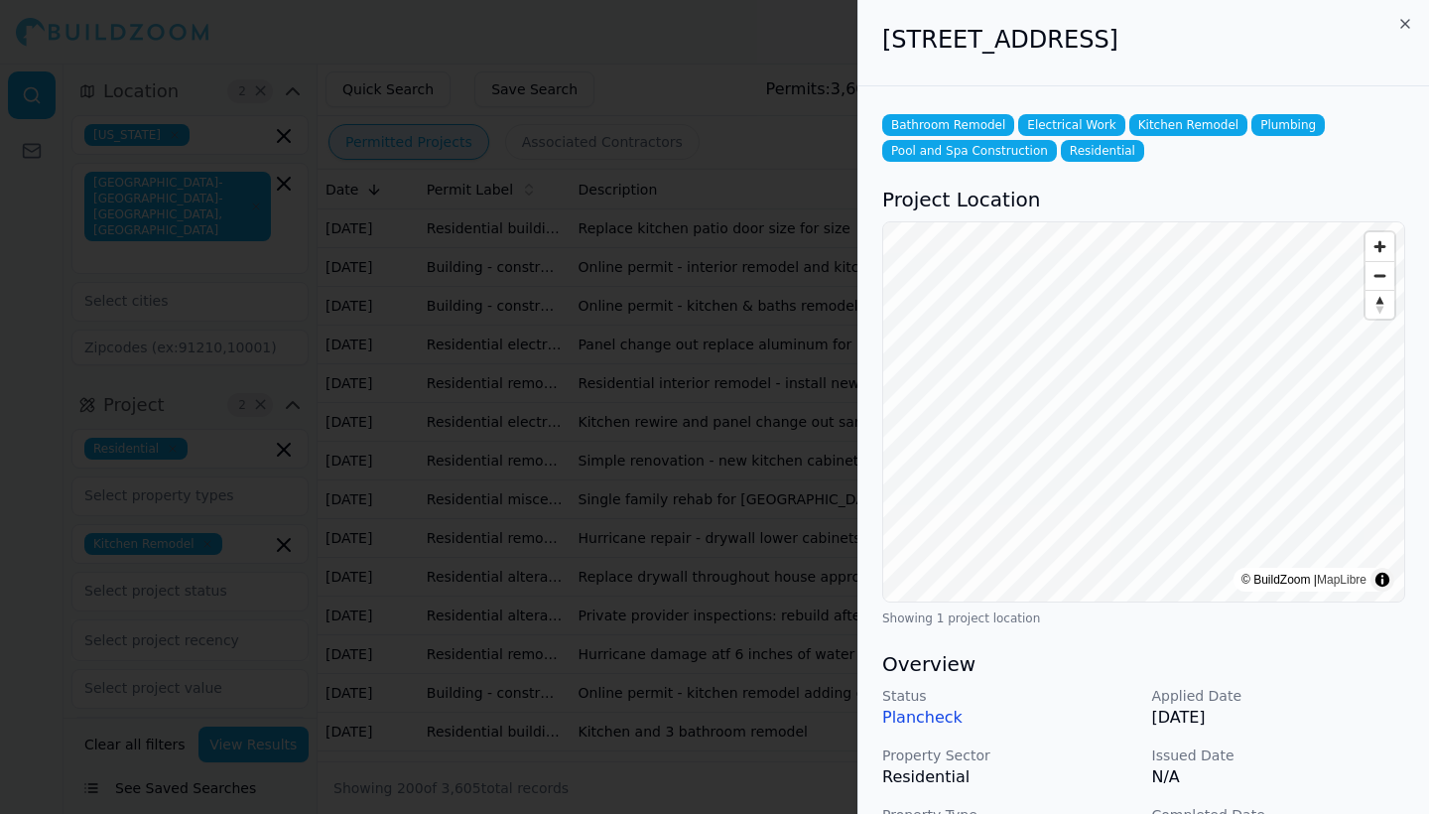
scroll to position [0, 0]
click at [1405, 23] on icon "button" at bounding box center [1405, 24] width 16 height 16
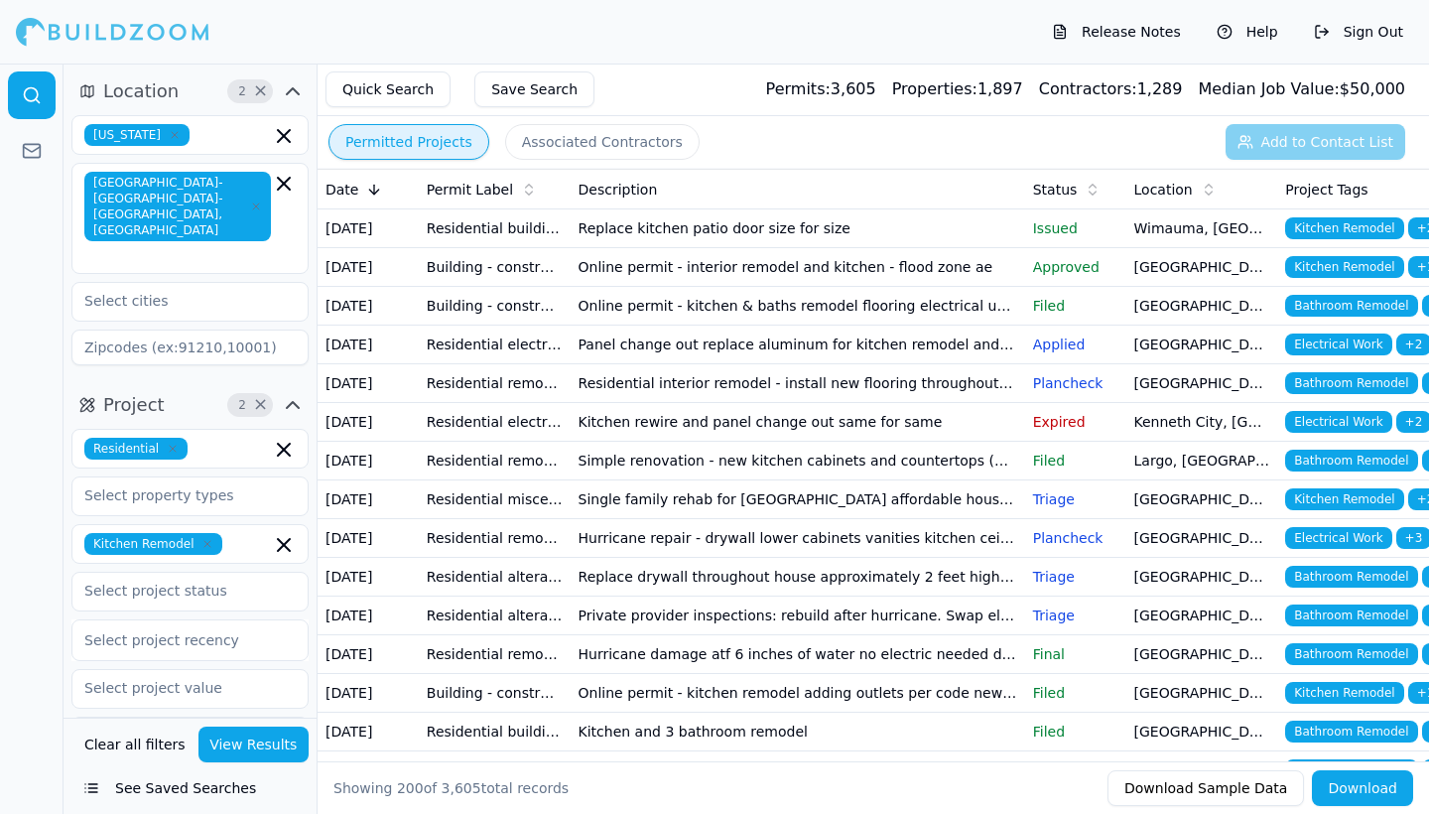
click at [744, 558] on td "Hurricane repair - drywall lower cabinets vanities kitchen ceiling sinks floori…" at bounding box center [798, 538] width 454 height 39
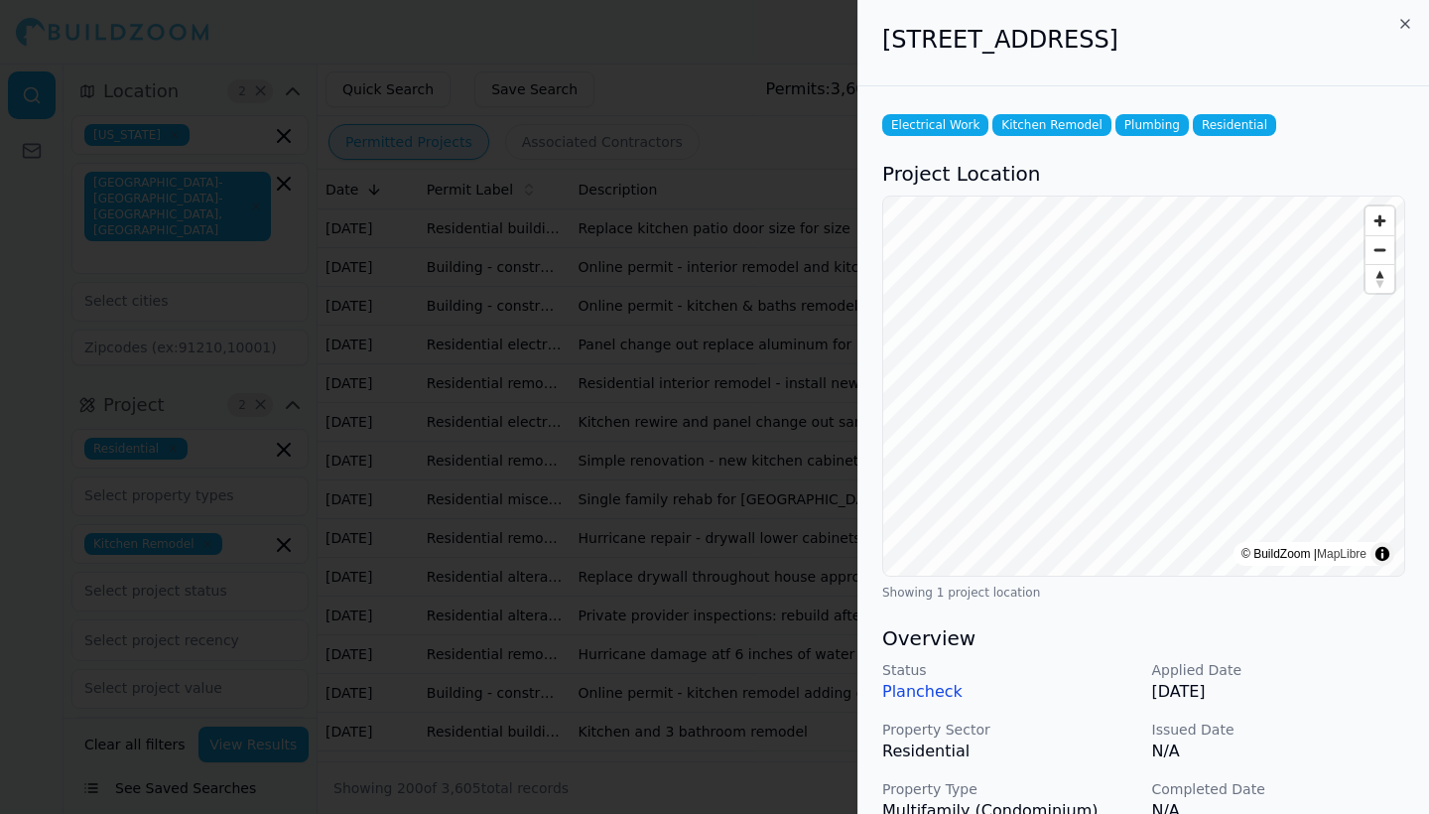
click at [1408, 19] on icon "button" at bounding box center [1405, 24] width 16 height 16
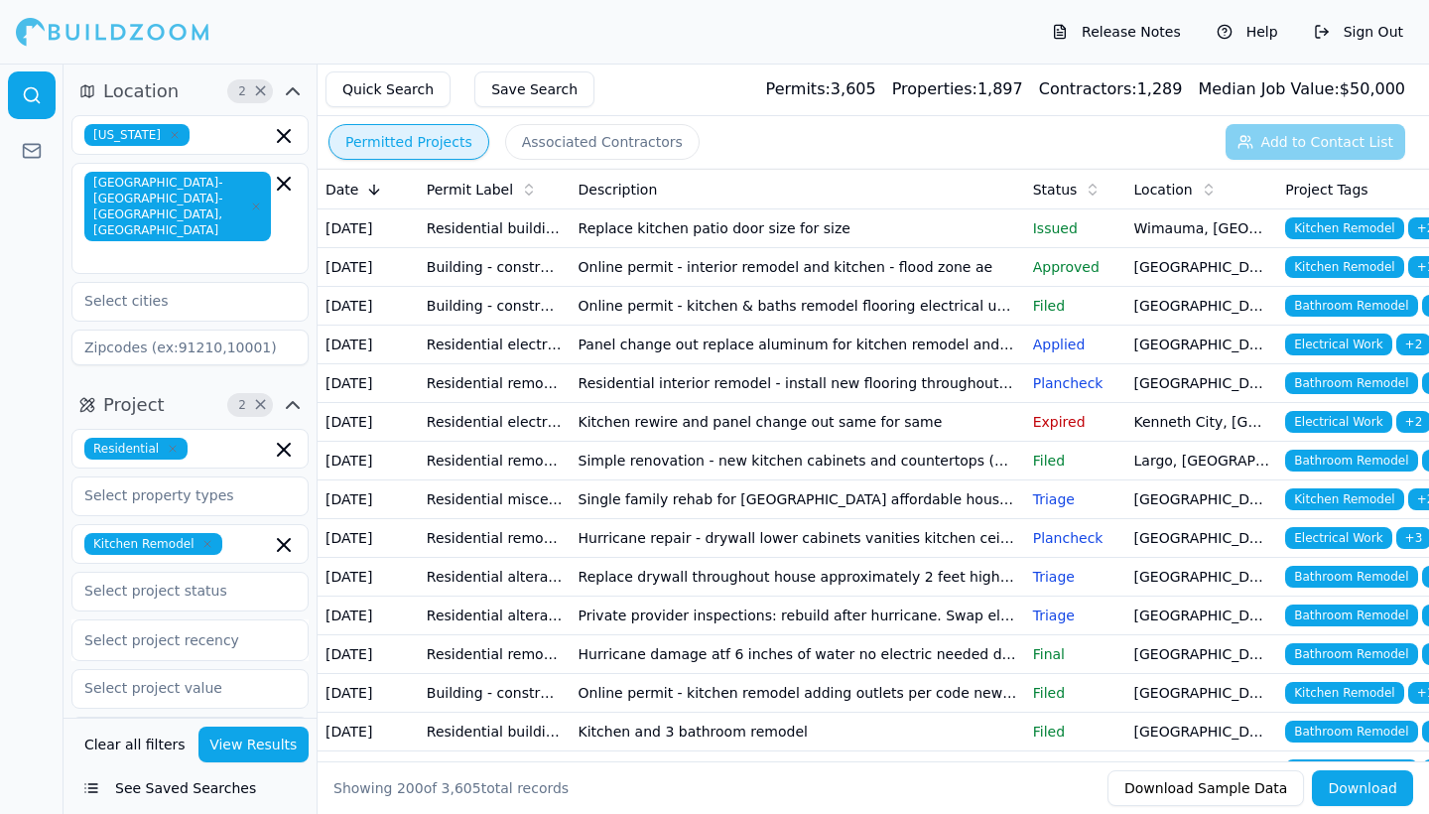
click at [753, 325] on td "Online permit - kitchen & baths remodel flooring electrical updates replacement…" at bounding box center [798, 306] width 454 height 39
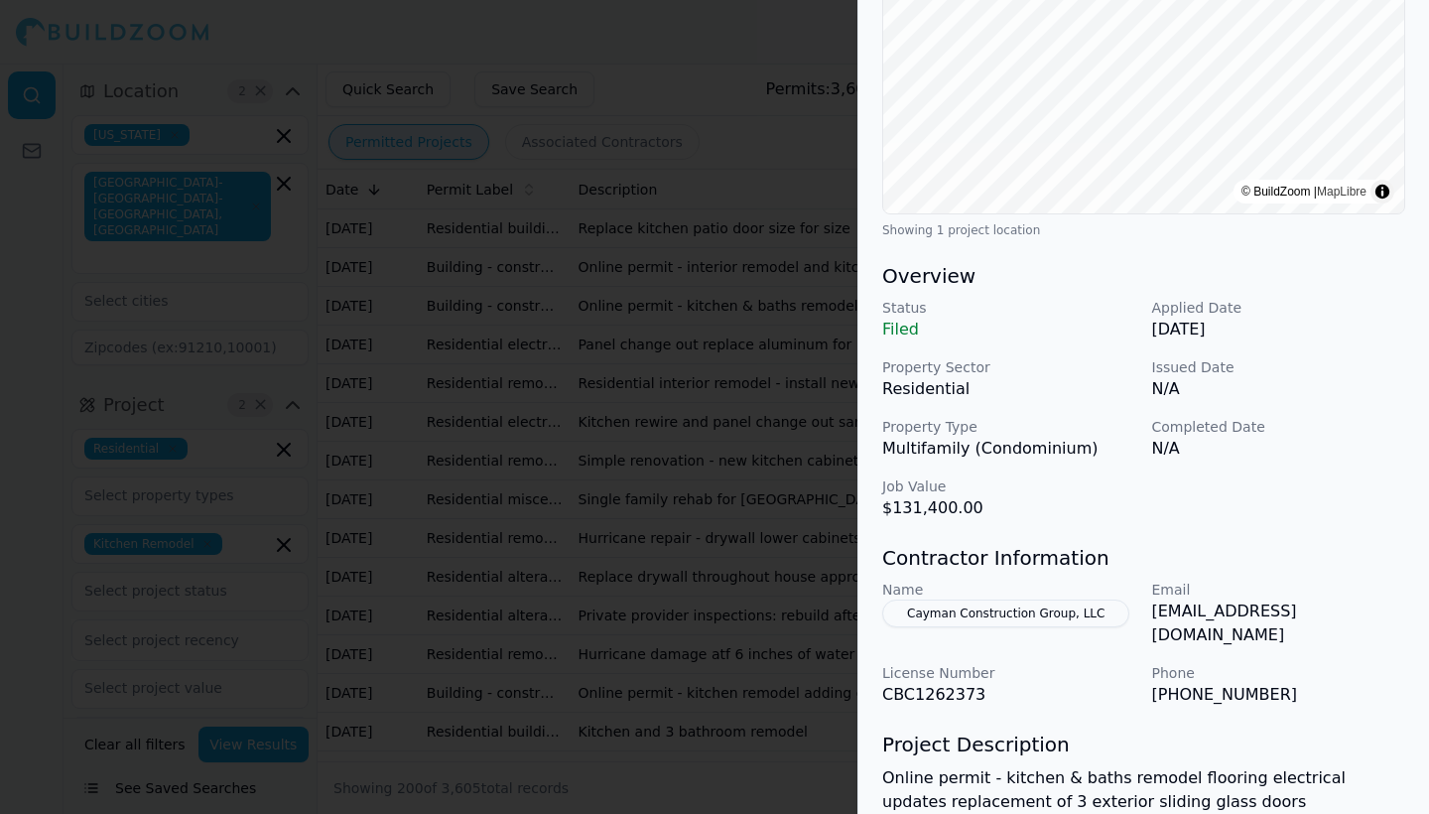
scroll to position [363, 0]
click at [1034, 612] on button "Cayman Construction Group, LLC" at bounding box center [1005, 612] width 247 height 28
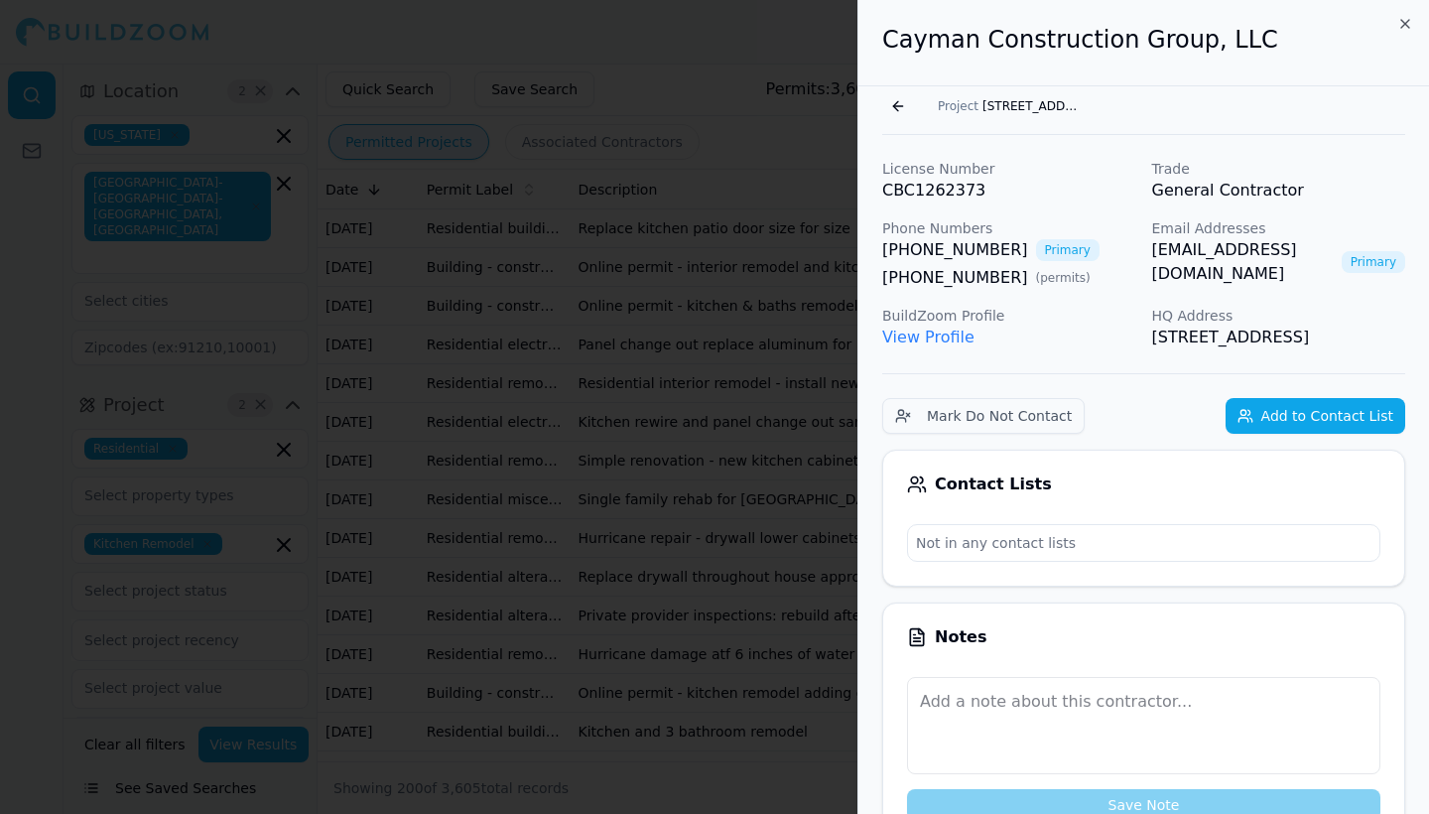
scroll to position [0, 0]
click at [1408, 22] on icon "button" at bounding box center [1405, 24] width 16 height 16
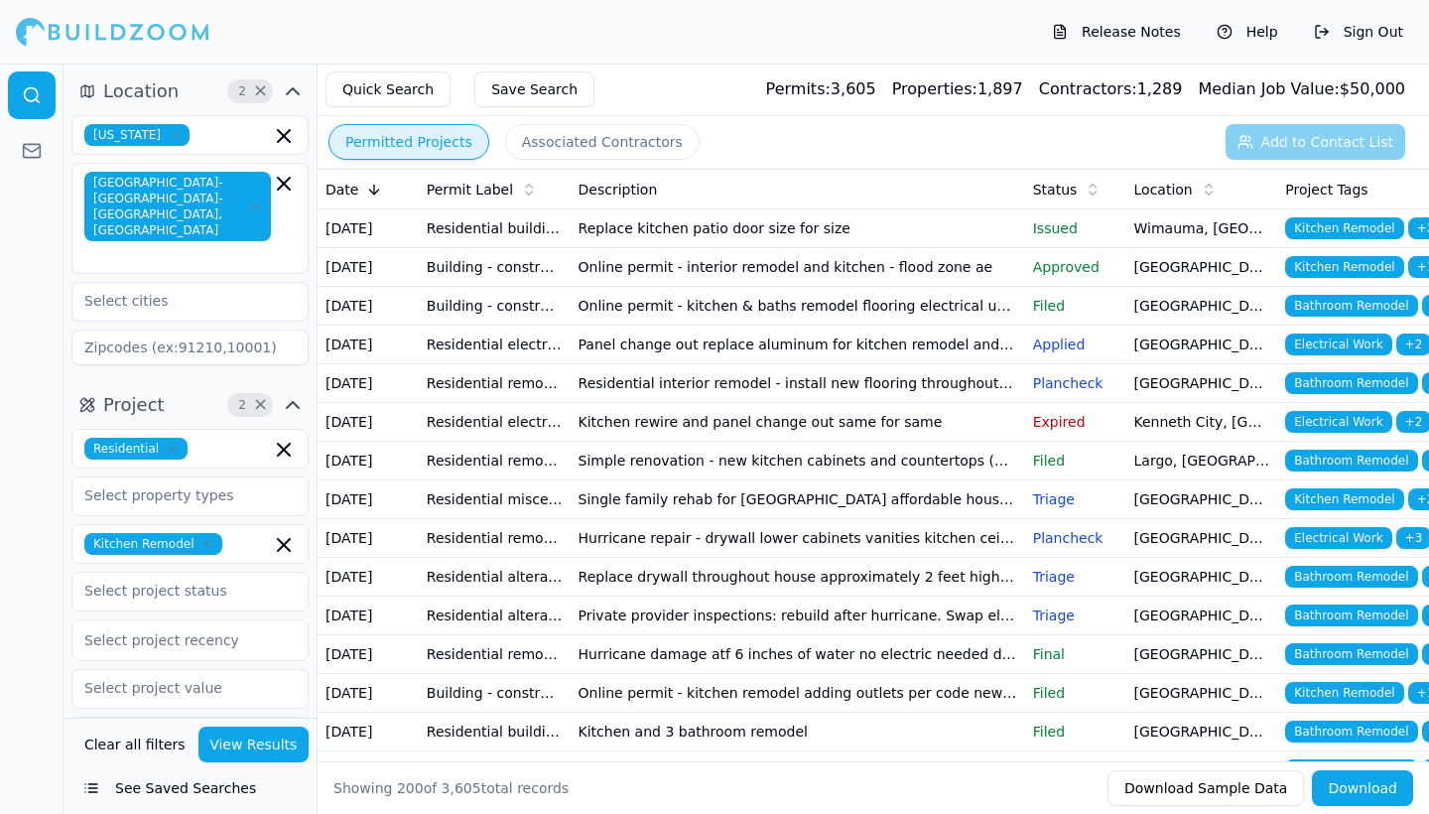
click at [671, 248] on td "Replace kitchen patio door size for size" at bounding box center [798, 228] width 454 height 39
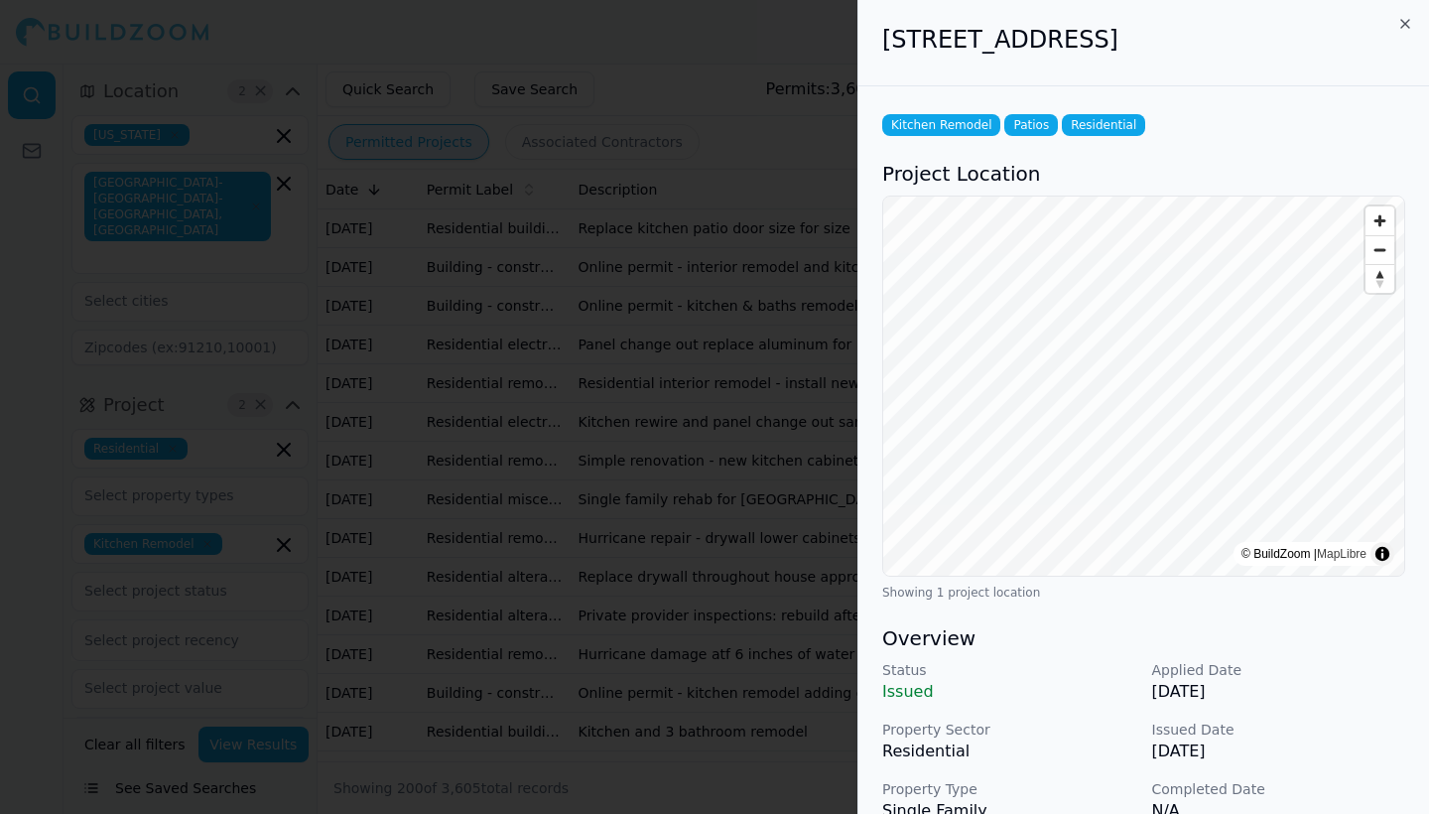
click at [1406, 24] on icon "button" at bounding box center [1405, 24] width 16 height 16
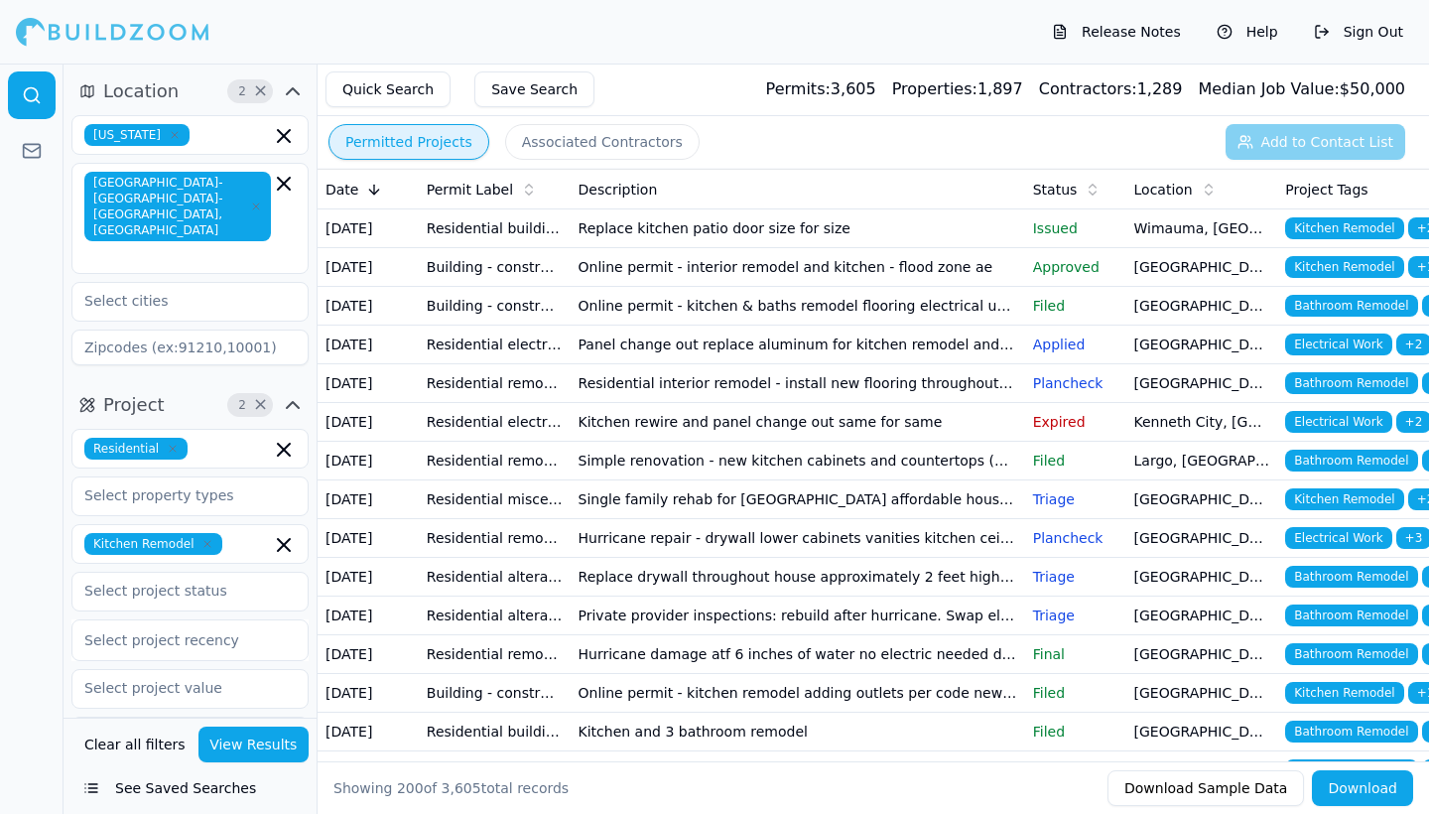
click at [544, 480] on td "Residential remodel/repair/renovation" at bounding box center [495, 461] width 152 height 39
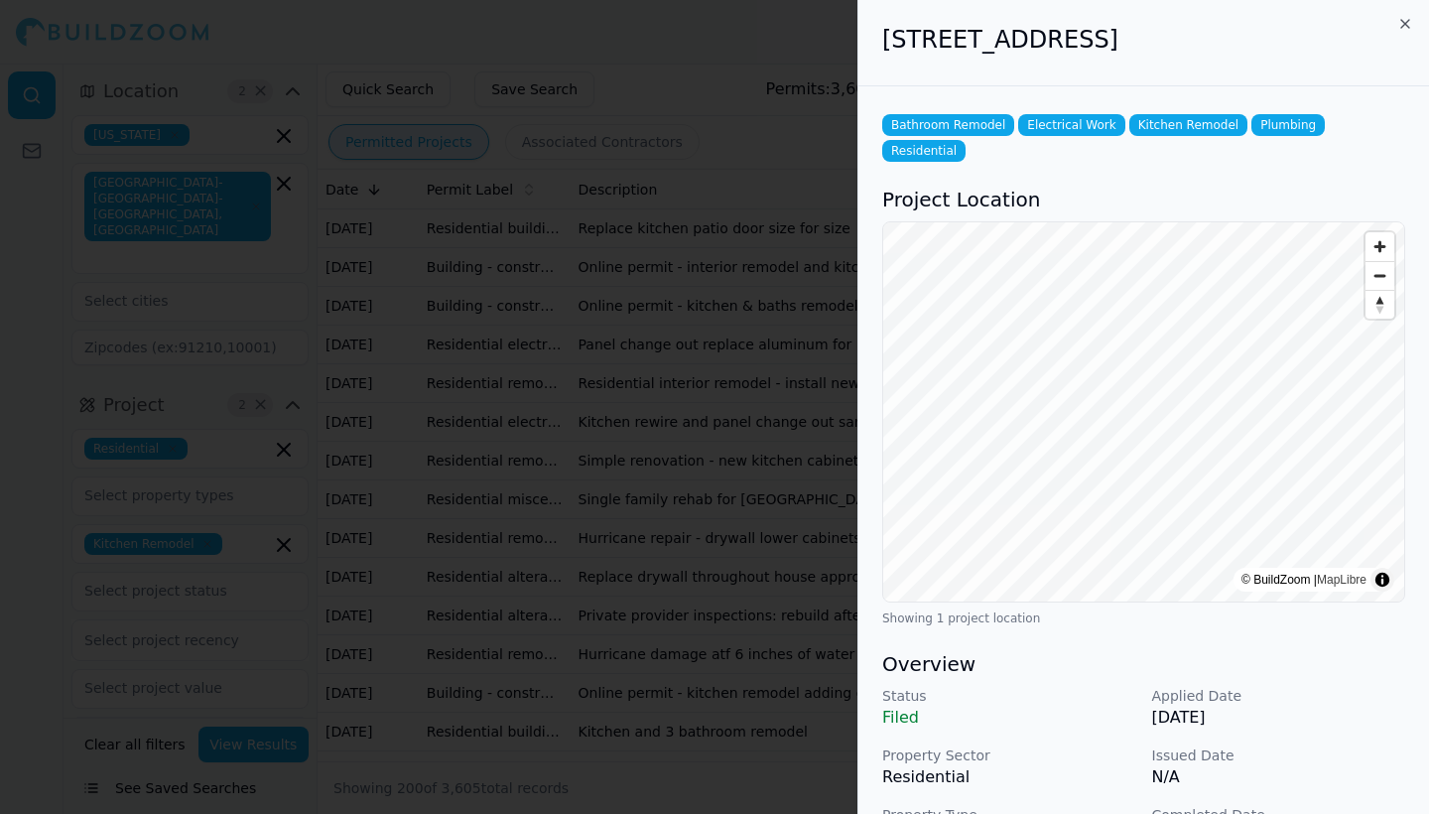
click at [1405, 20] on icon "button" at bounding box center [1405, 24] width 16 height 16
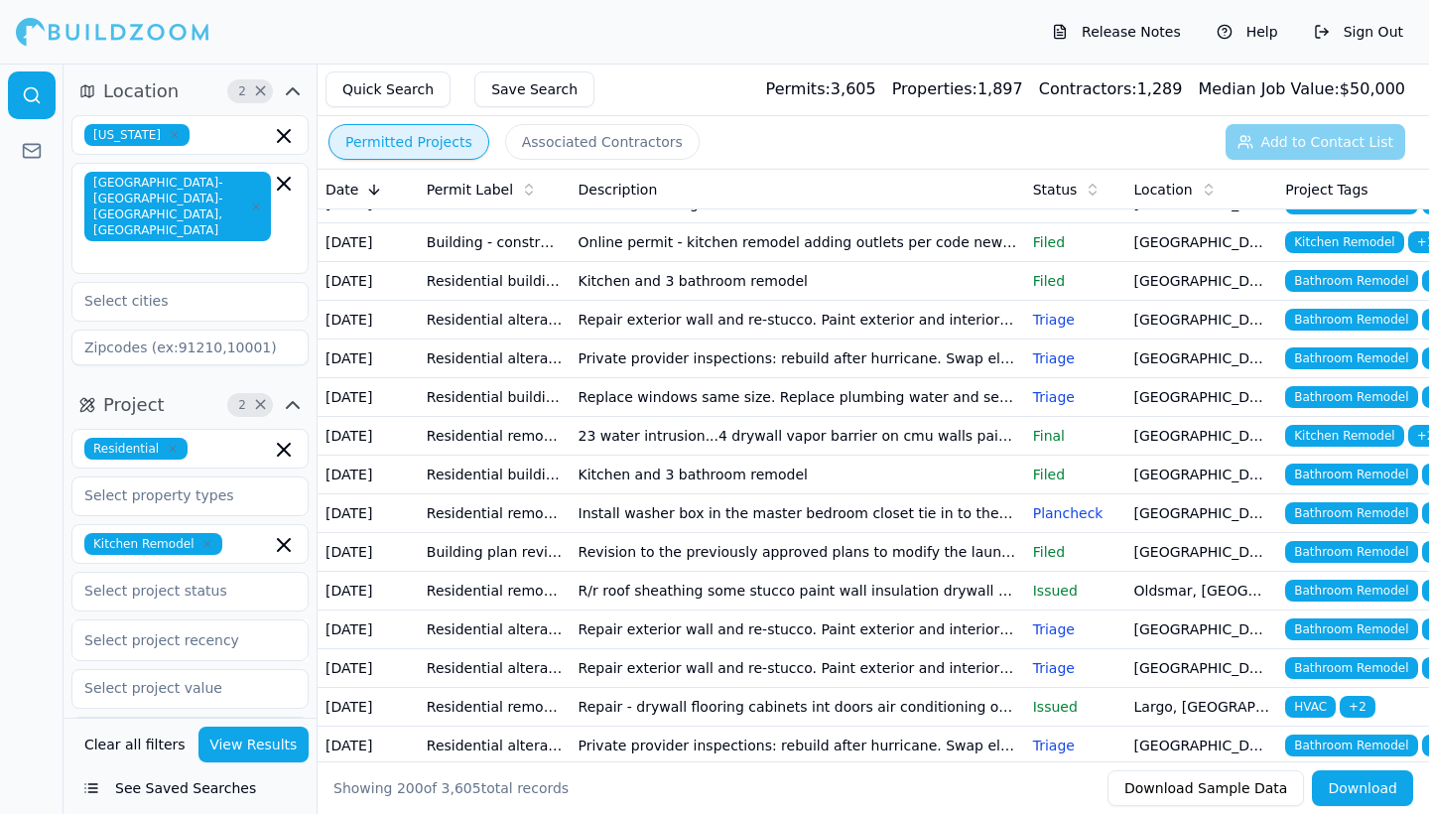
scroll to position [453, 0]
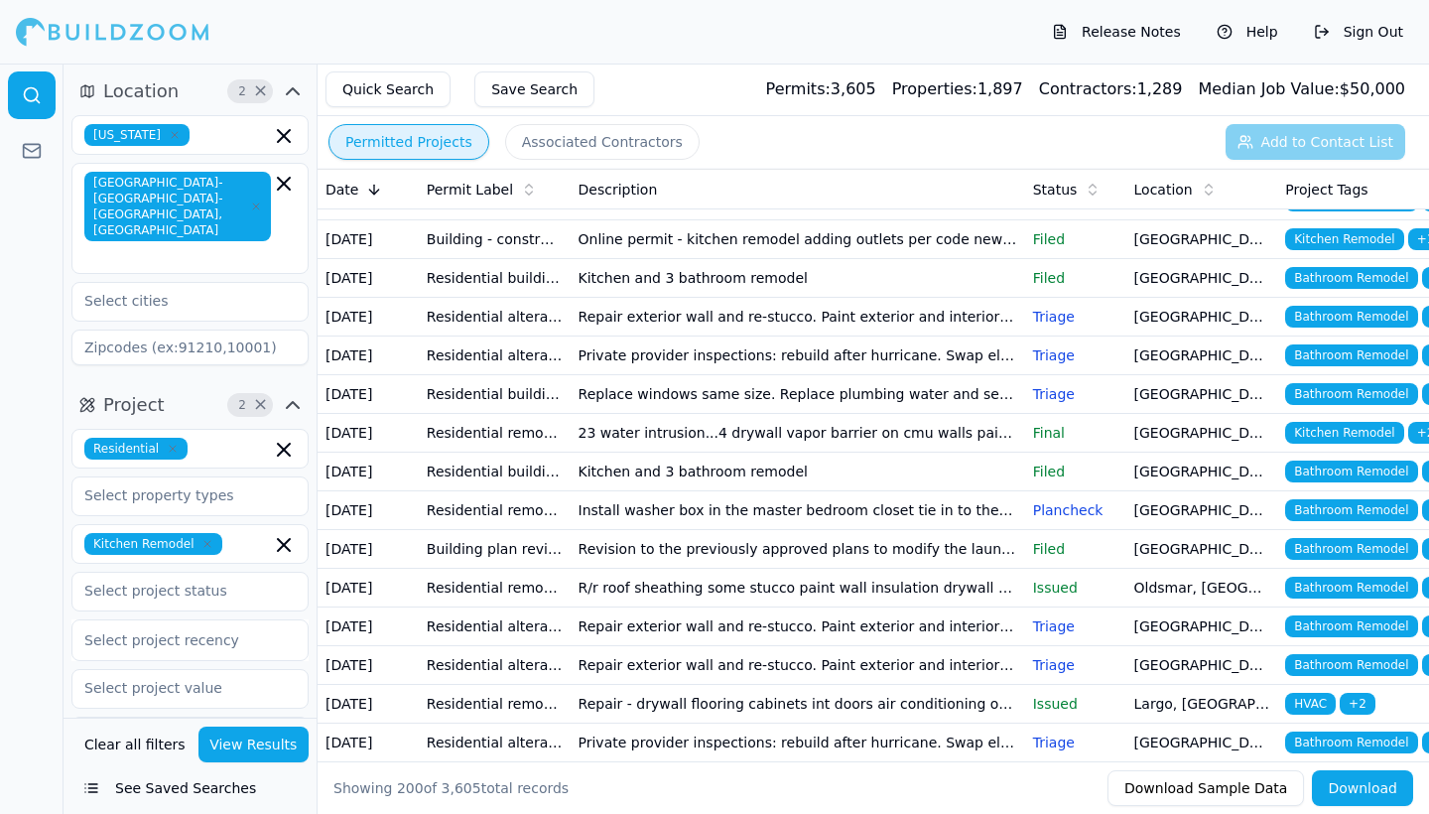
click at [638, 259] on td "Online permit - kitchen remodel adding outlets per code new lights" at bounding box center [798, 239] width 454 height 39
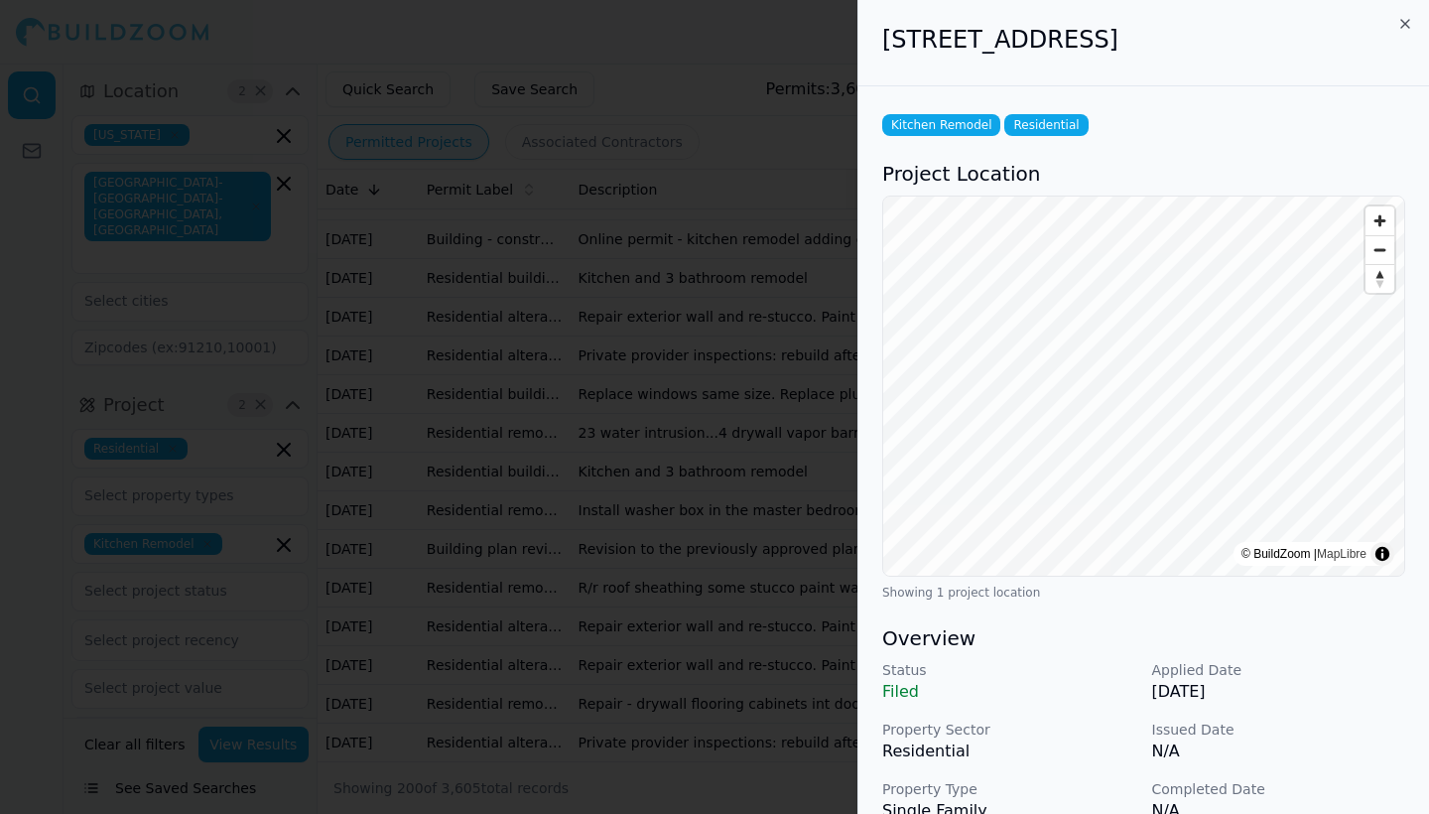
scroll to position [0, 0]
click at [1404, 19] on icon "button" at bounding box center [1405, 24] width 16 height 16
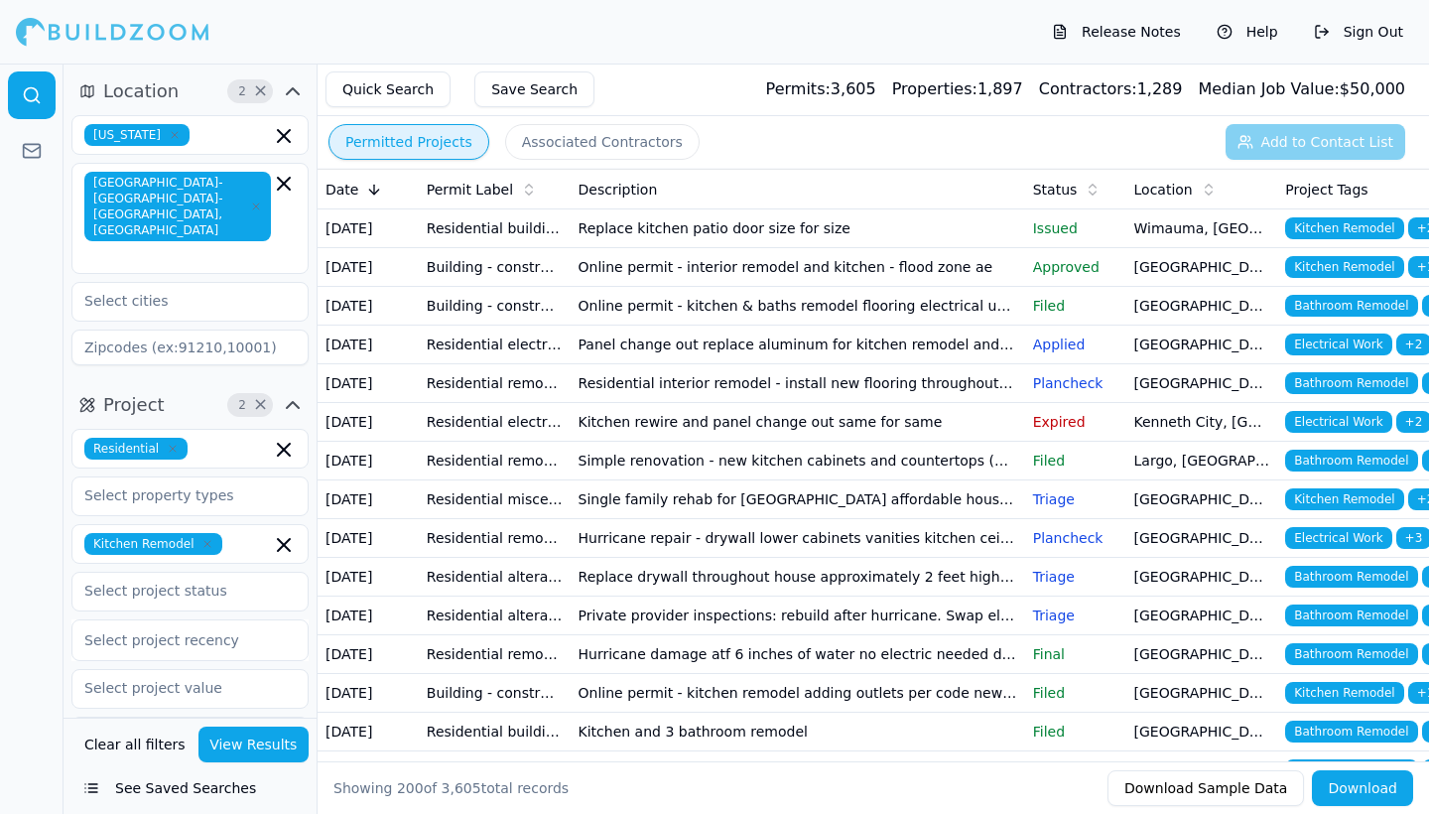
click at [759, 403] on td "Residential interior remodel - install new flooring throughout home. Primary ba…" at bounding box center [798, 383] width 454 height 39
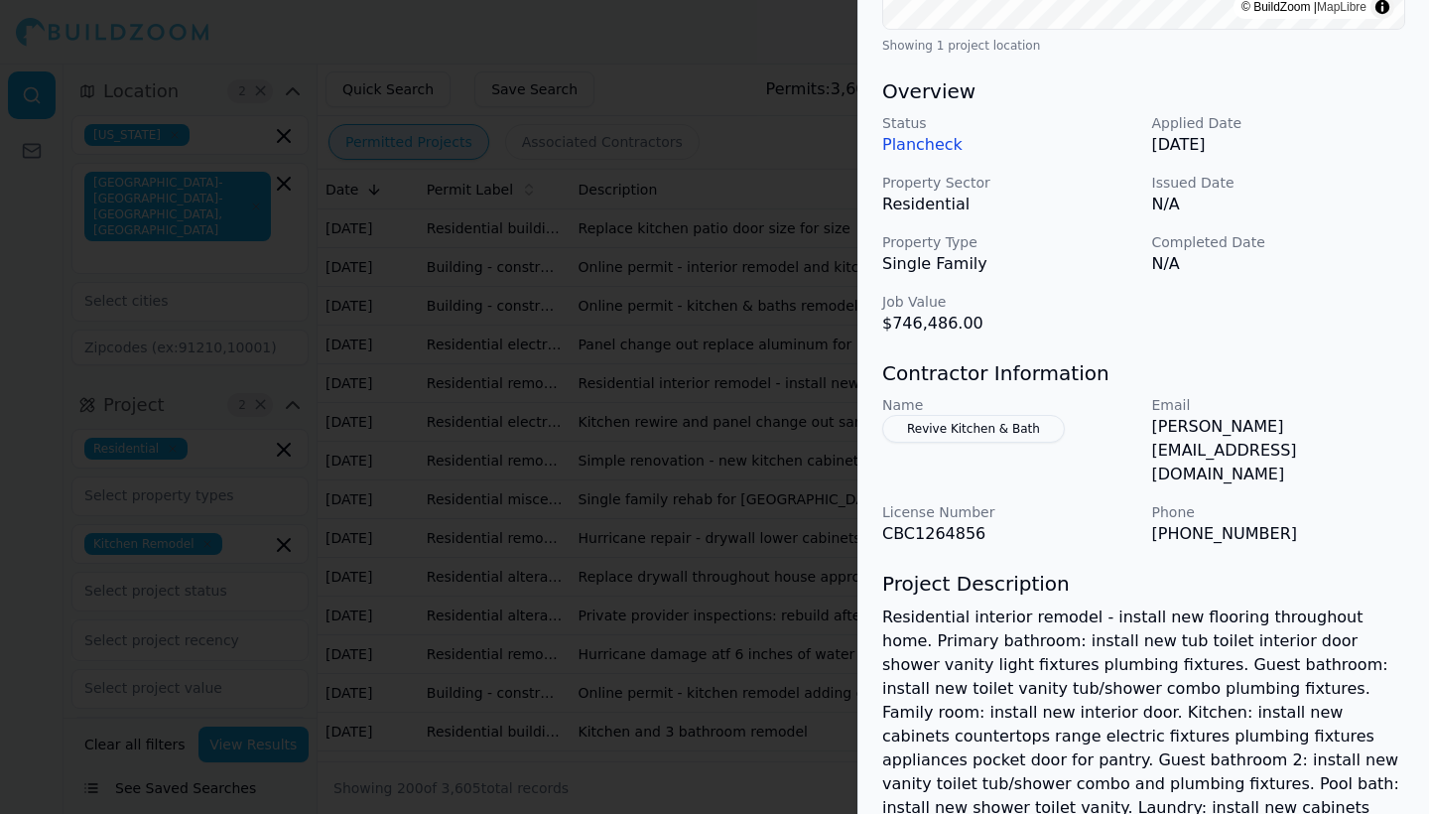
scroll to position [616, 0]
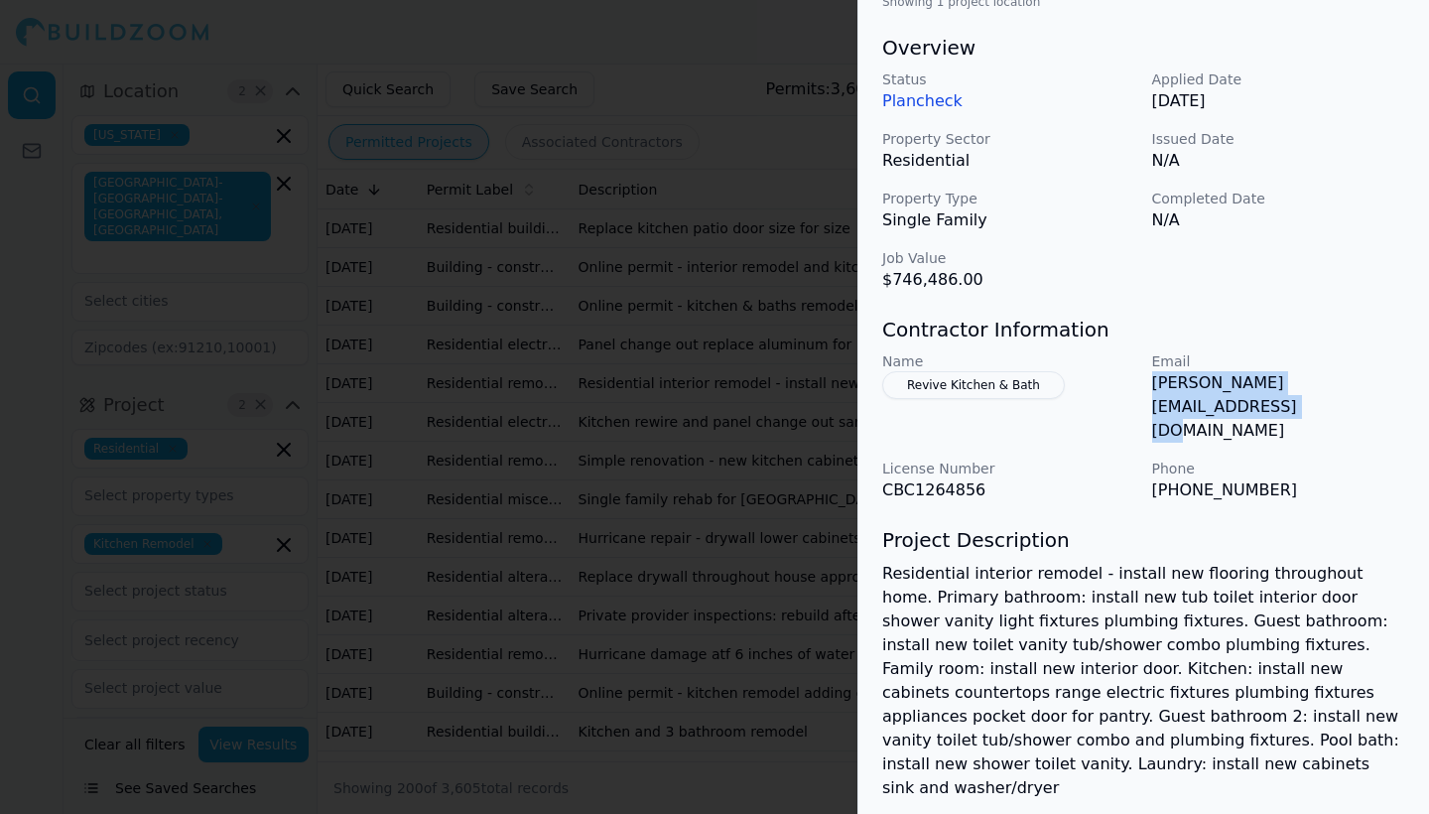
drag, startPoint x: 1152, startPoint y: 385, endPoint x: 1412, endPoint y: 381, distance: 260.0
click at [1412, 381] on div "Bathroom Remodel Electrical Work Kitchen Remodel Plumbing Pool and Spa Construc…" at bounding box center [1143, 228] width 571 height 1516
copy p "[PERSON_NAME][EMAIL_ADDRESS][DOMAIN_NAME]"
click at [990, 242] on div "Status Plancheck Applied Date [DATE] Property Sector Residential Issued Date N/…" at bounding box center [1143, 180] width 523 height 222
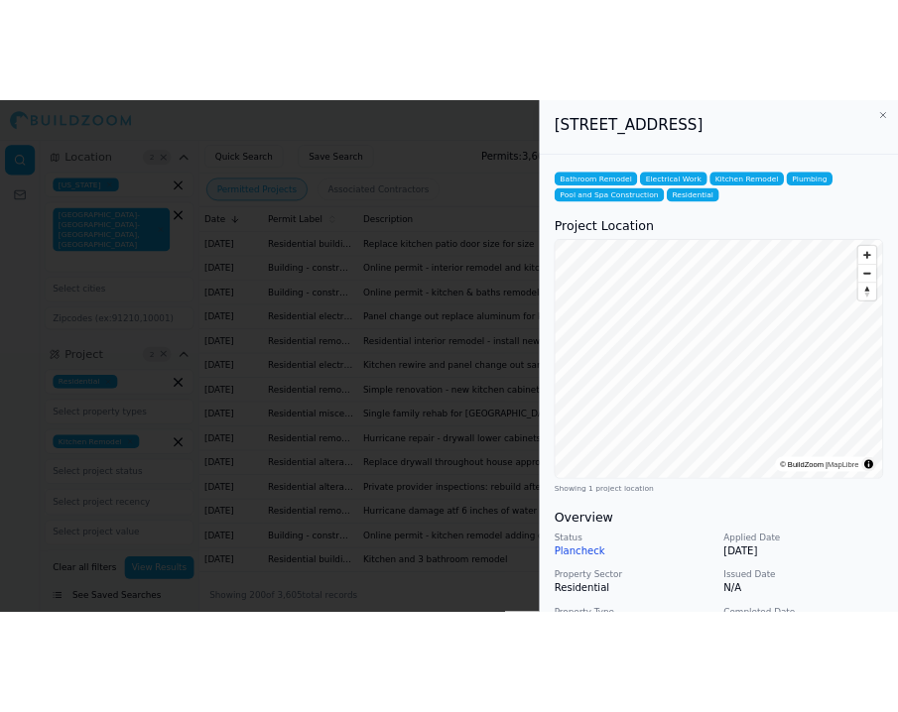
scroll to position [0, 0]
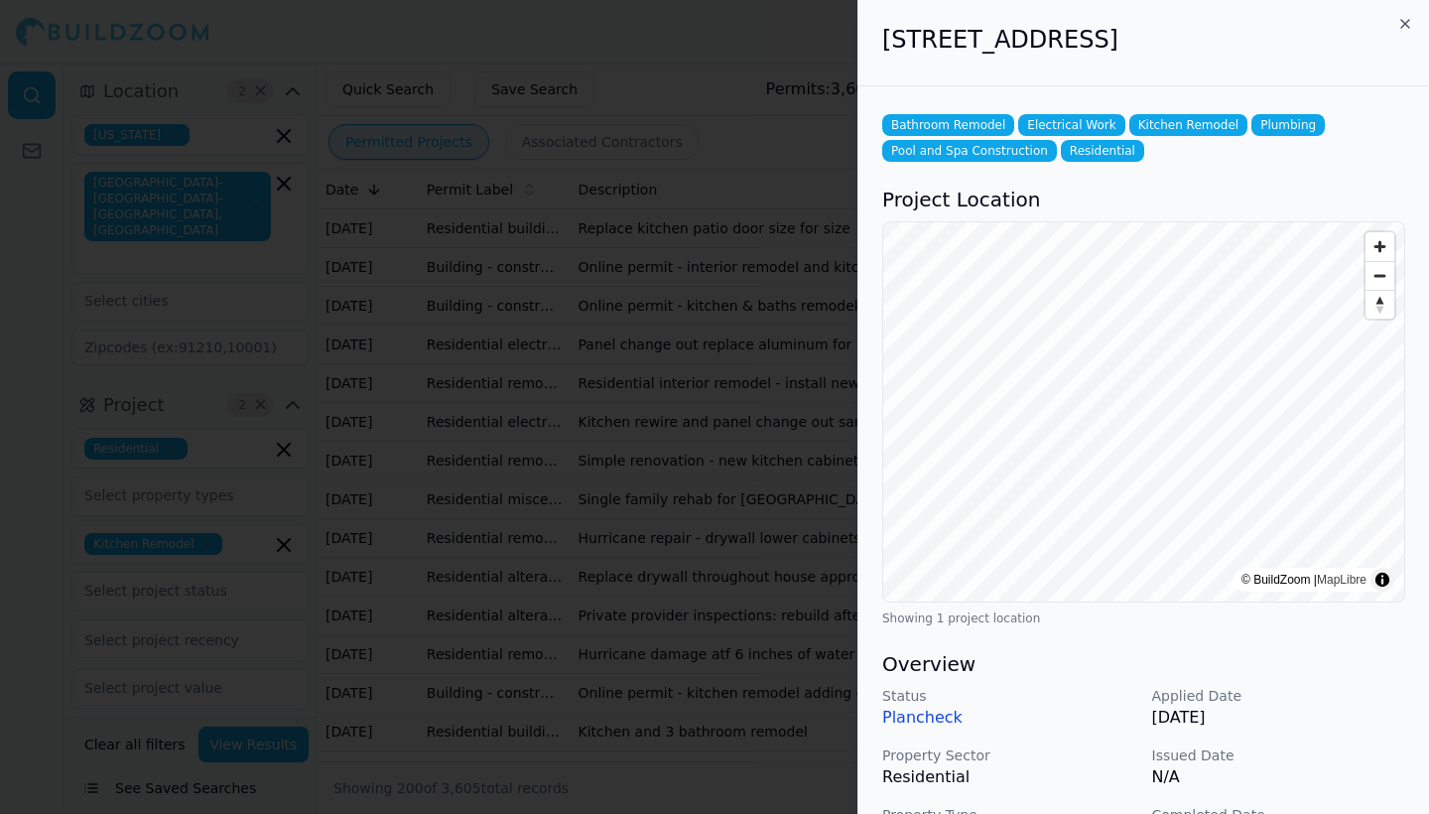
click at [1402, 23] on icon "button" at bounding box center [1405, 24] width 16 height 16
